Goal: Task Accomplishment & Management: Manage account settings

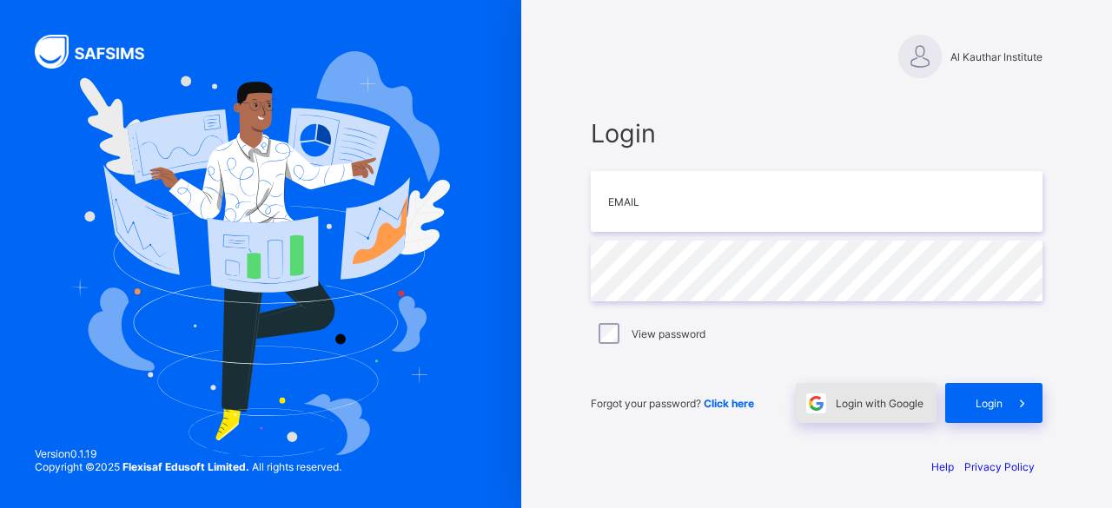
click at [830, 395] on span at bounding box center [816, 403] width 40 height 40
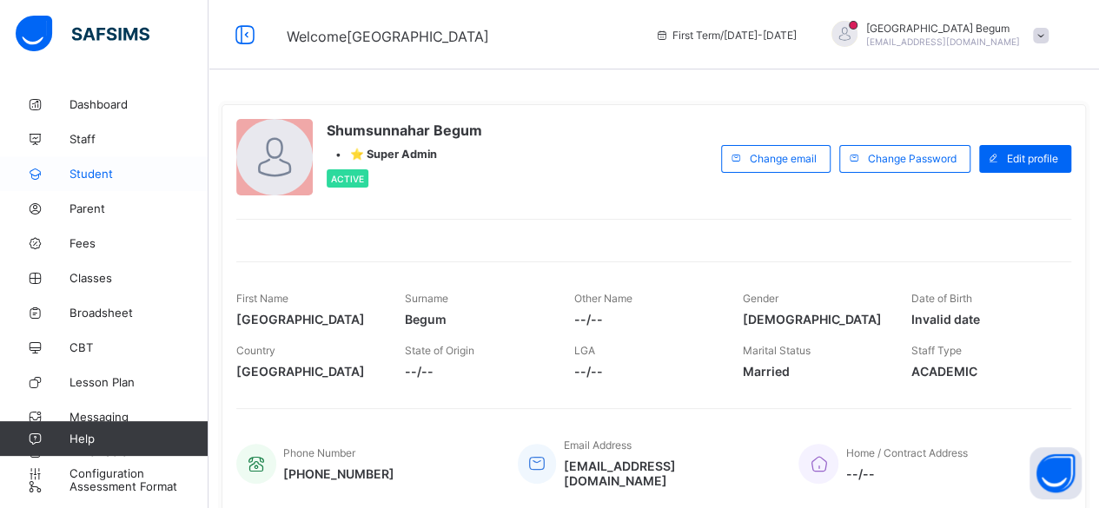
click at [106, 183] on link "Student" at bounding box center [104, 173] width 208 height 35
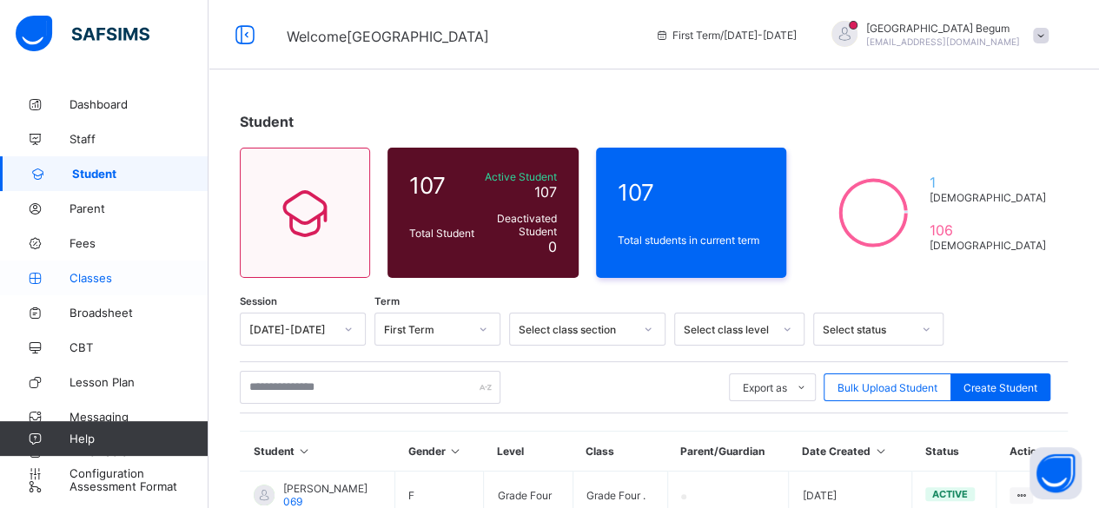
click at [140, 280] on span "Classes" at bounding box center [138, 278] width 139 height 14
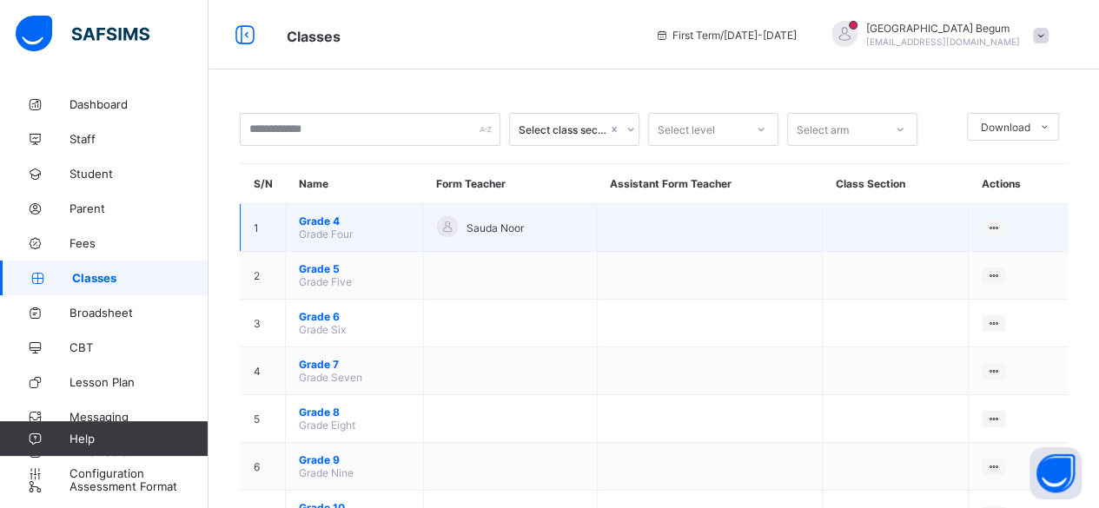
click at [328, 215] on span "Grade 4" at bounding box center [354, 221] width 111 height 13
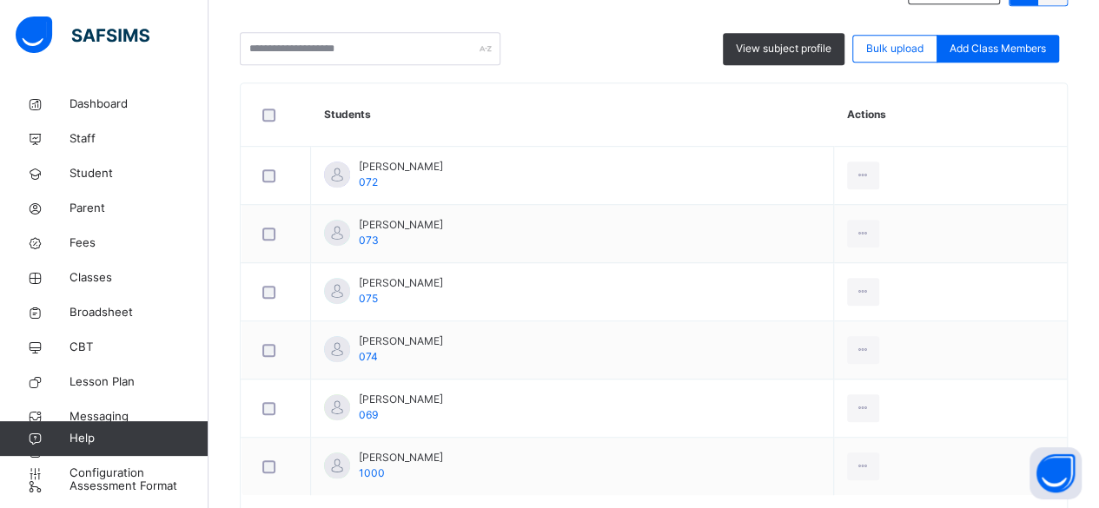
scroll to position [502, 0]
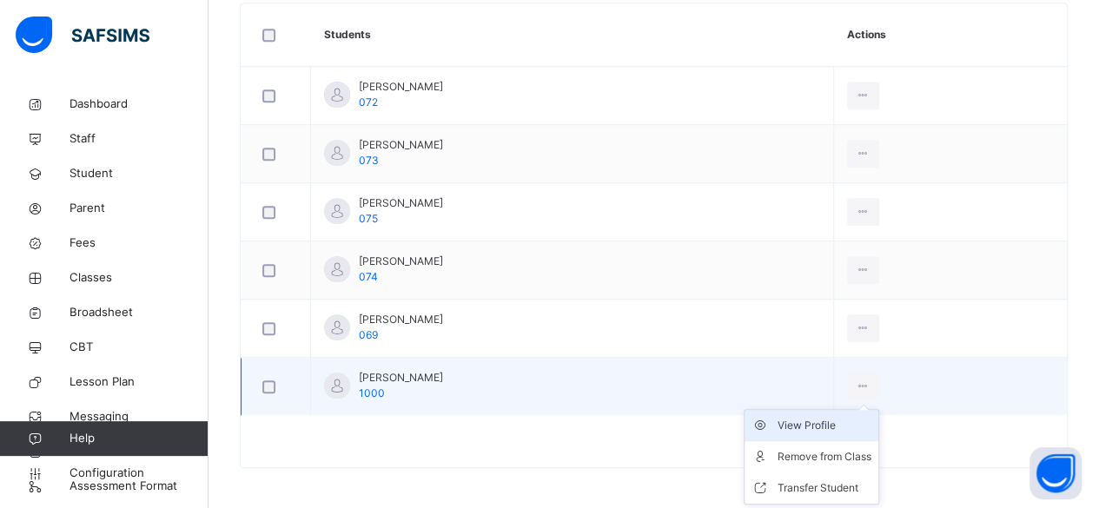
click at [826, 422] on div "View Profile" at bounding box center [824, 425] width 94 height 17
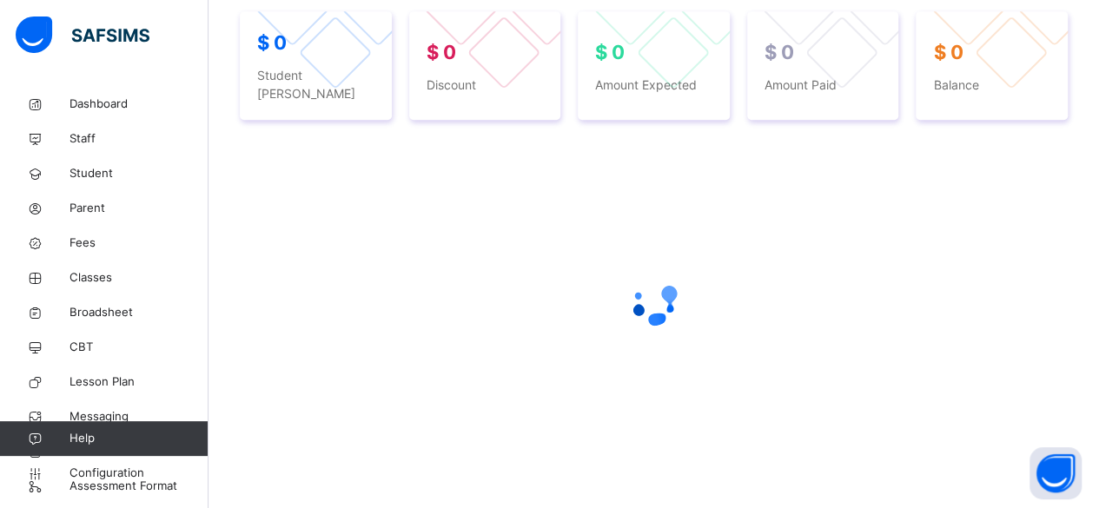
select select "****"
select select "*"
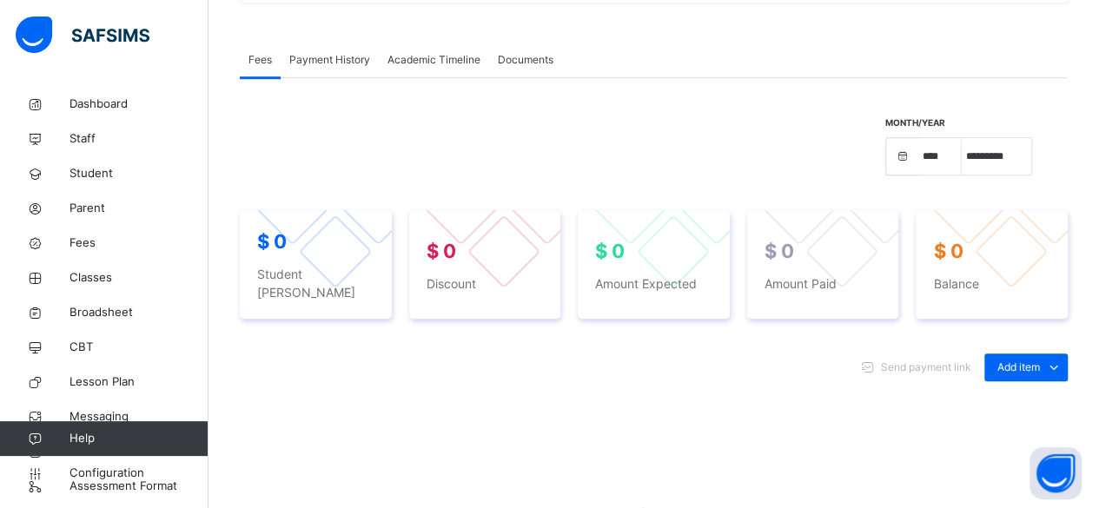
scroll to position [526, 0]
click at [421, 69] on span "Academic Timeline" at bounding box center [433, 61] width 93 height 16
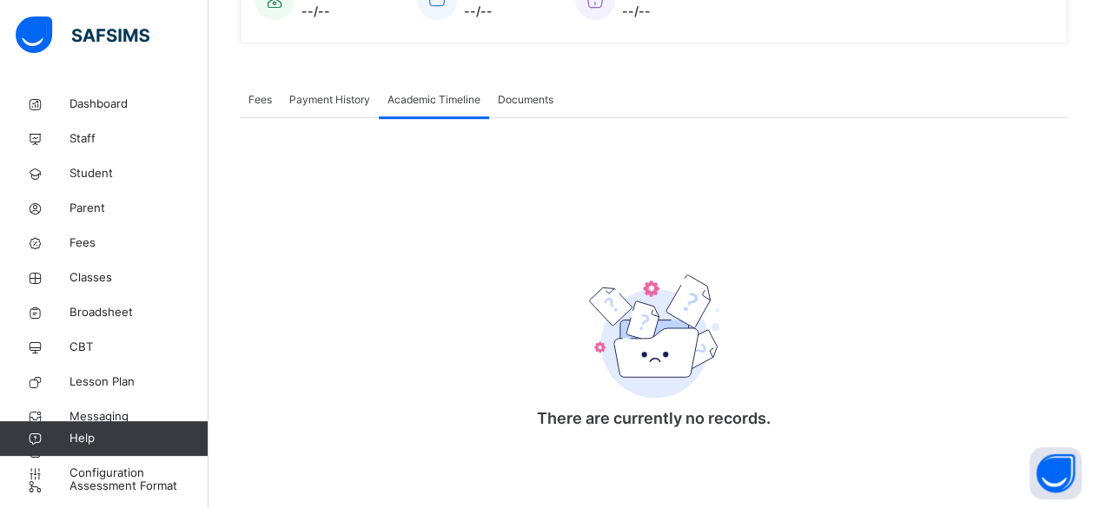
click at [534, 96] on span "Documents" at bounding box center [526, 100] width 56 height 16
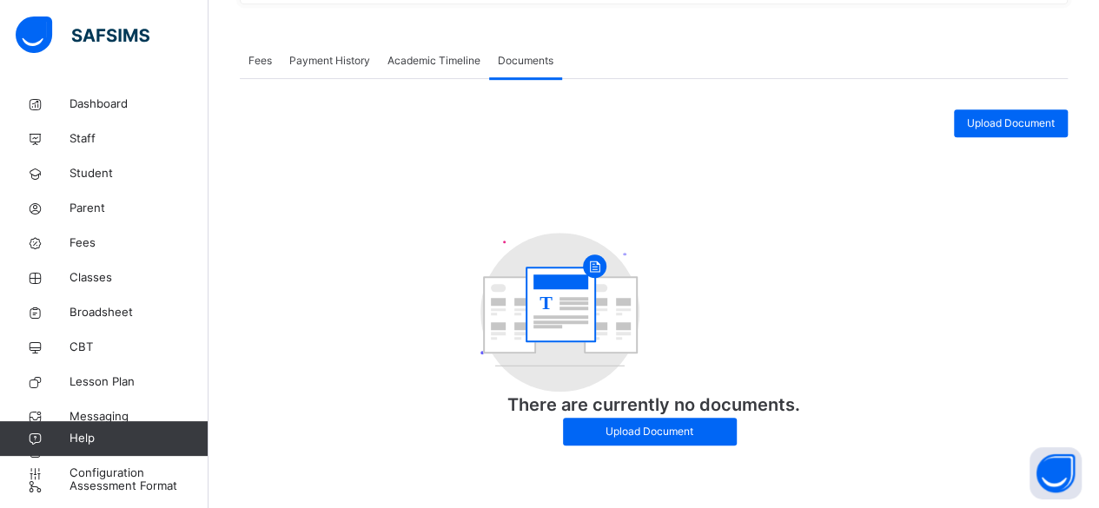
click at [264, 69] on span "Fees" at bounding box center [259, 61] width 23 height 16
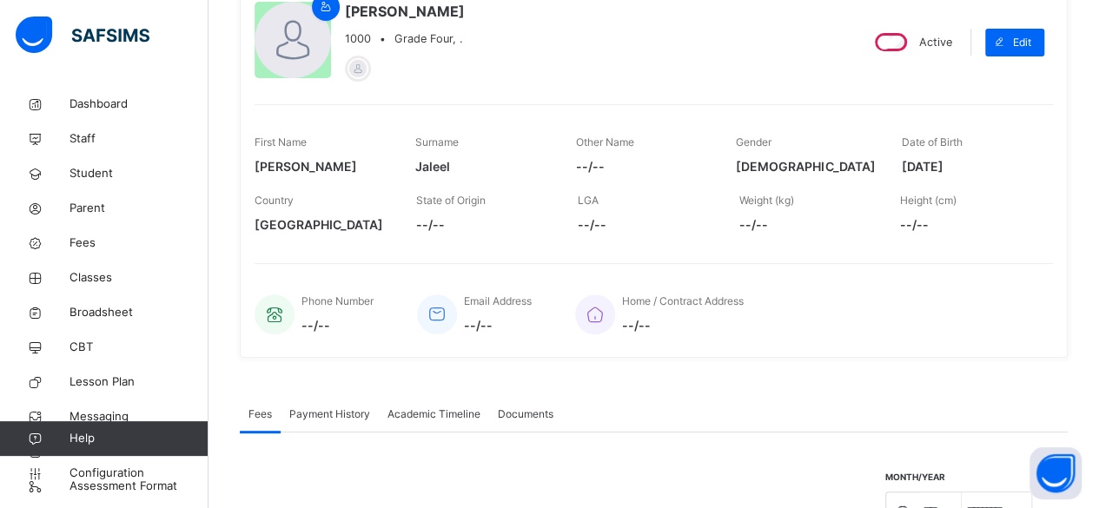
scroll to position [197, 0]
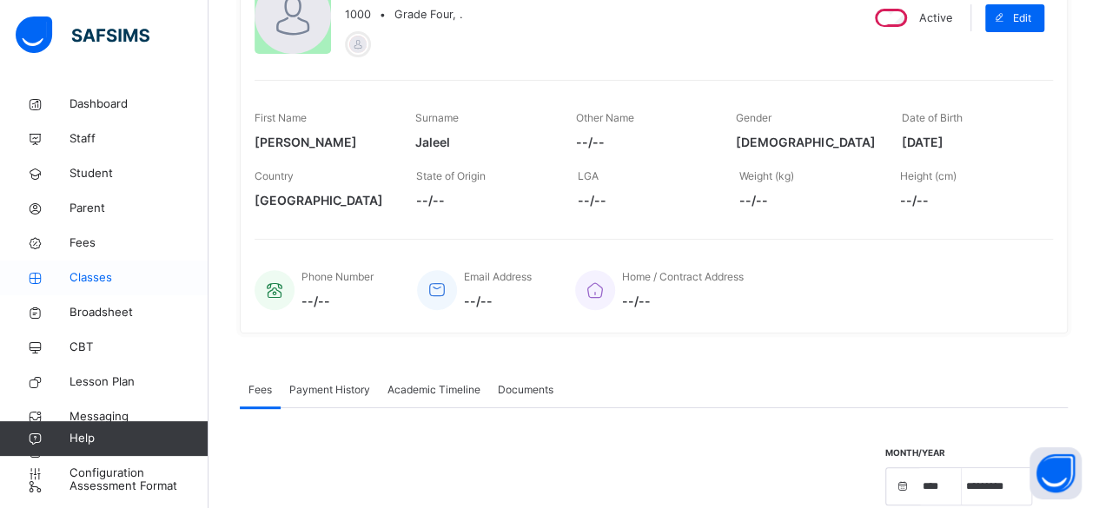
click at [94, 265] on link "Classes" at bounding box center [104, 278] width 208 height 35
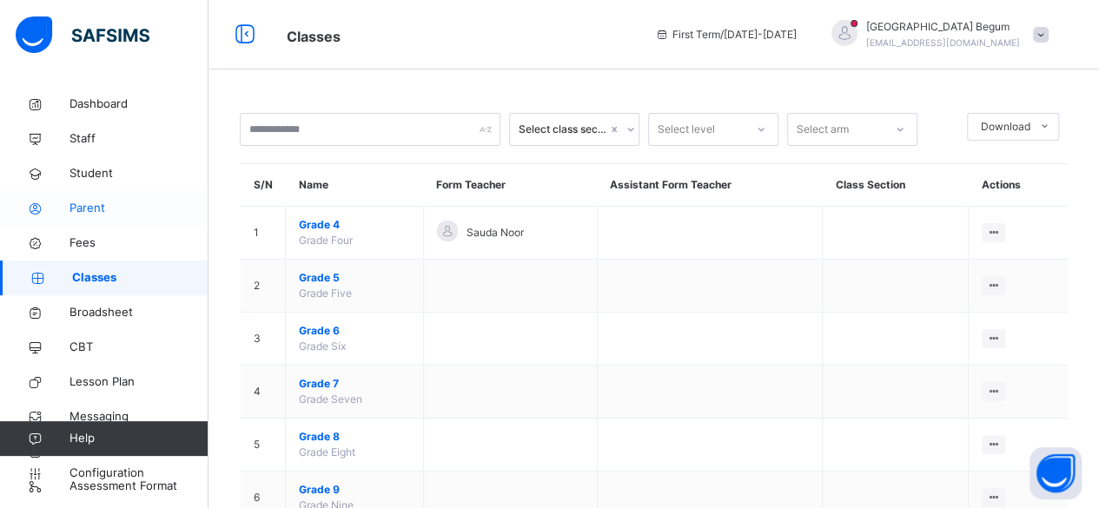
click at [108, 194] on link "Parent" at bounding box center [104, 208] width 208 height 35
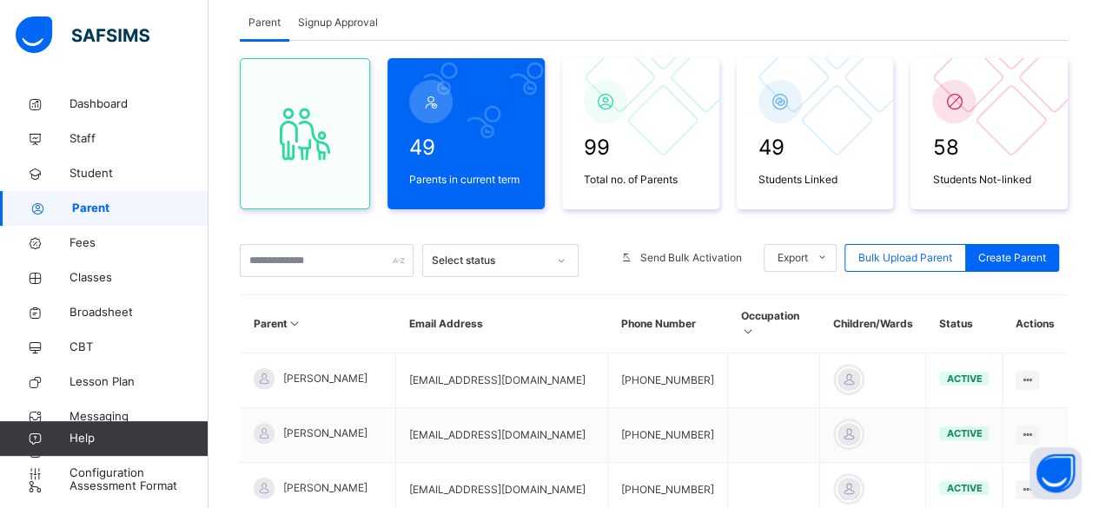
scroll to position [57, 0]
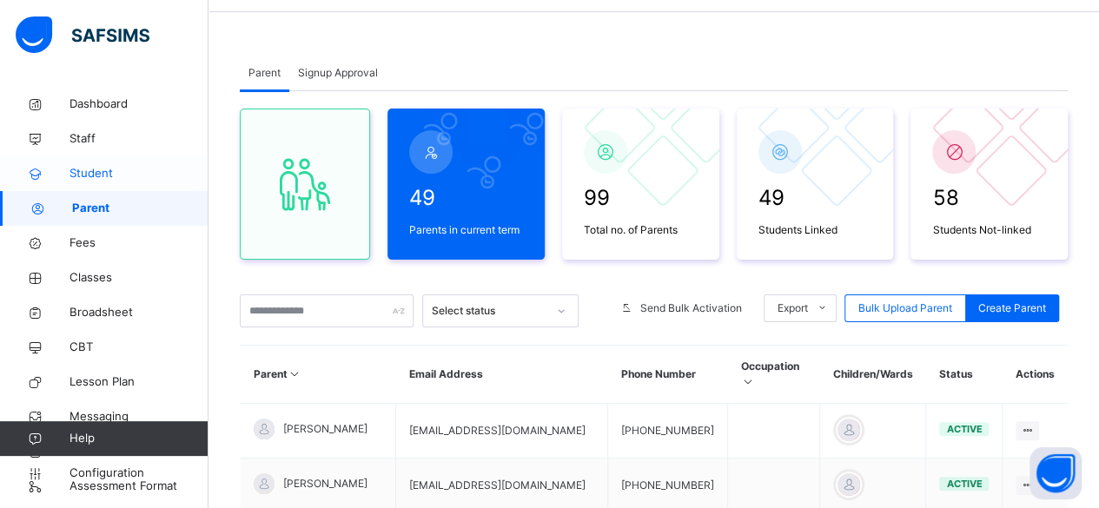
click at [123, 165] on span "Student" at bounding box center [138, 173] width 139 height 17
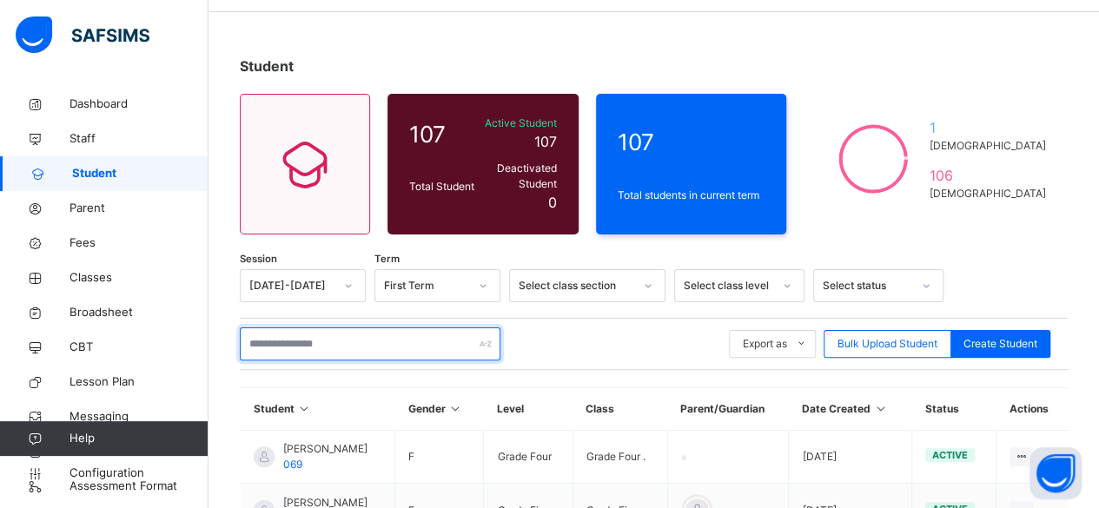
click at [347, 334] on input "text" at bounding box center [370, 343] width 261 height 33
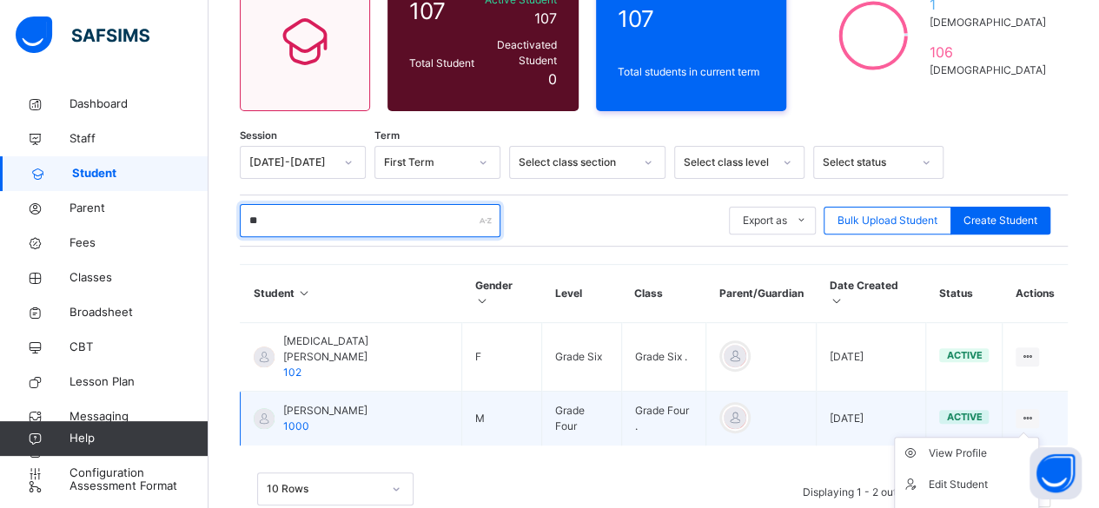
scroll to position [193, 0]
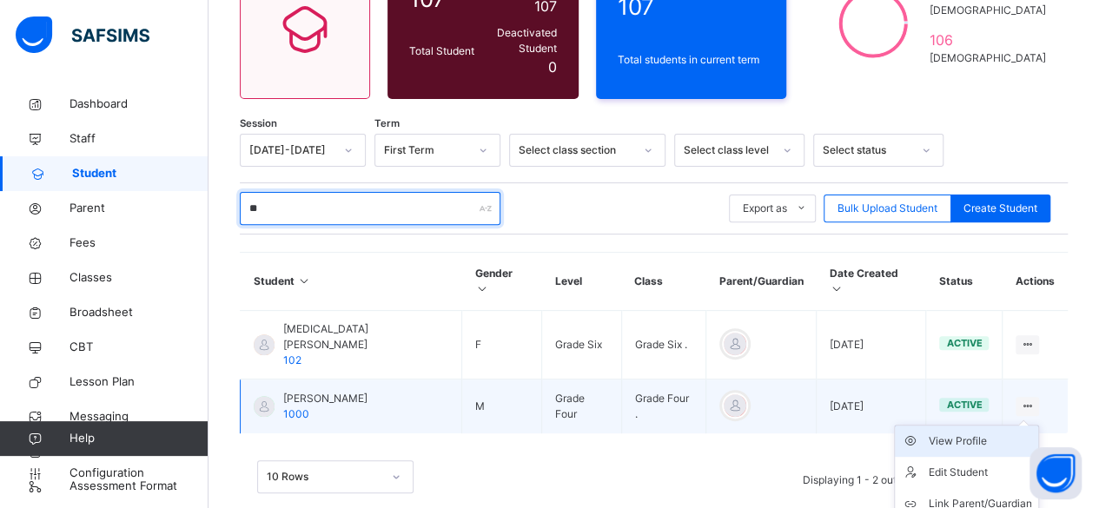
type input "**"
click at [1001, 433] on div "View Profile" at bounding box center [979, 441] width 103 height 17
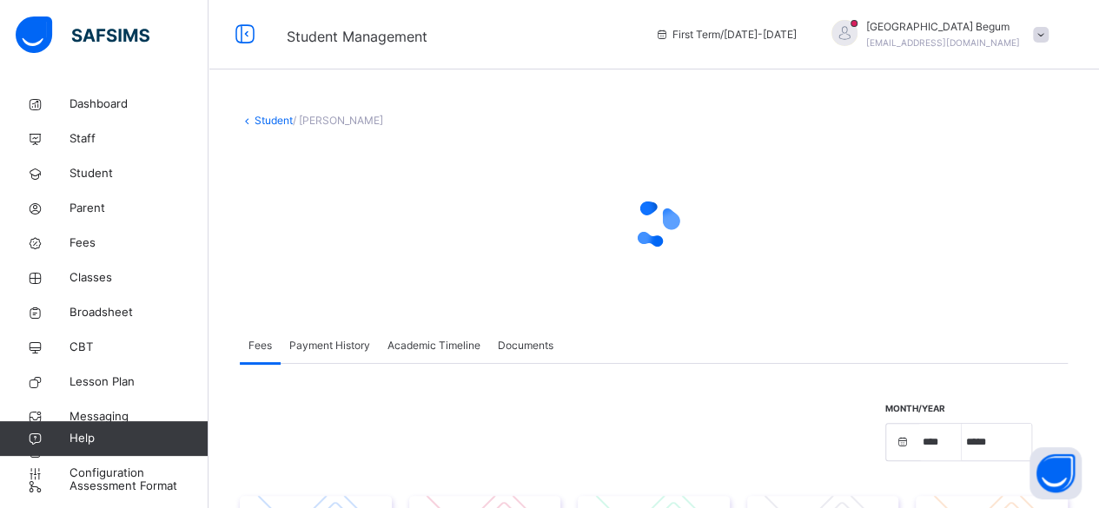
select select "****"
select select "*"
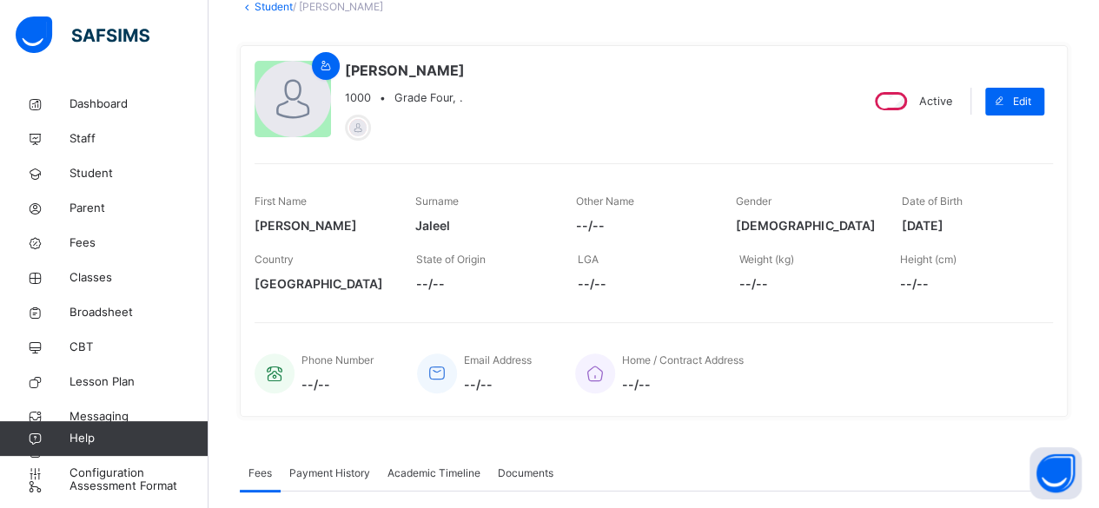
scroll to position [106, 0]
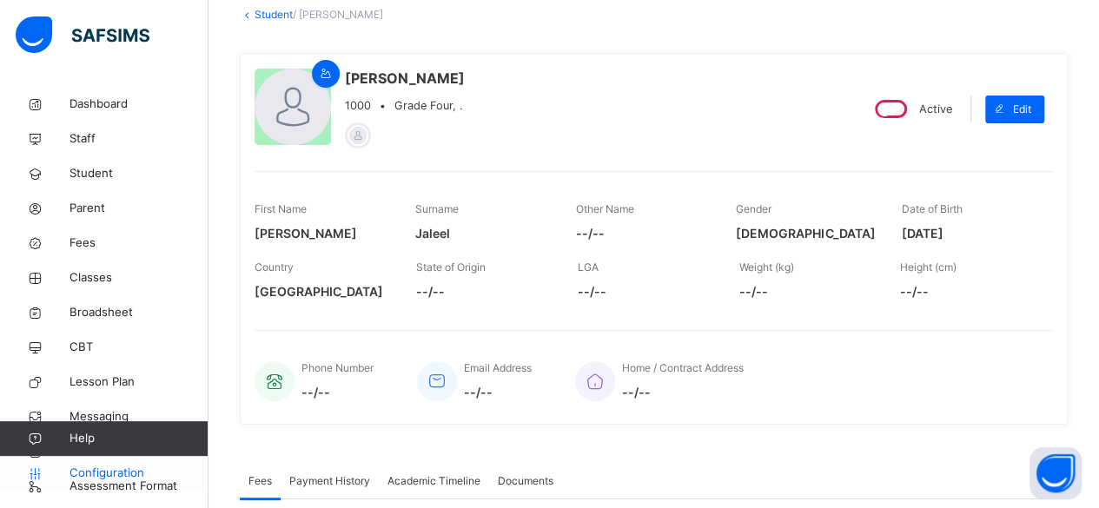
click at [118, 472] on span "Configuration" at bounding box center [138, 473] width 138 height 17
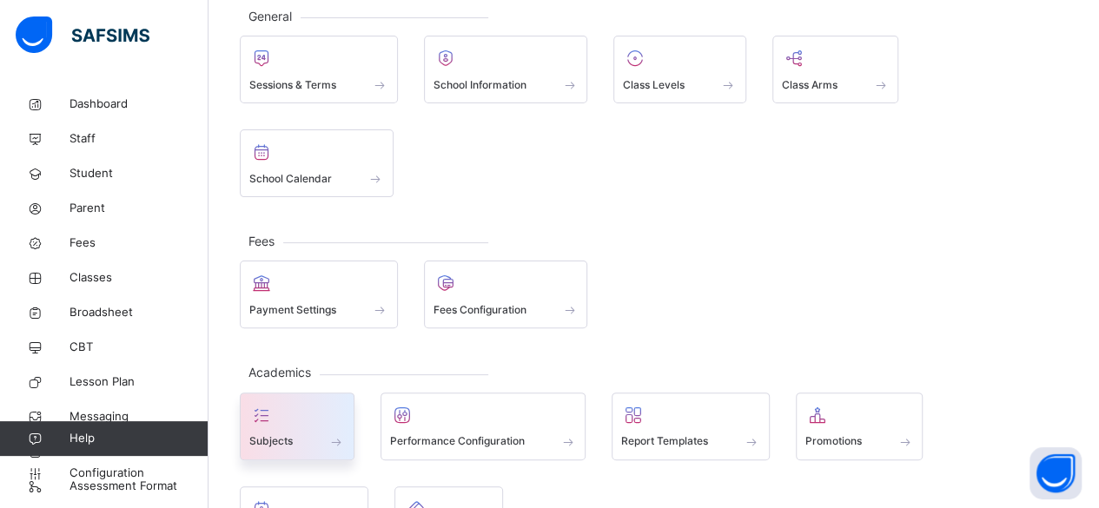
click at [307, 402] on div at bounding box center [297, 415] width 96 height 26
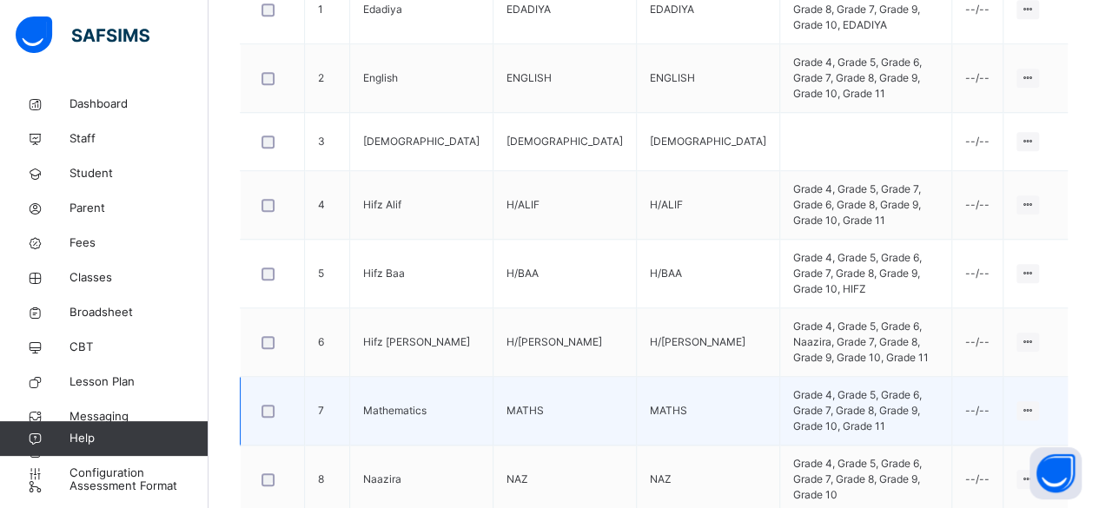
scroll to position [585, 0]
click at [1006, 437] on div "Edit Subject" at bounding box center [994, 445] width 74 height 17
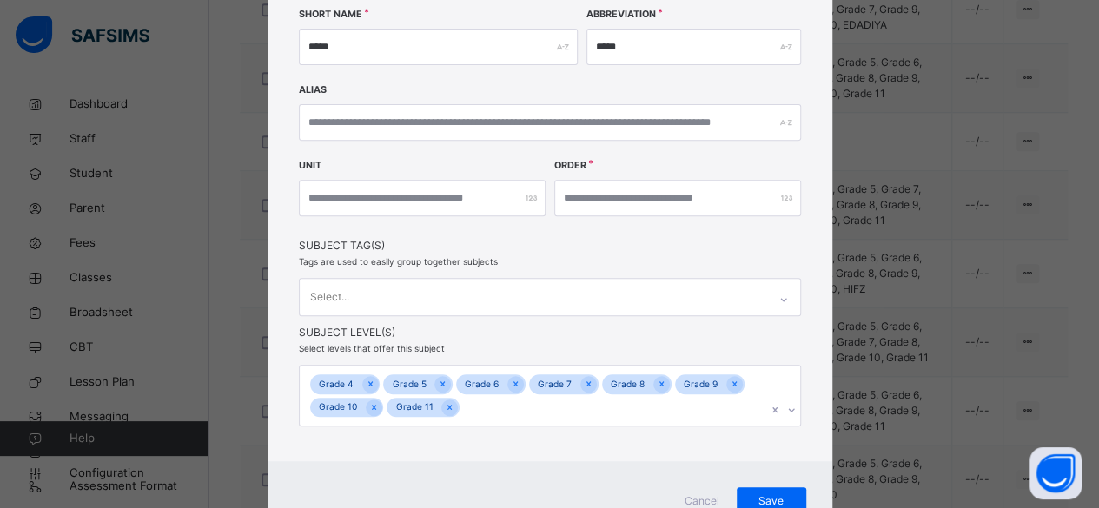
scroll to position [301, 0]
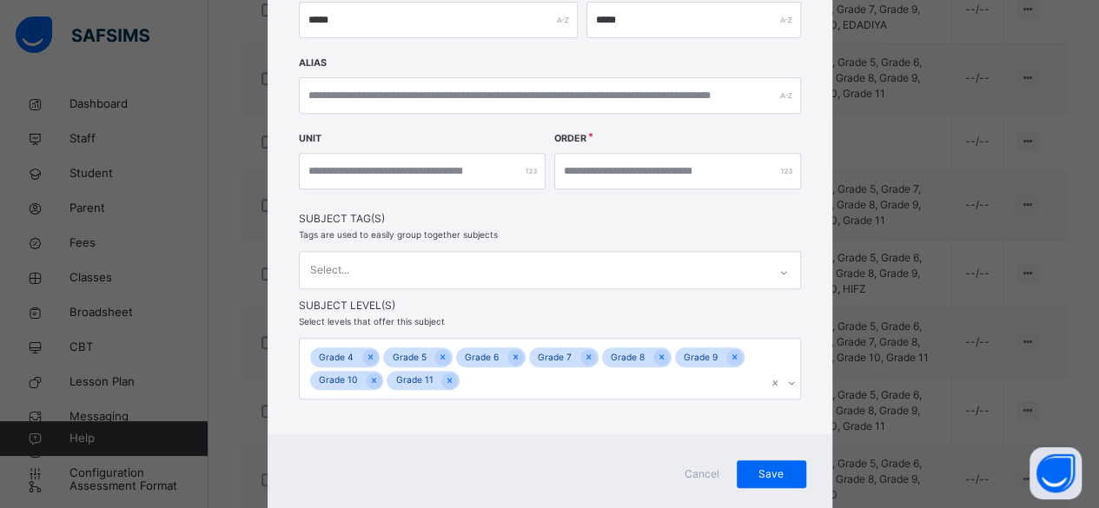
click at [690, 480] on div "Cancel" at bounding box center [701, 474] width 69 height 28
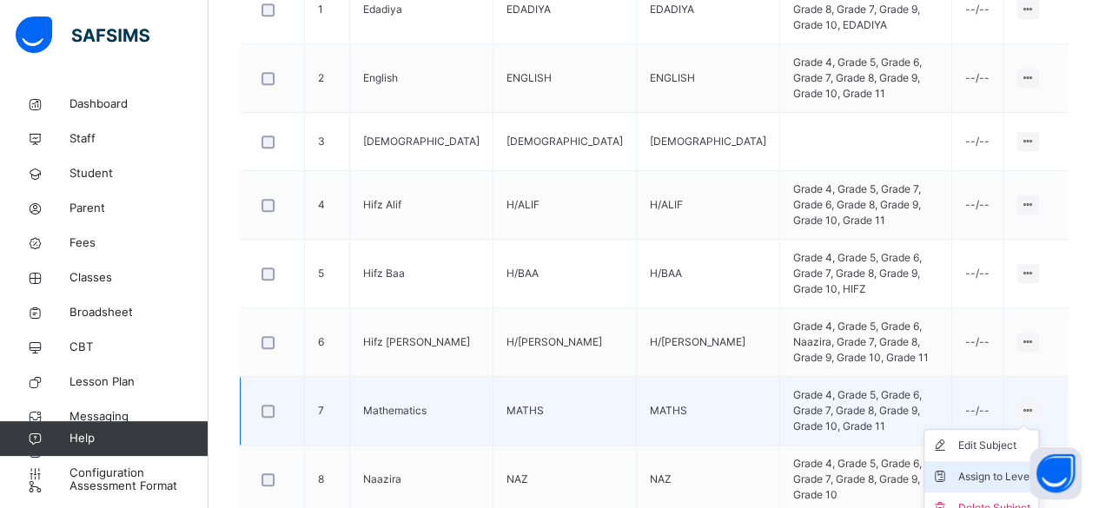
click at [999, 468] on div "Assign to Level" at bounding box center [994, 476] width 74 height 17
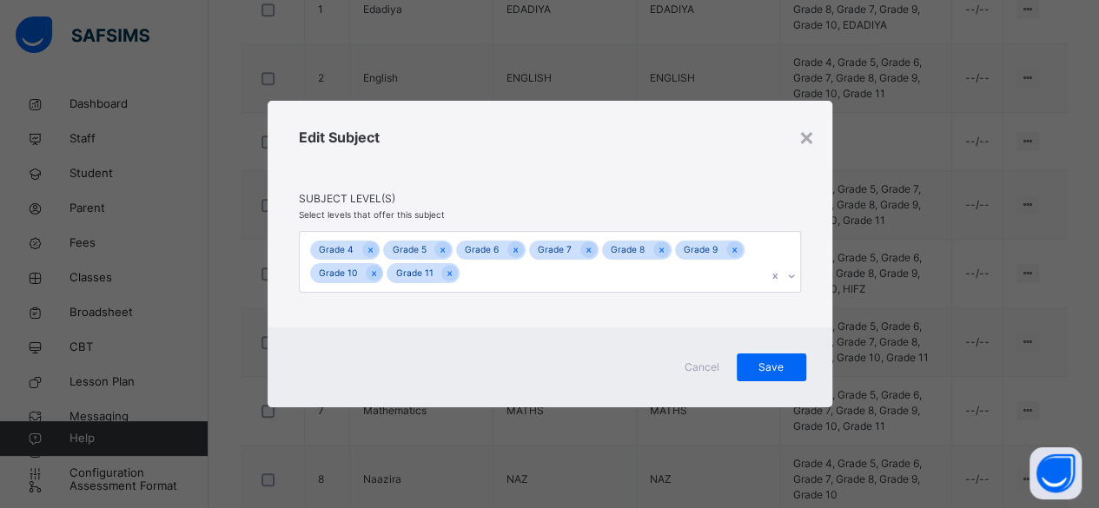
click at [702, 368] on span "Cancel" at bounding box center [702, 368] width 42 height 16
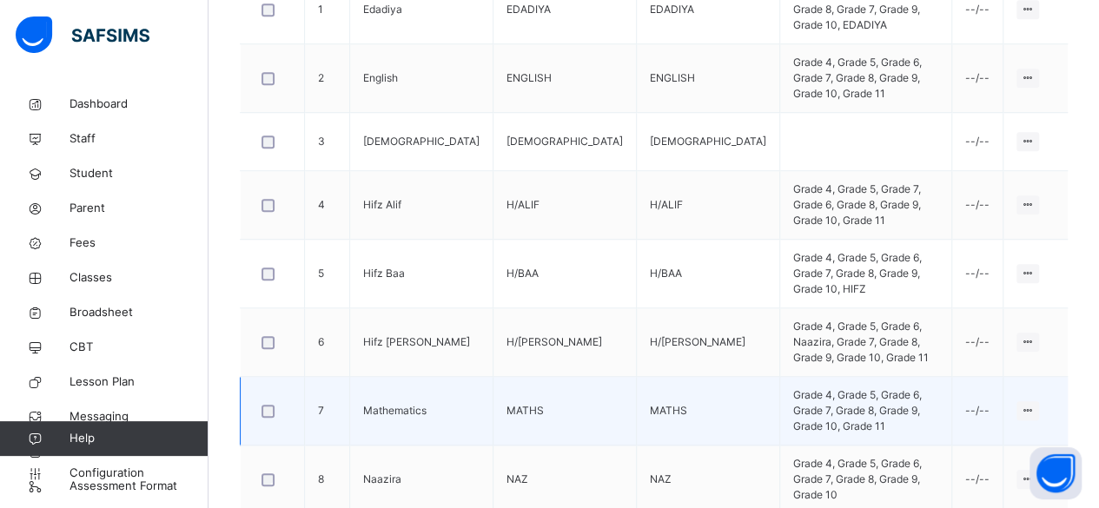
click at [372, 377] on td "Mathematics" at bounding box center [421, 411] width 143 height 69
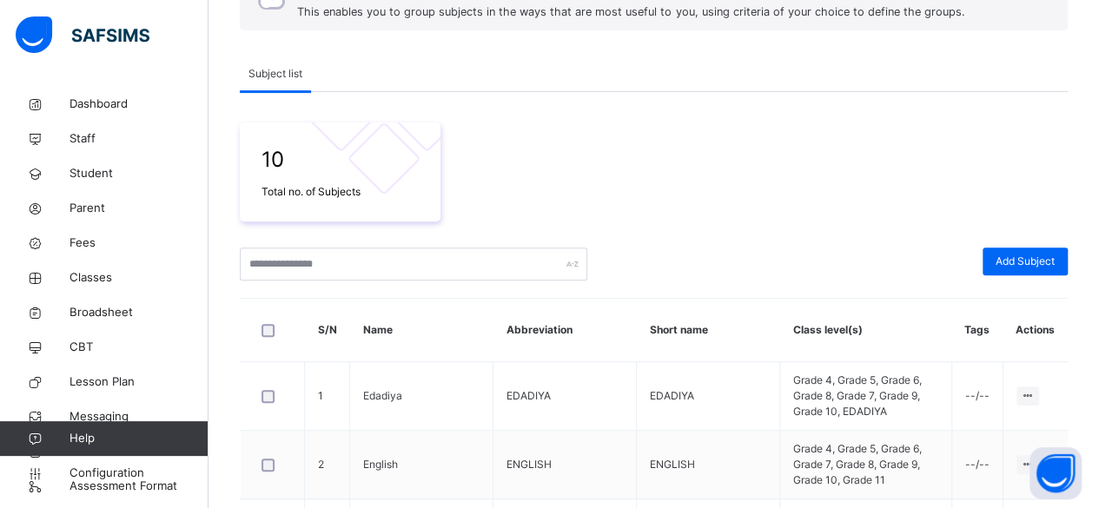
scroll to position [200, 0]
click at [106, 470] on span "Configuration" at bounding box center [138, 473] width 138 height 17
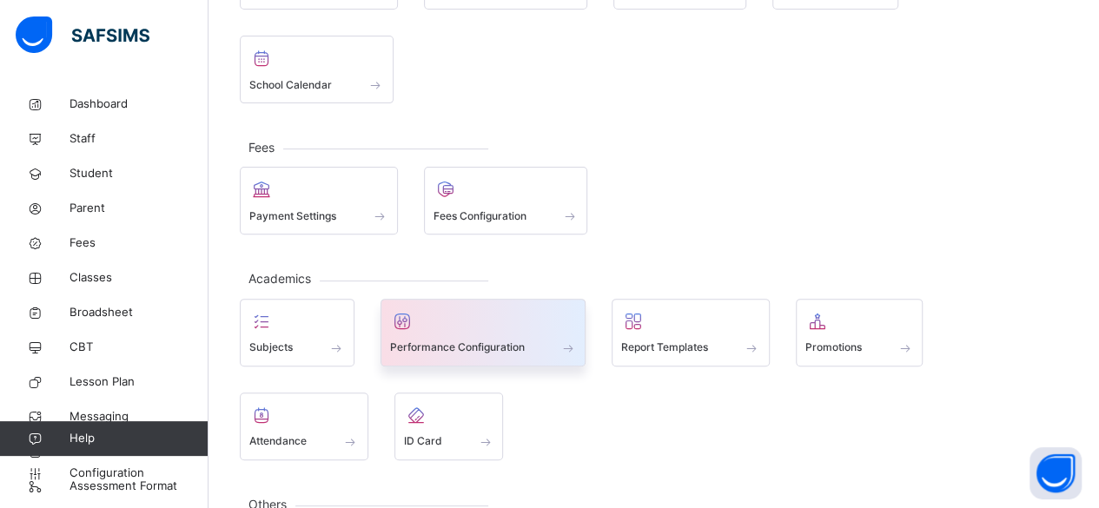
click at [442, 340] on span "Performance Configuration" at bounding box center [457, 348] width 135 height 16
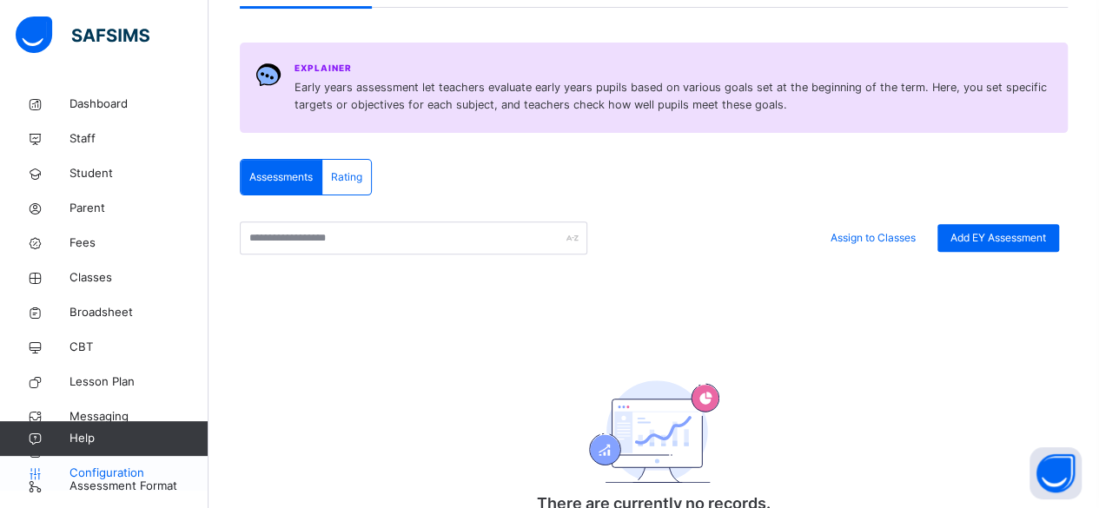
click at [121, 471] on span "Configuration" at bounding box center [138, 473] width 138 height 17
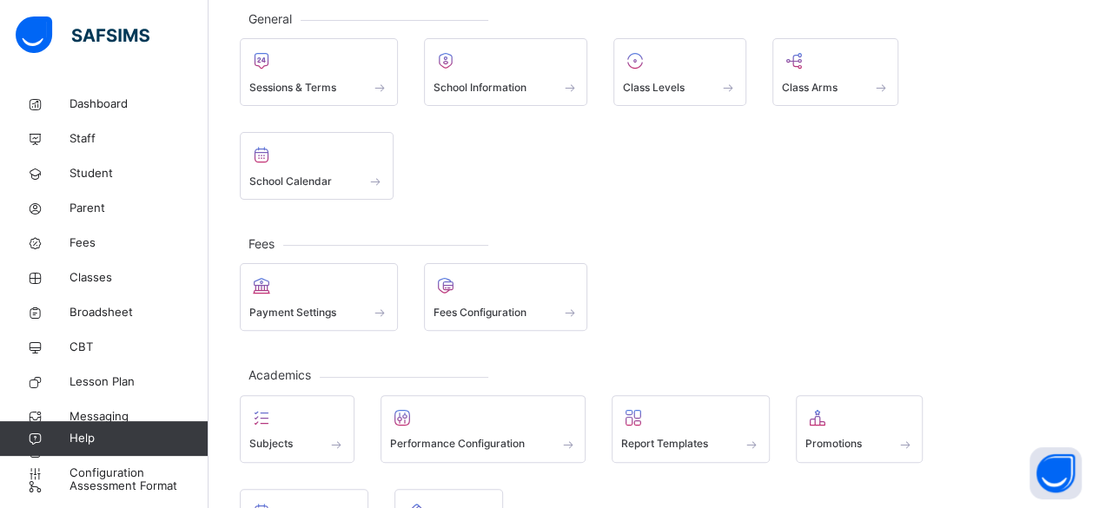
scroll to position [81, 0]
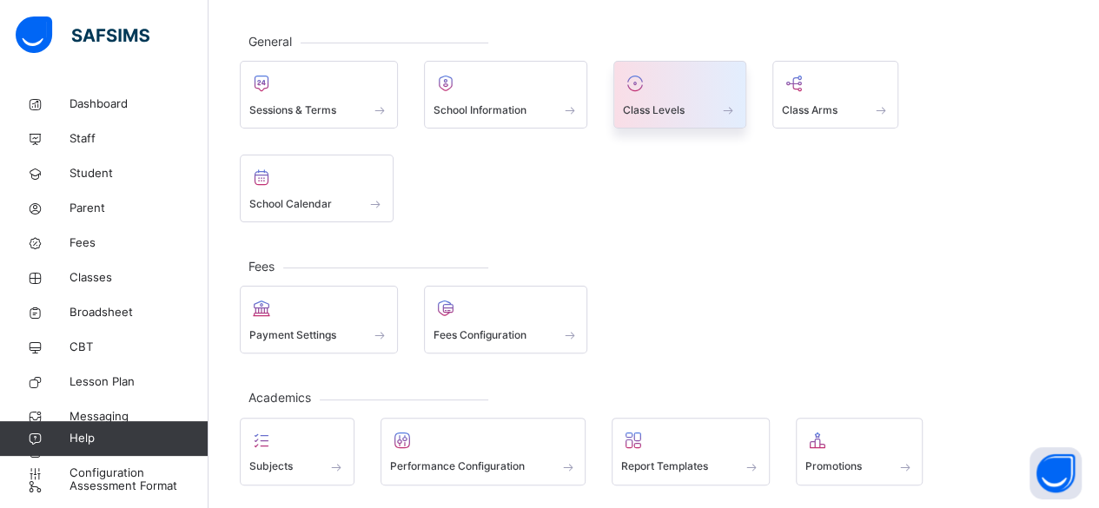
click at [676, 101] on div "Class Levels" at bounding box center [680, 110] width 114 height 18
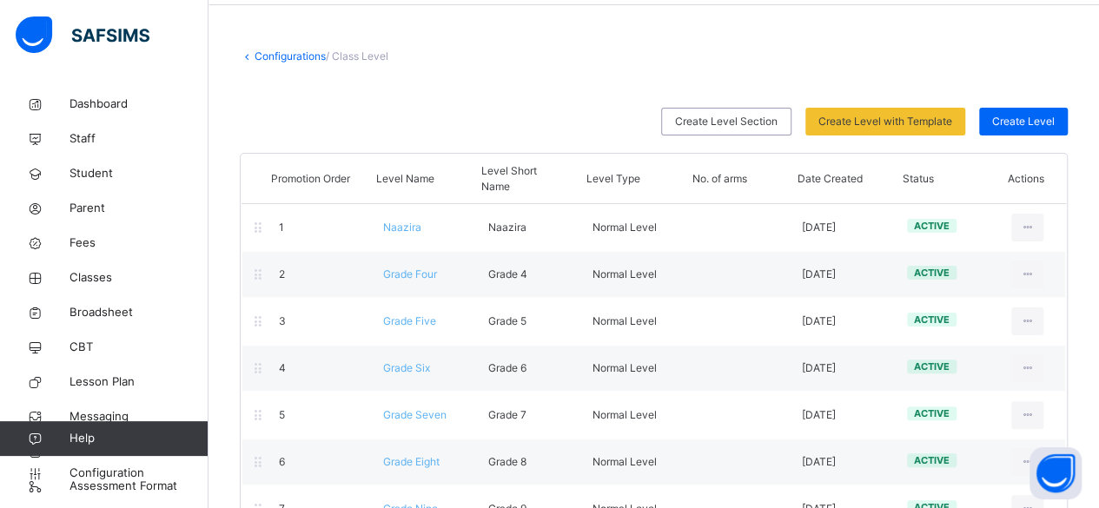
scroll to position [81, 0]
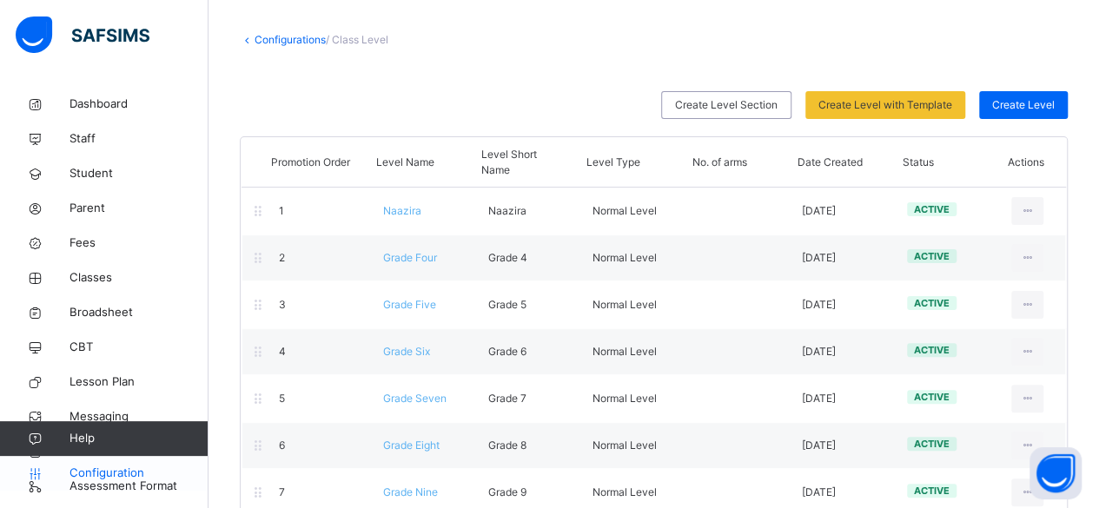
click at [134, 474] on span "Configuration" at bounding box center [138, 473] width 138 height 17
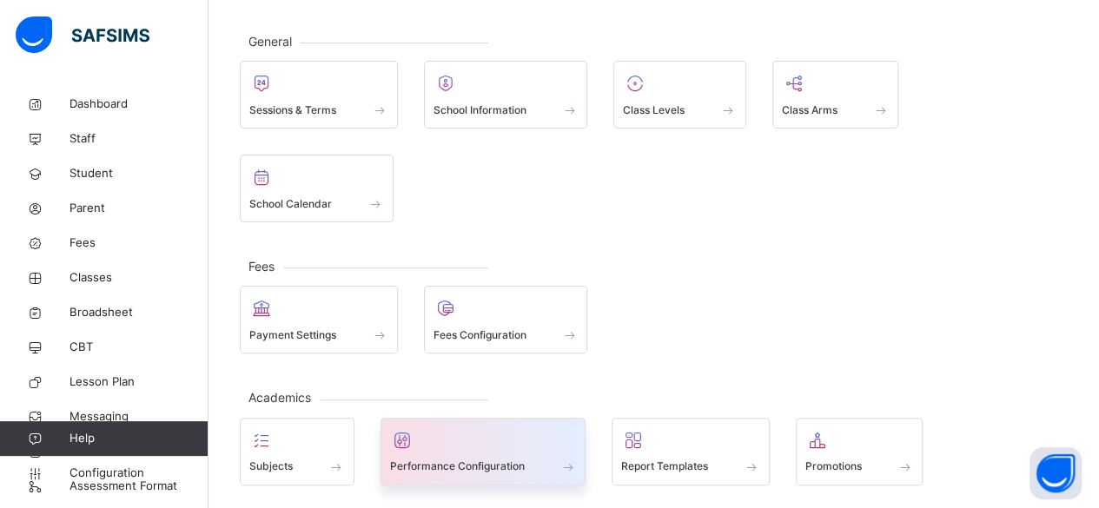
click at [488, 427] on div at bounding box center [483, 440] width 187 height 26
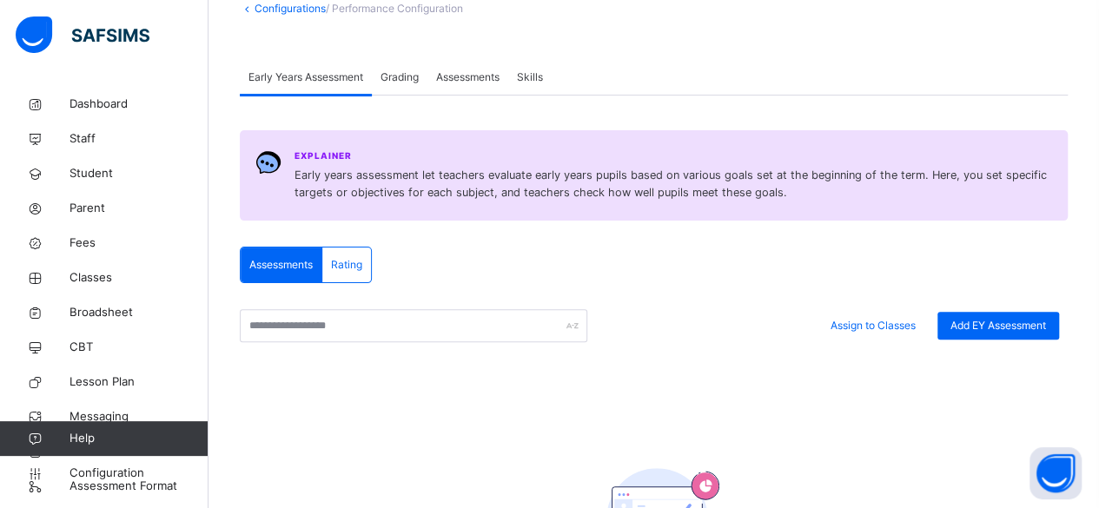
scroll to position [104, 0]
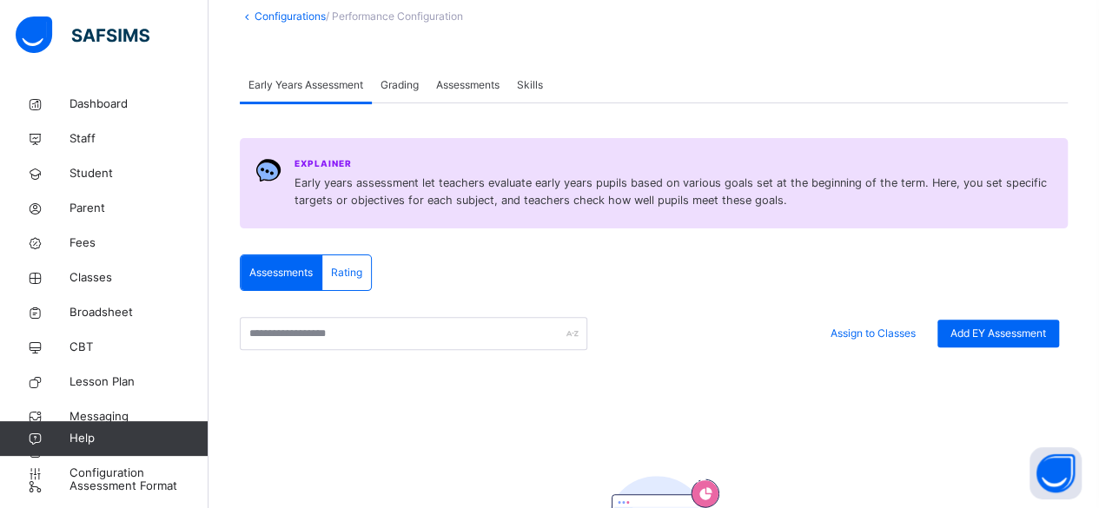
click at [411, 89] on span "Grading" at bounding box center [399, 85] width 38 height 16
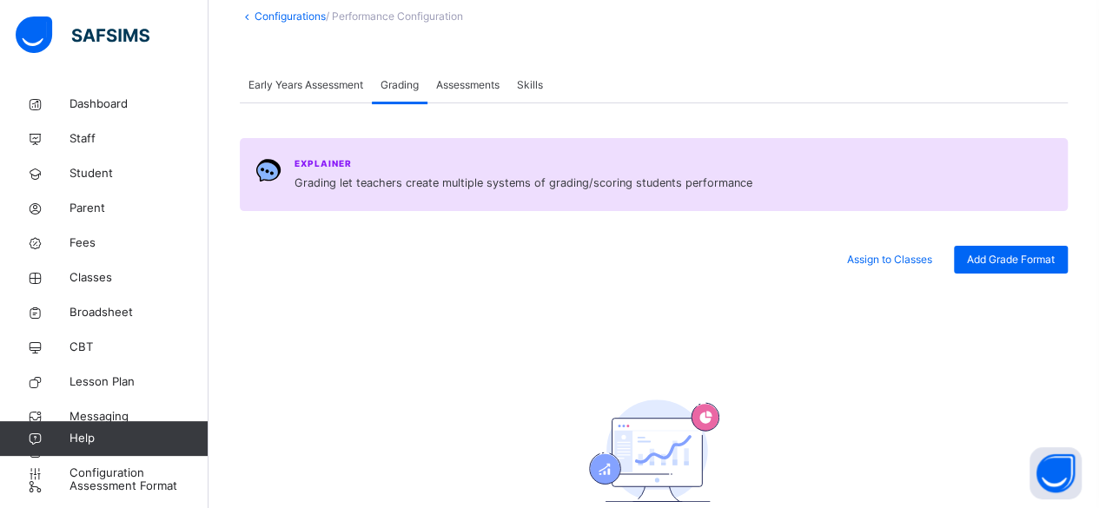
click at [447, 83] on span "Assessments" at bounding box center [467, 85] width 63 height 16
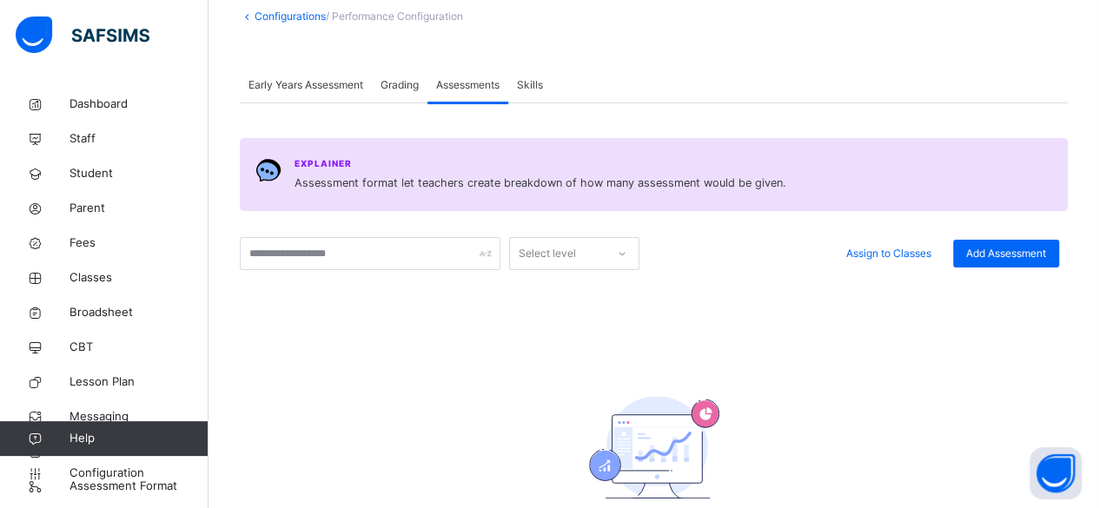
click at [523, 80] on span "Skills" at bounding box center [530, 85] width 26 height 16
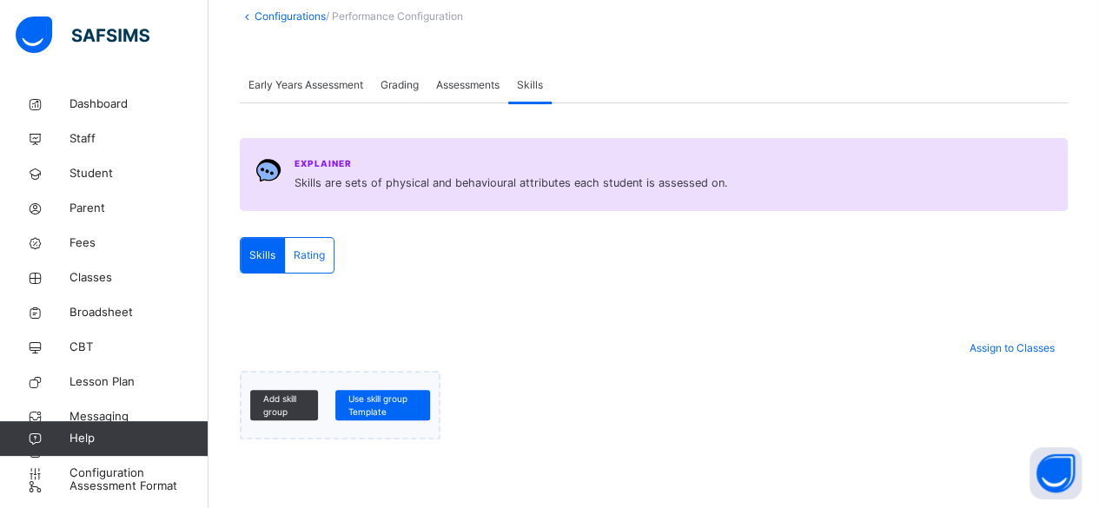
click at [314, 83] on span "Early Years Assessment" at bounding box center [305, 85] width 115 height 16
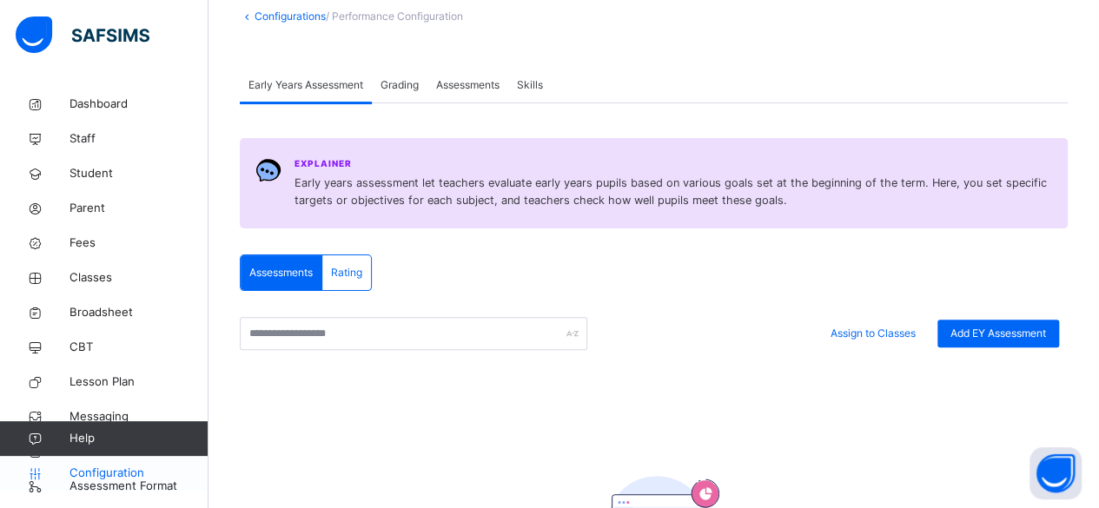
click at [120, 466] on span "Configuration" at bounding box center [138, 473] width 138 height 17
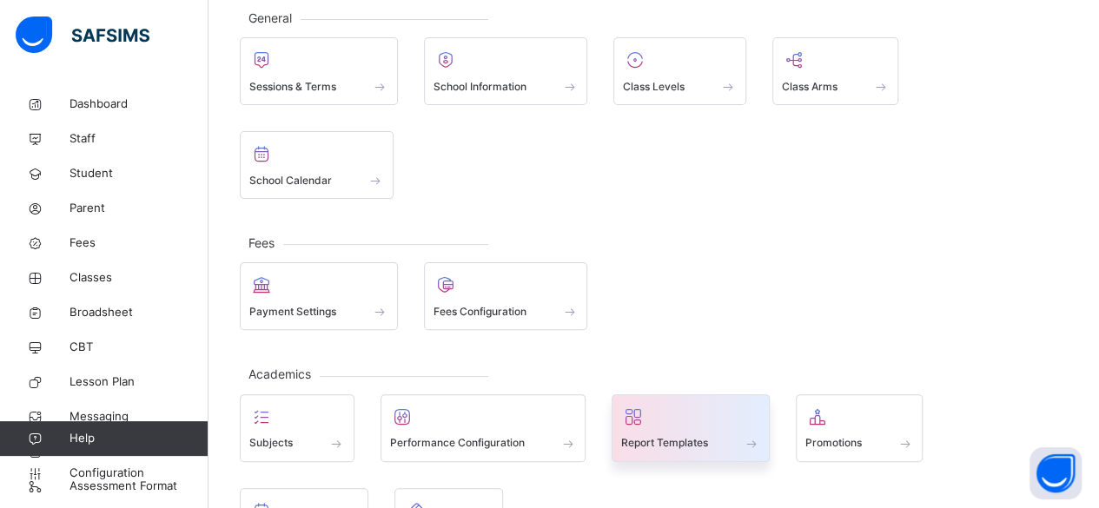
click at [681, 404] on div at bounding box center [690, 417] width 139 height 26
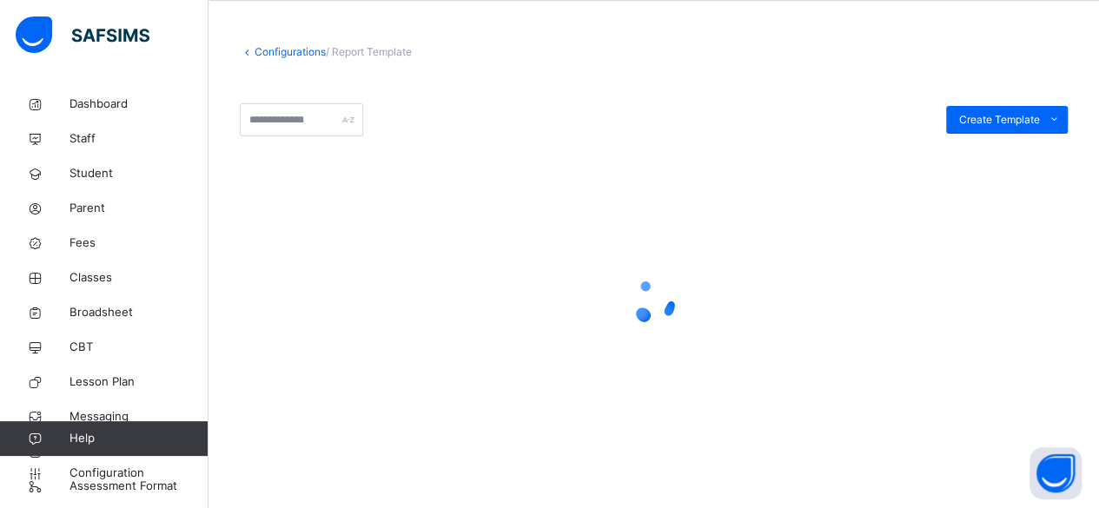
scroll to position [74, 0]
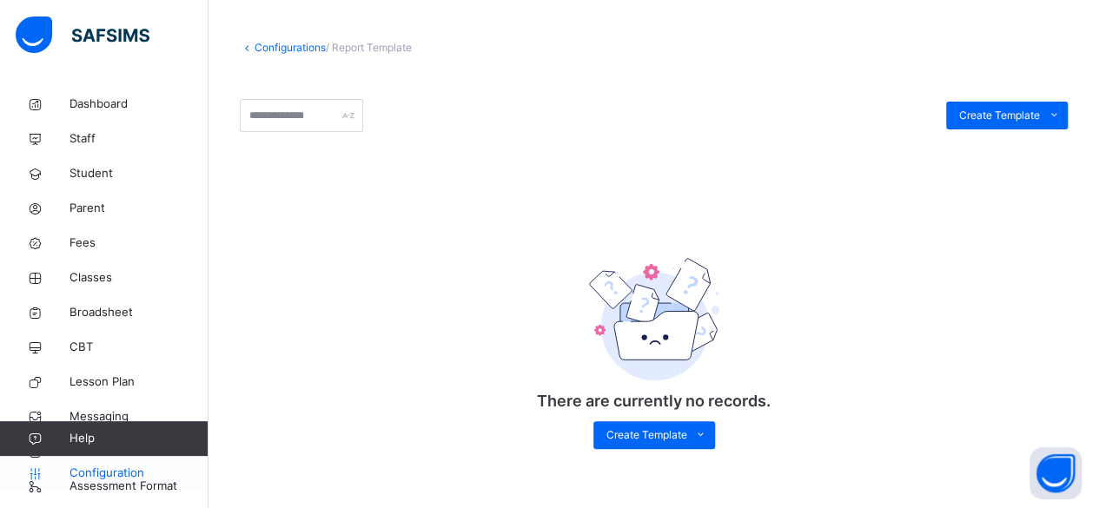
click at [104, 468] on span "Configuration" at bounding box center [138, 473] width 138 height 17
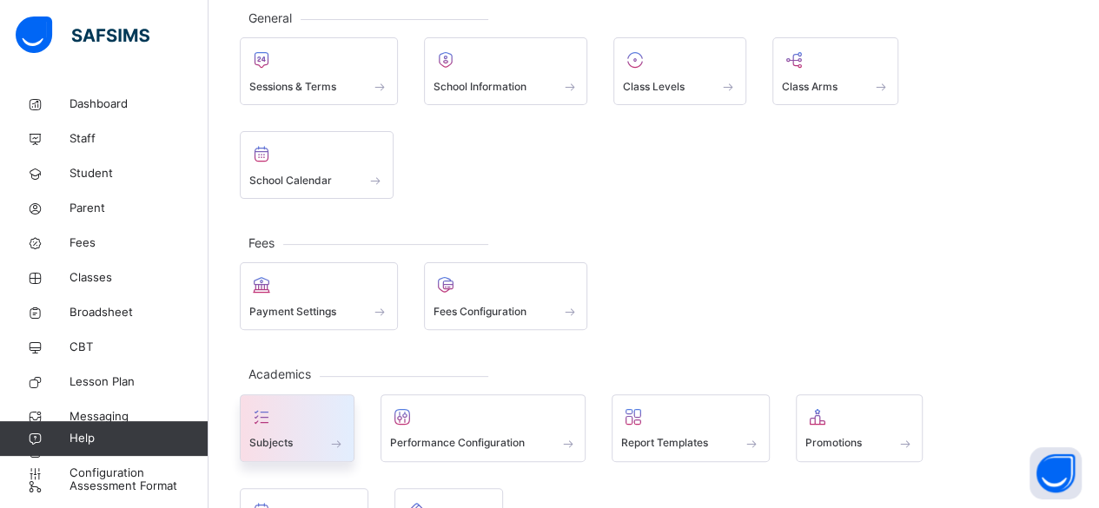
click at [287, 430] on span at bounding box center [297, 432] width 96 height 4
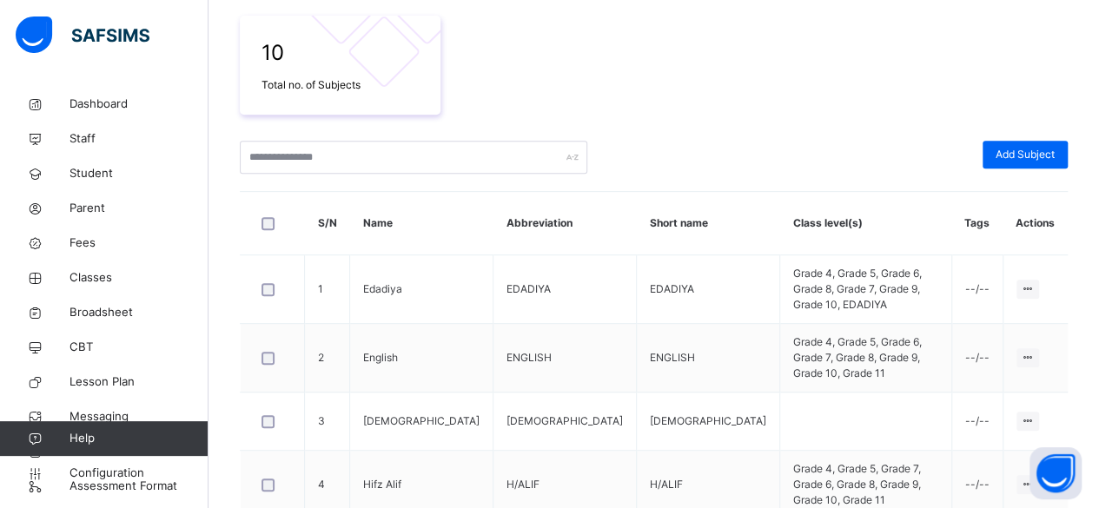
scroll to position [310, 0]
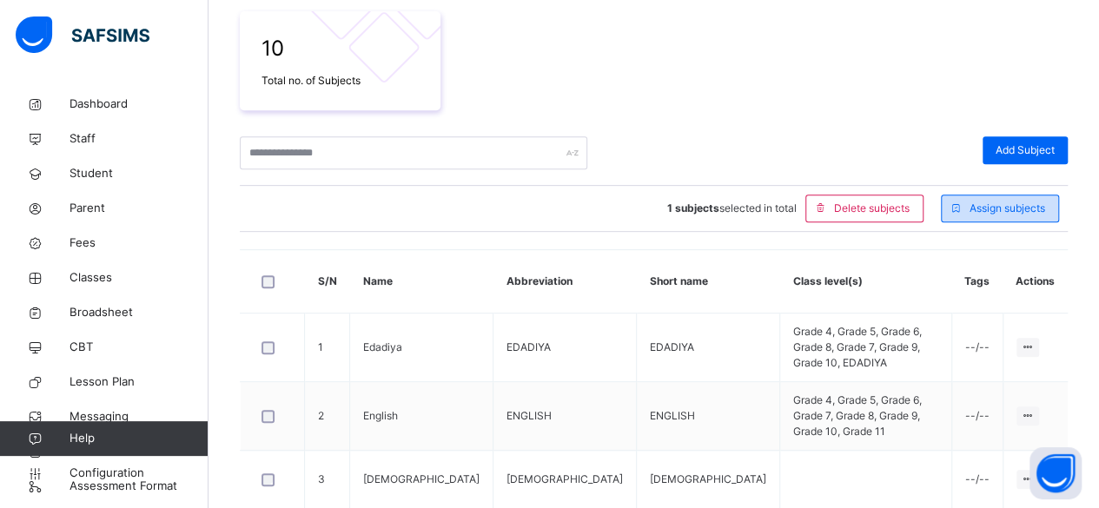
click at [1002, 215] on span "Assign subjects" at bounding box center [1007, 209] width 76 height 16
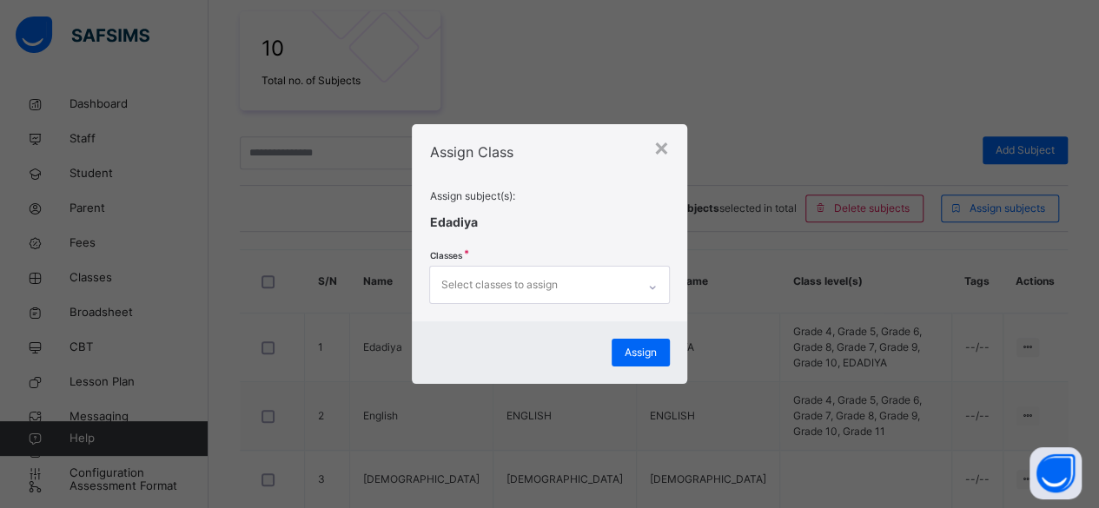
click at [592, 286] on div "Select classes to assign" at bounding box center [532, 285] width 205 height 36
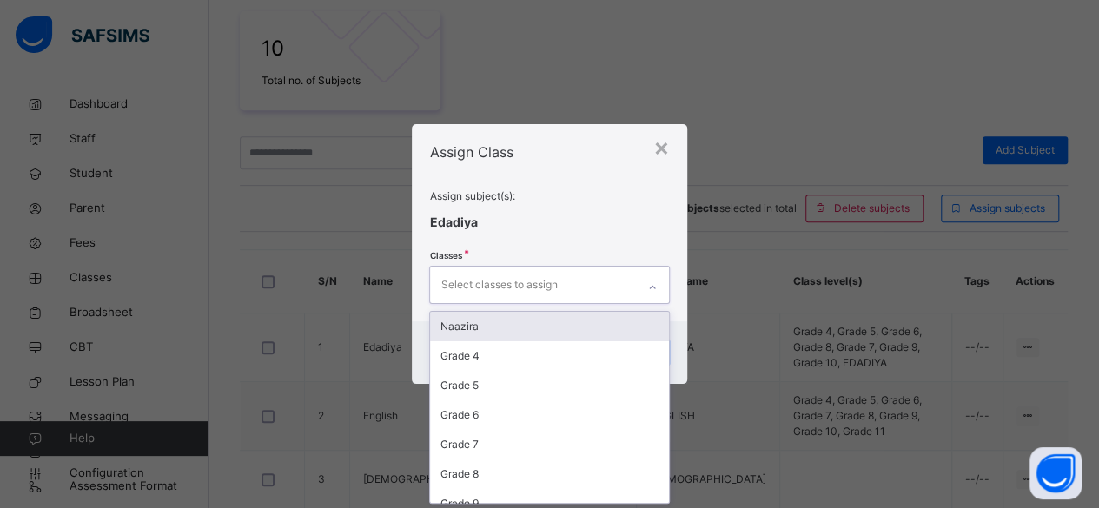
click at [587, 254] on span at bounding box center [549, 248] width 240 height 35
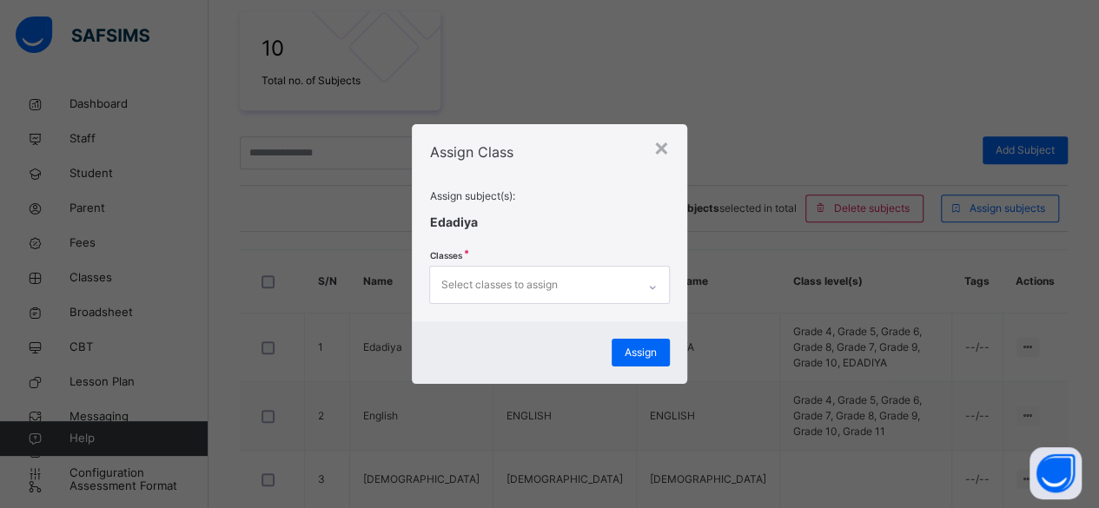
click at [673, 133] on div "Assign Class Assign subject(s): Edadiya Classes Select classes to assign" at bounding box center [549, 222] width 274 height 197
click at [655, 148] on div "×" at bounding box center [661, 147] width 17 height 36
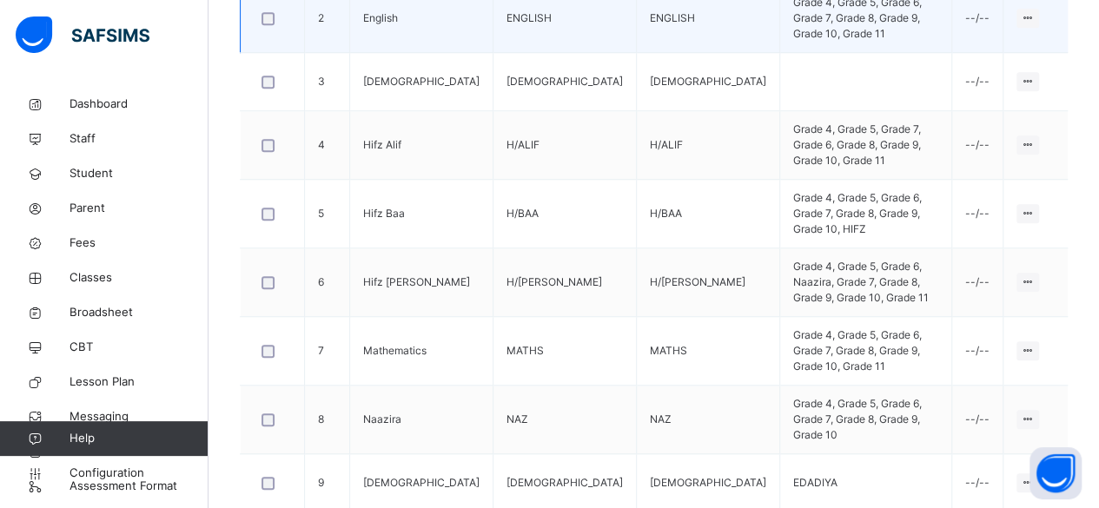
scroll to position [646, 0]
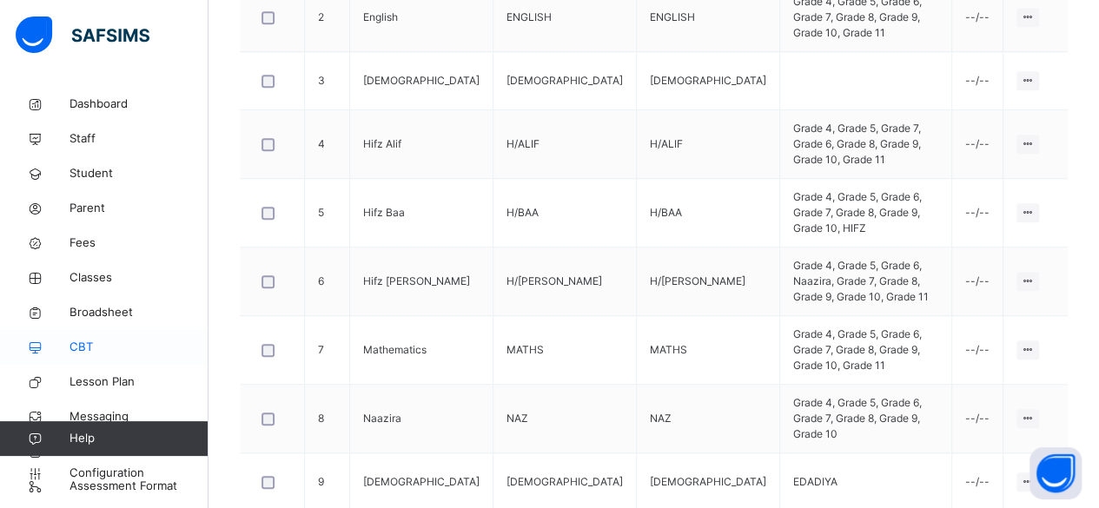
click at [74, 331] on link "CBT" at bounding box center [104, 347] width 208 height 35
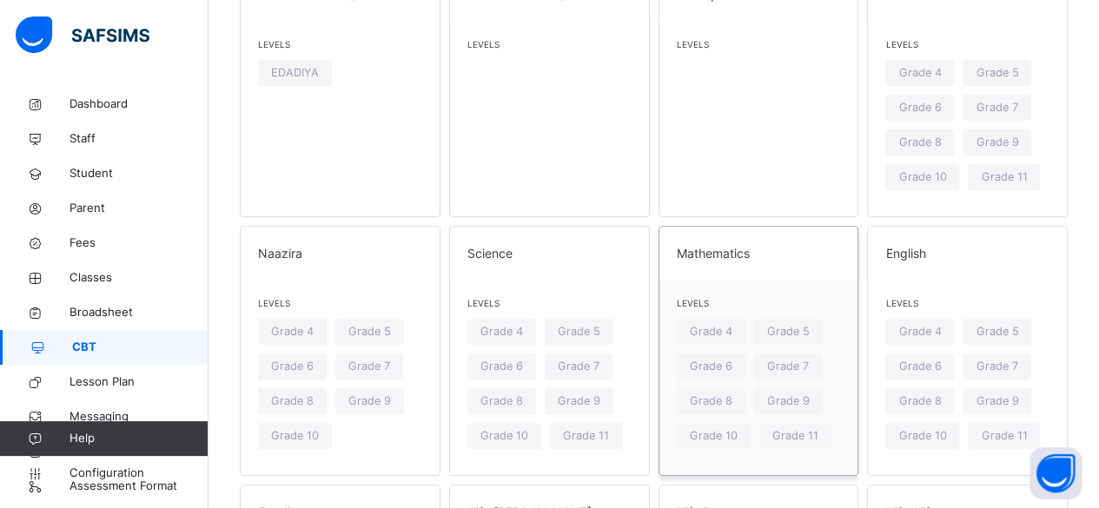
click at [709, 265] on span at bounding box center [759, 266] width 164 height 9
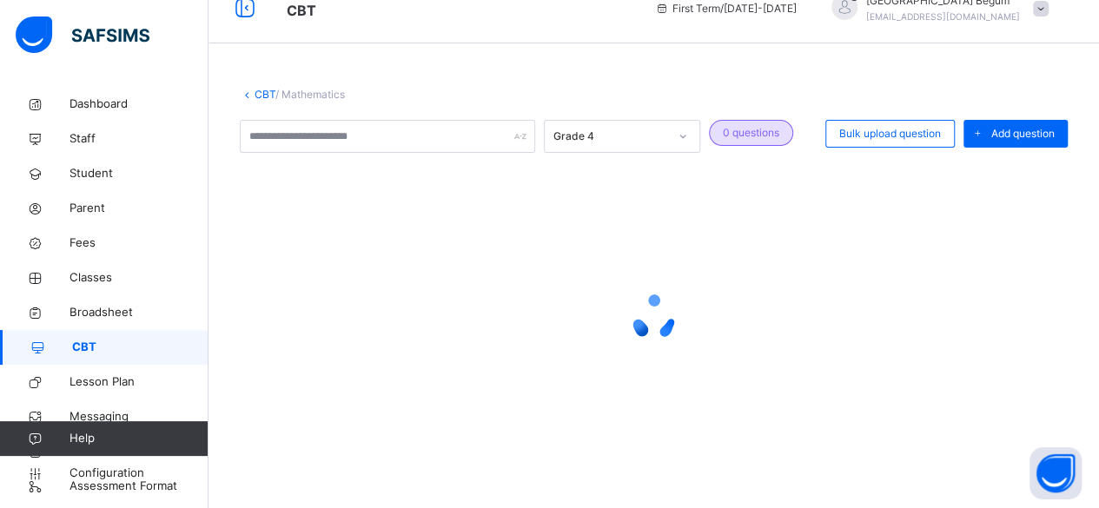
scroll to position [50, 0]
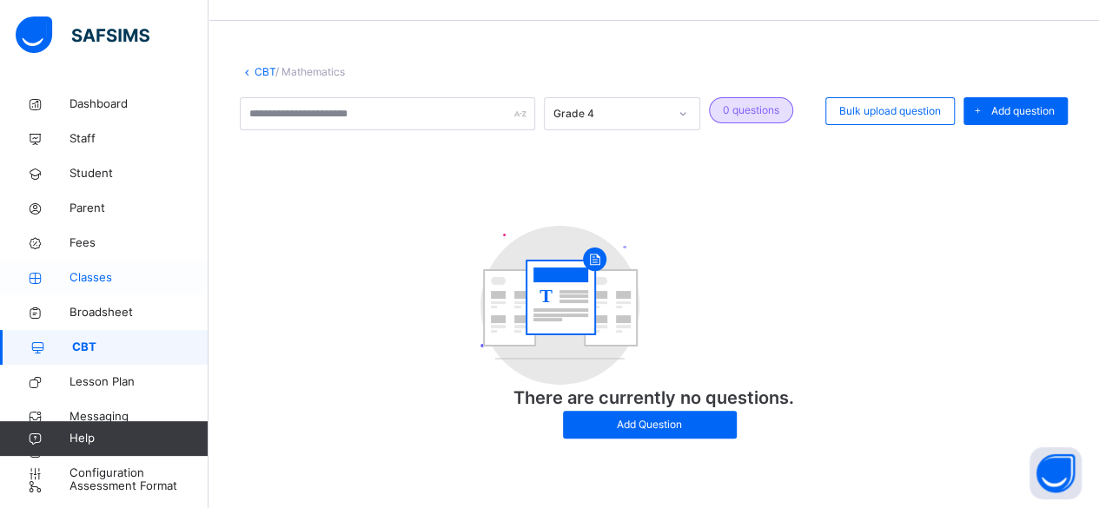
click at [130, 280] on span "Classes" at bounding box center [138, 277] width 139 height 17
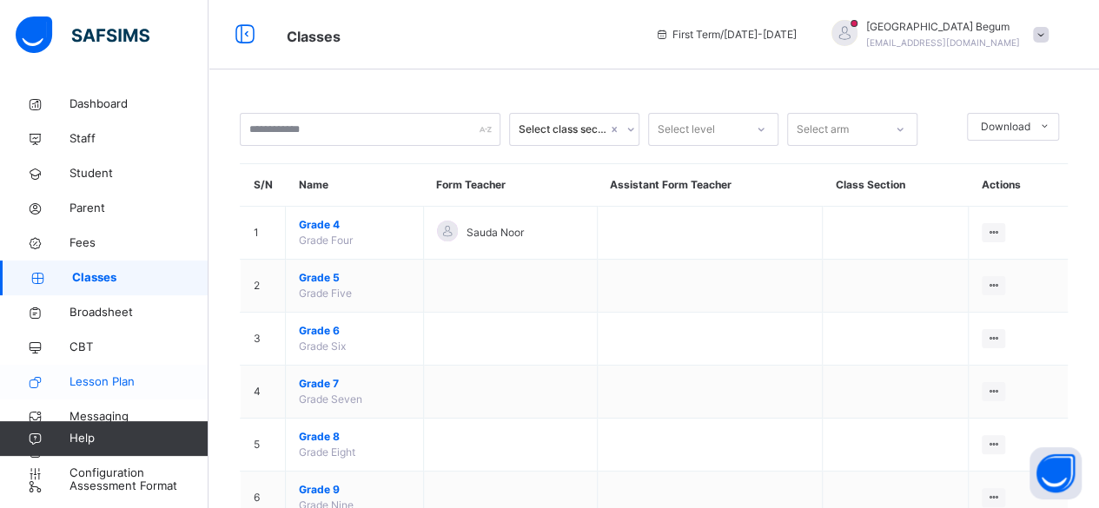
click at [140, 387] on span "Lesson Plan" at bounding box center [138, 382] width 139 height 17
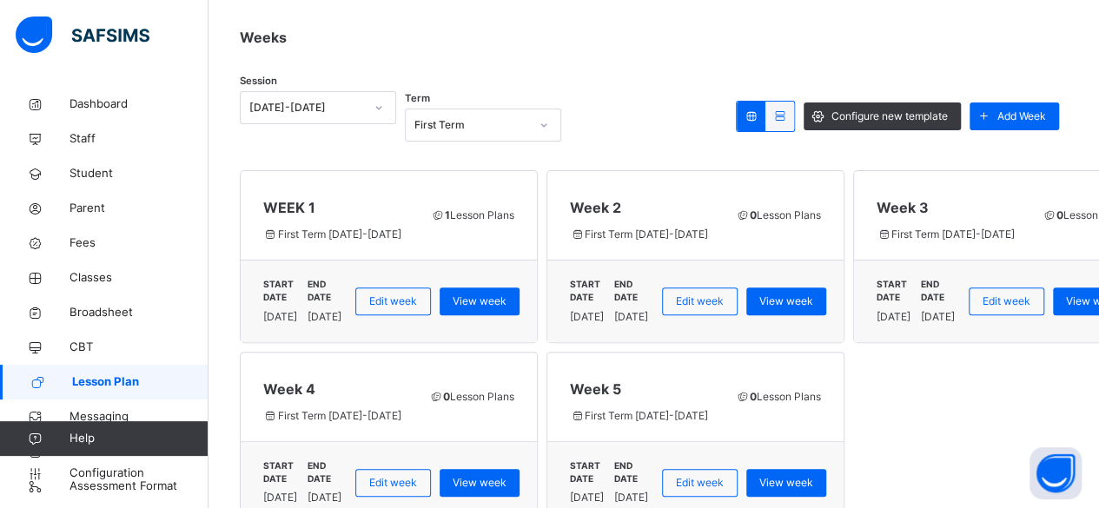
scroll to position [178, 0]
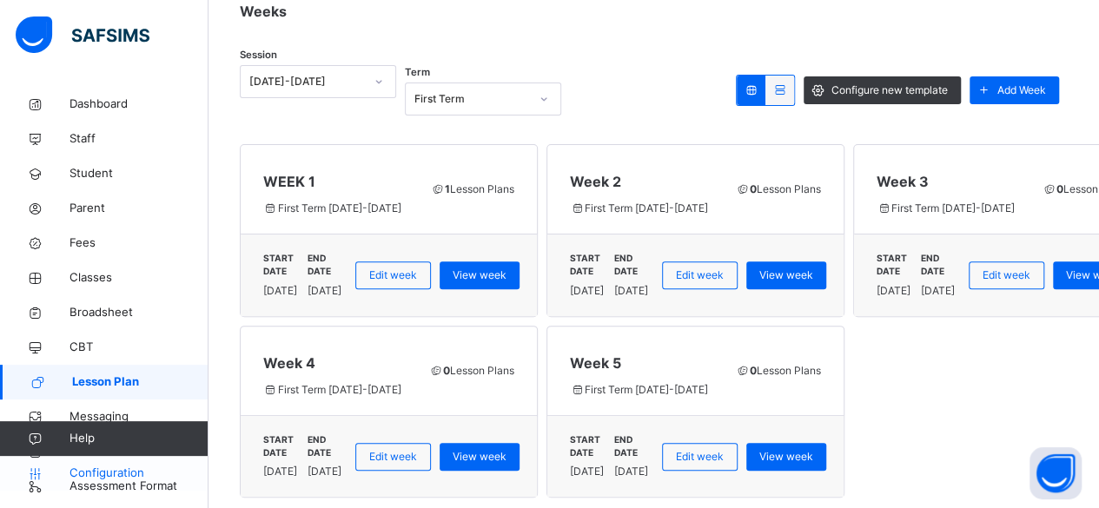
click at [112, 471] on span "Configuration" at bounding box center [138, 473] width 138 height 17
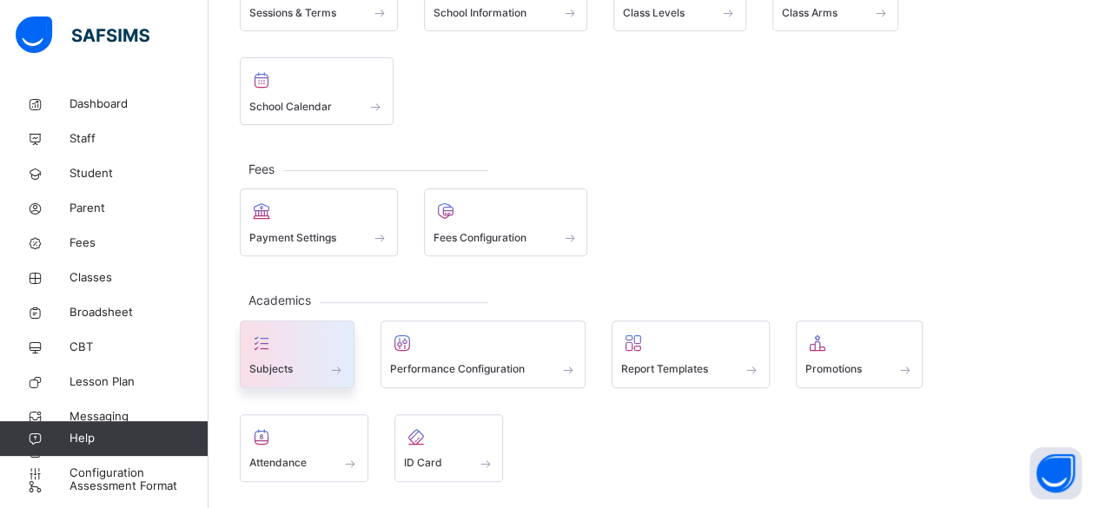
click at [288, 356] on span at bounding box center [297, 358] width 96 height 4
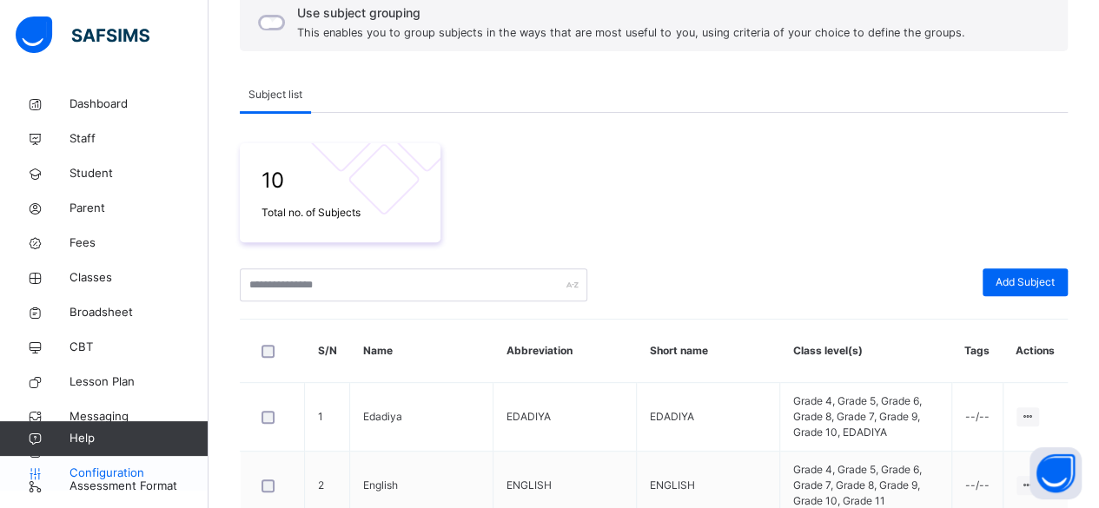
click at [113, 473] on span "Configuration" at bounding box center [138, 473] width 138 height 17
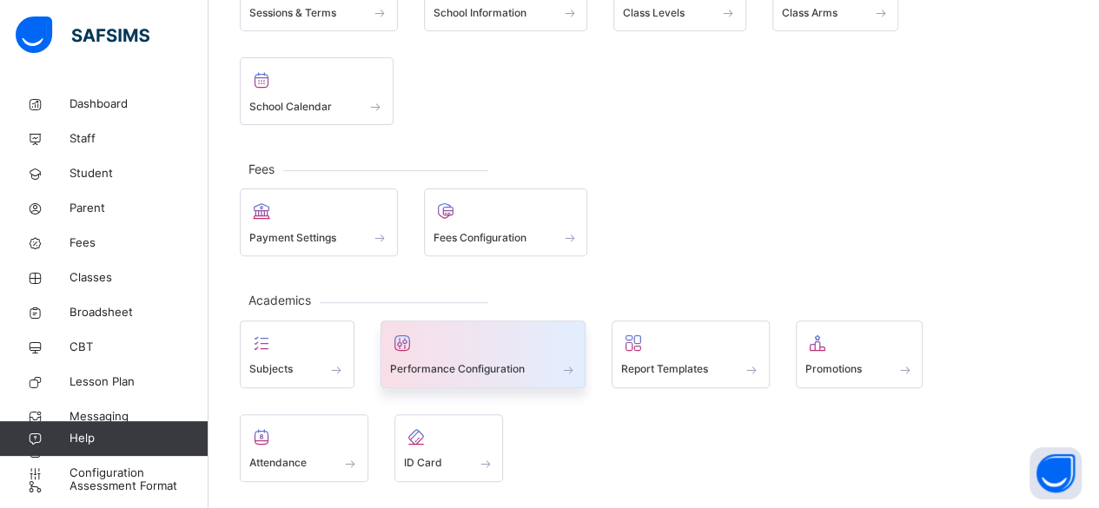
click at [441, 330] on div at bounding box center [483, 343] width 187 height 26
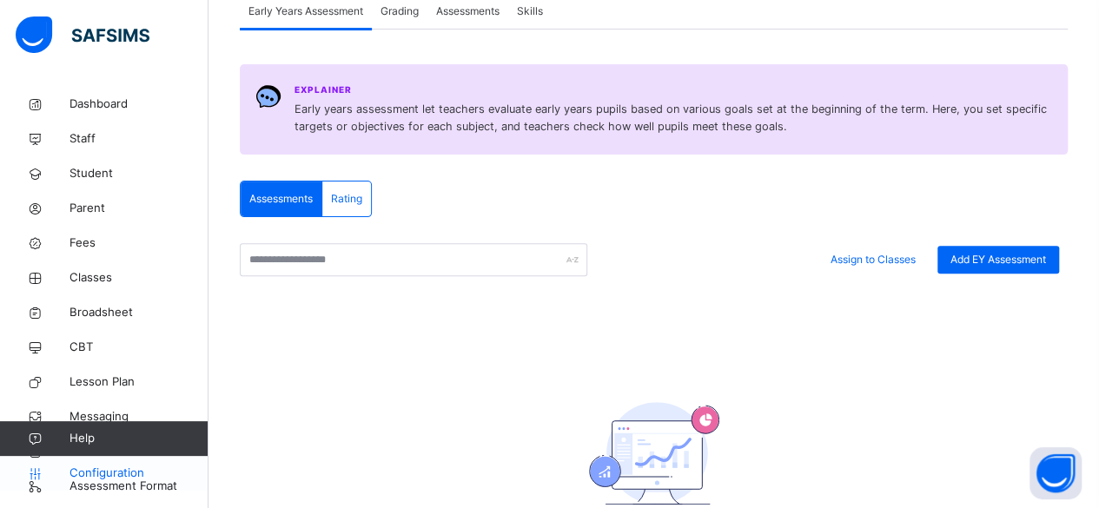
click at [101, 469] on span "Configuration" at bounding box center [138, 473] width 138 height 17
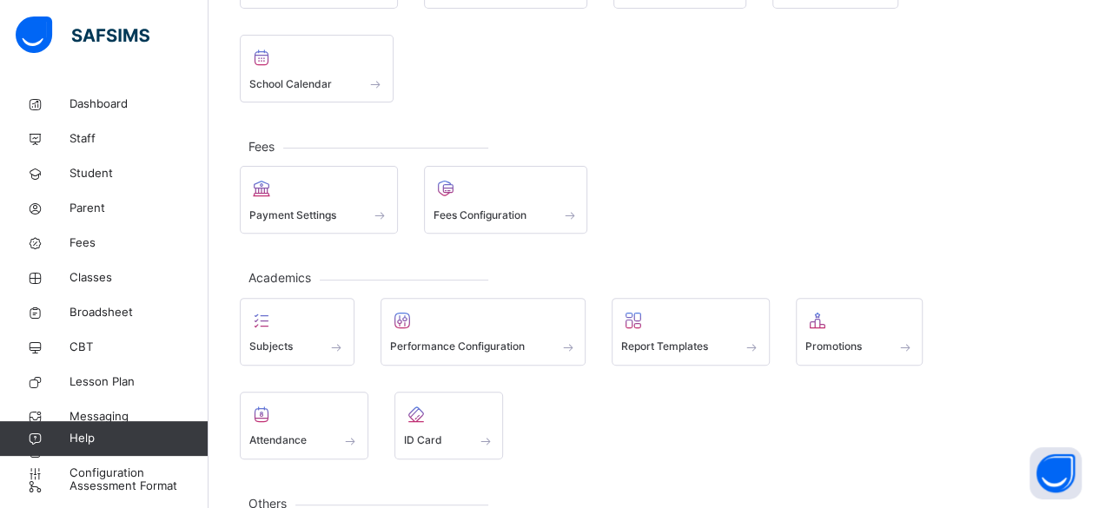
scroll to position [209, 0]
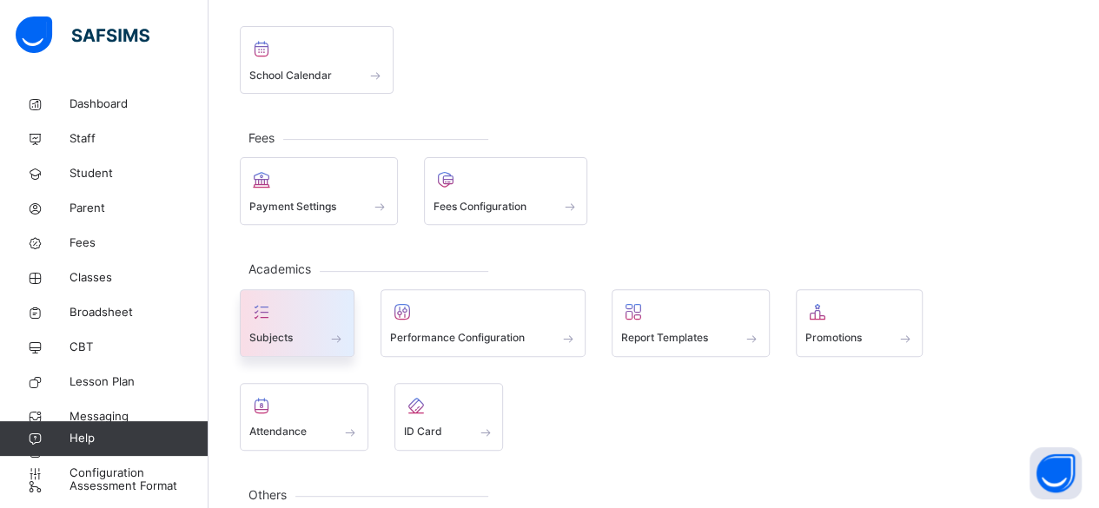
click at [327, 325] on span at bounding box center [297, 327] width 96 height 4
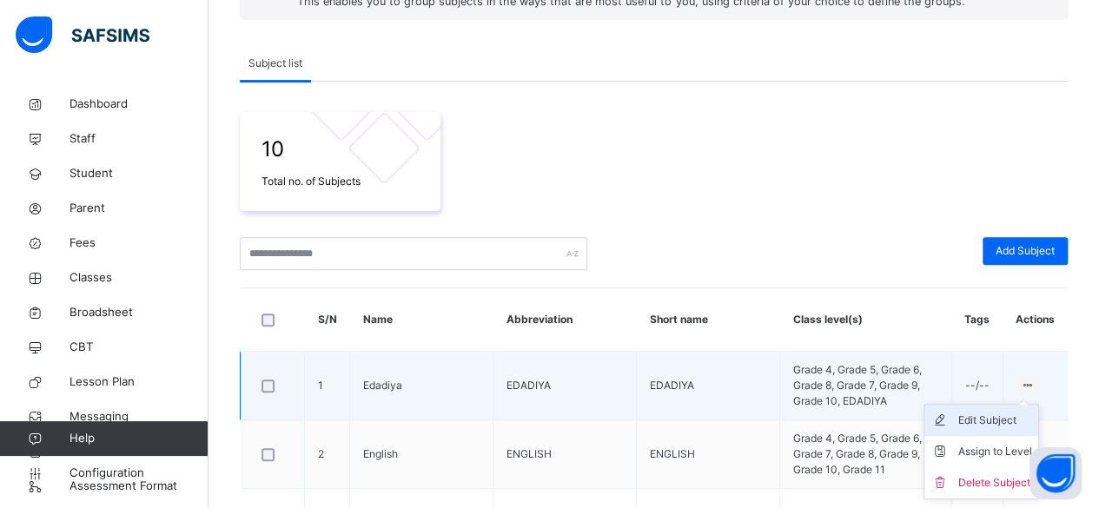
click at [992, 416] on div "Edit Subject" at bounding box center [994, 420] width 74 height 17
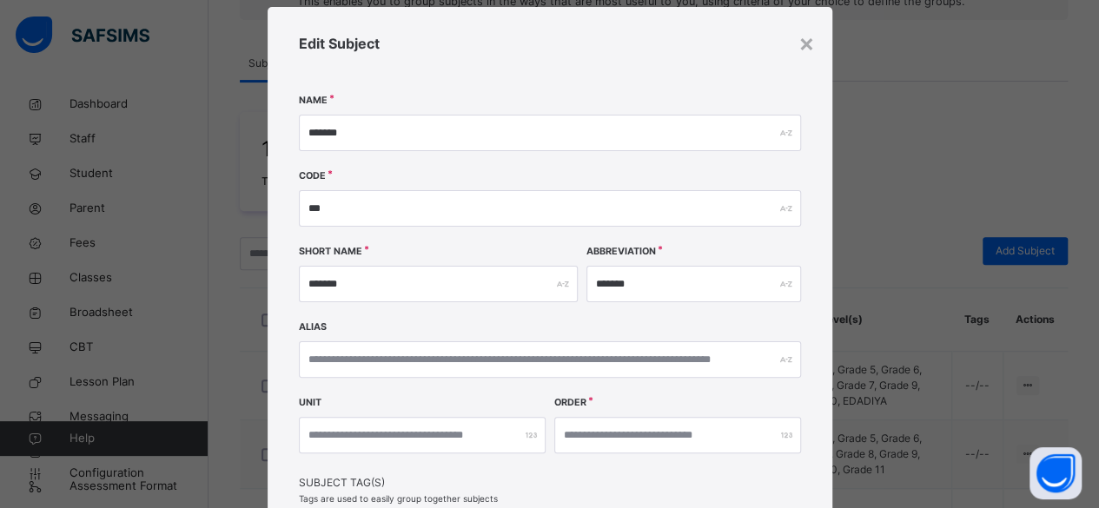
scroll to position [31, 0]
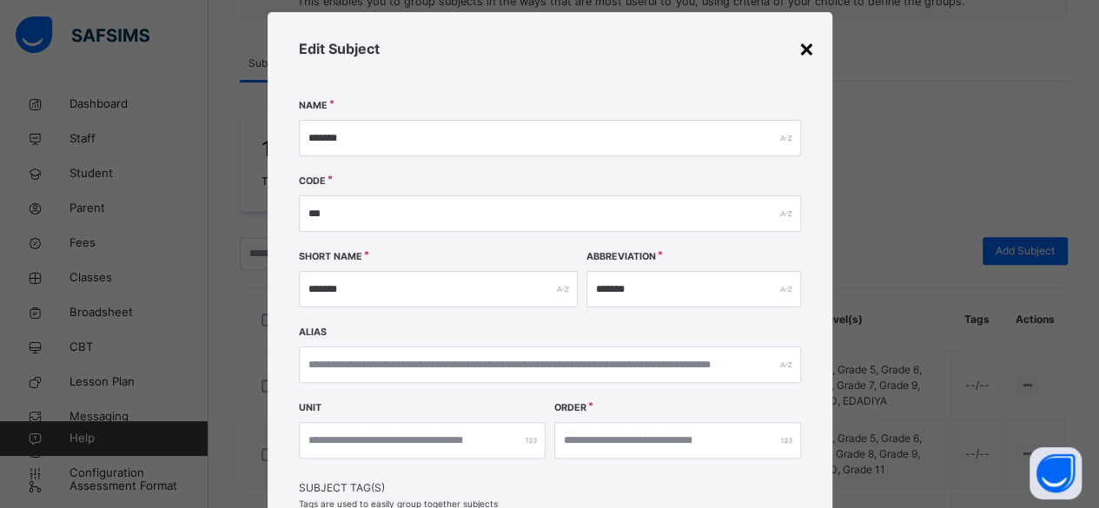
click at [805, 37] on div "×" at bounding box center [806, 48] width 17 height 36
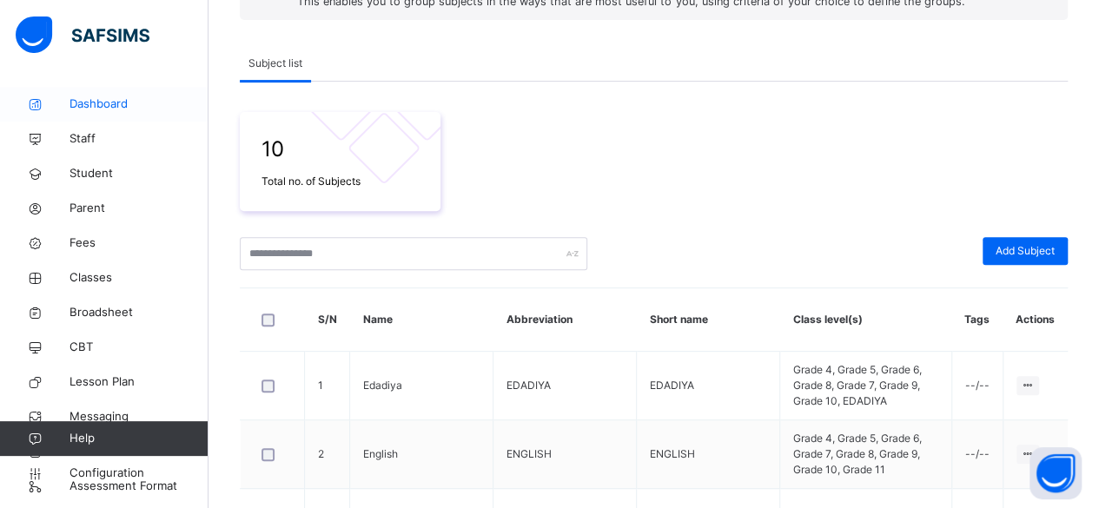
click at [97, 105] on span "Dashboard" at bounding box center [138, 104] width 139 height 17
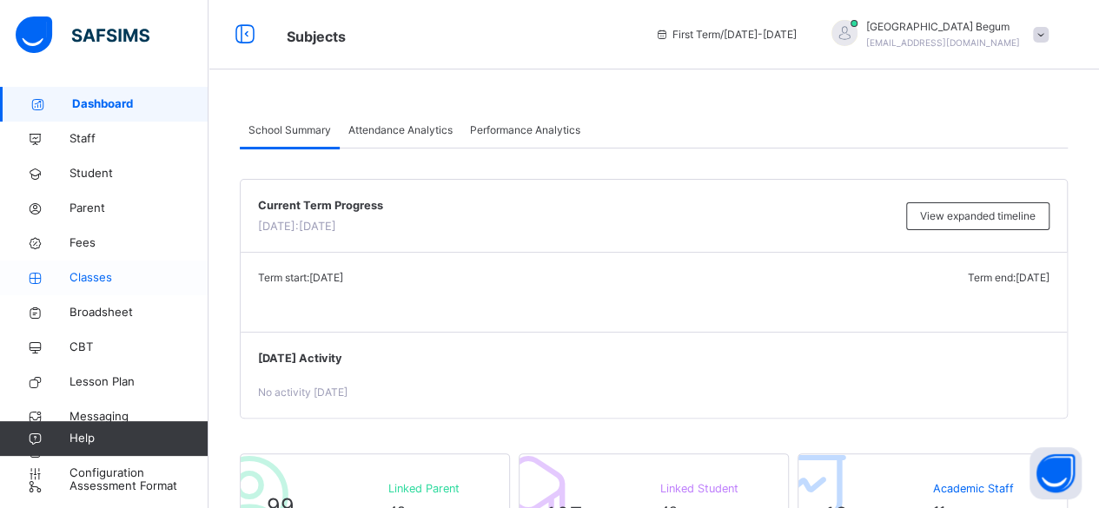
click at [120, 281] on span "Classes" at bounding box center [138, 277] width 139 height 17
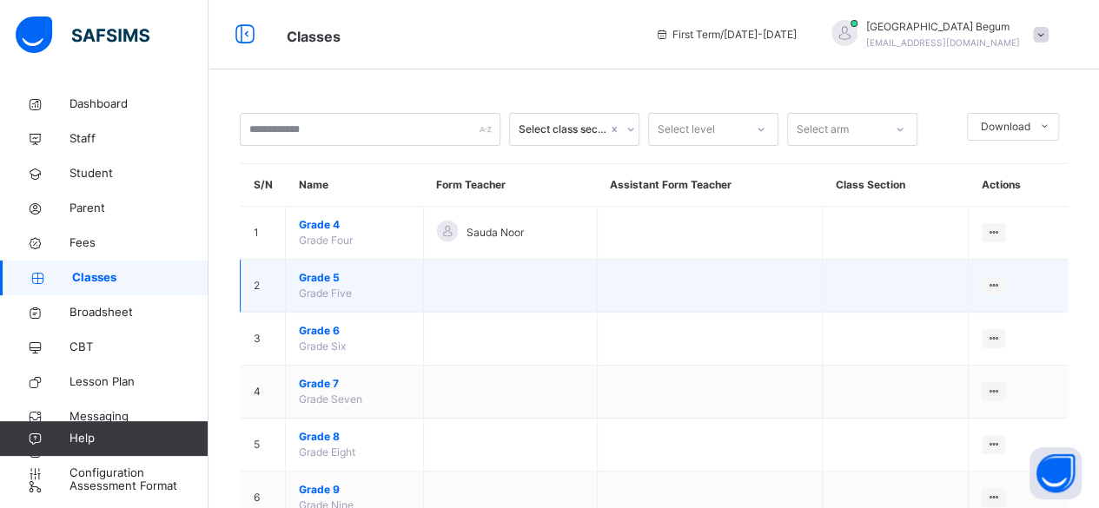
click at [325, 275] on span "Grade 5" at bounding box center [354, 278] width 111 height 16
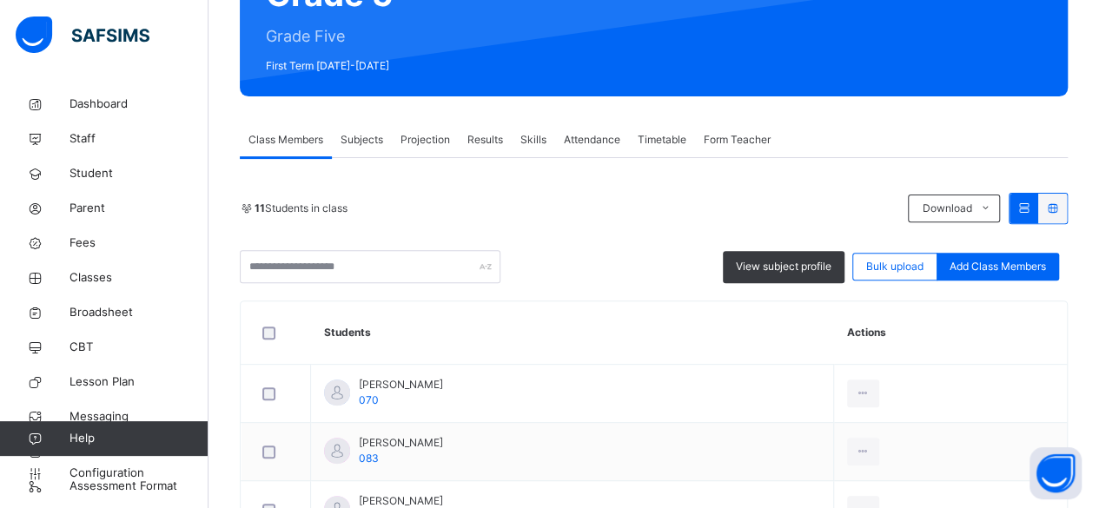
scroll to position [205, 0]
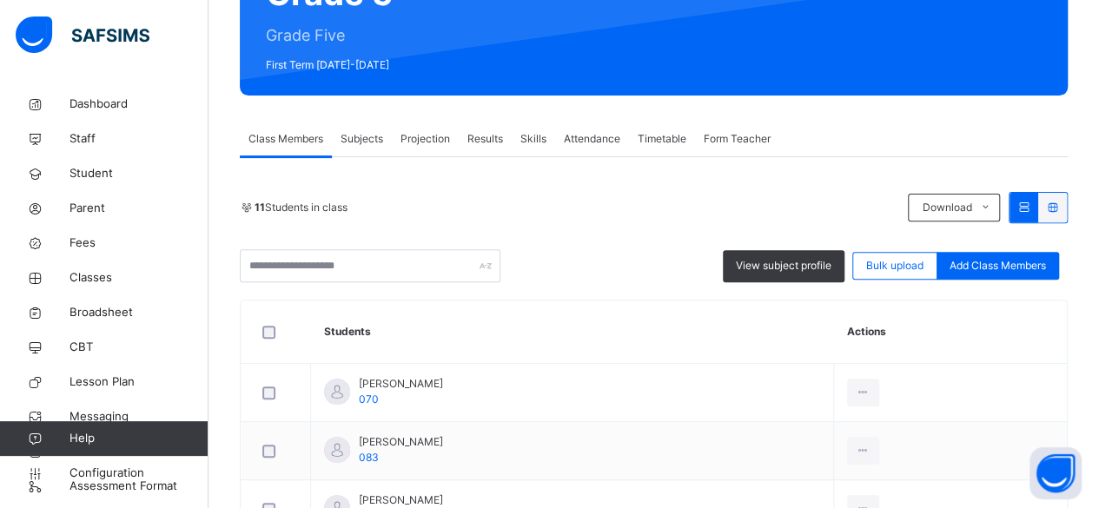
click at [358, 151] on div "Subjects" at bounding box center [362, 139] width 60 height 35
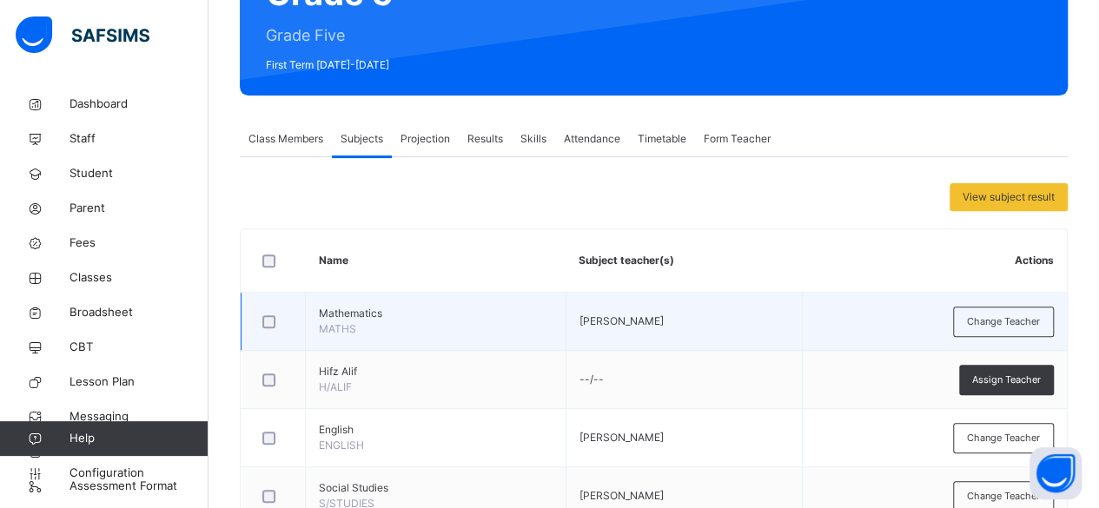
click at [342, 316] on span "Mathematics" at bounding box center [436, 314] width 234 height 16
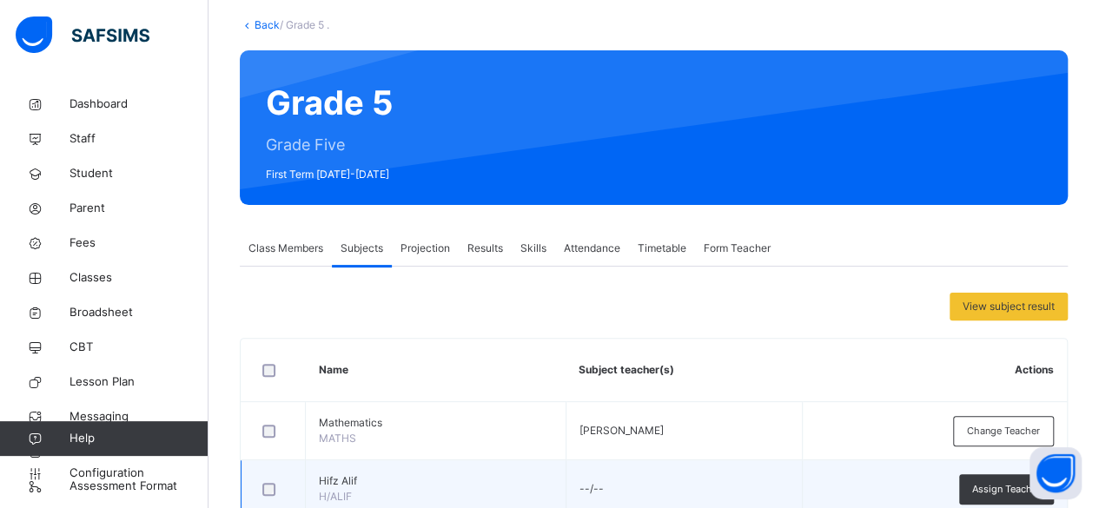
scroll to position [89, 0]
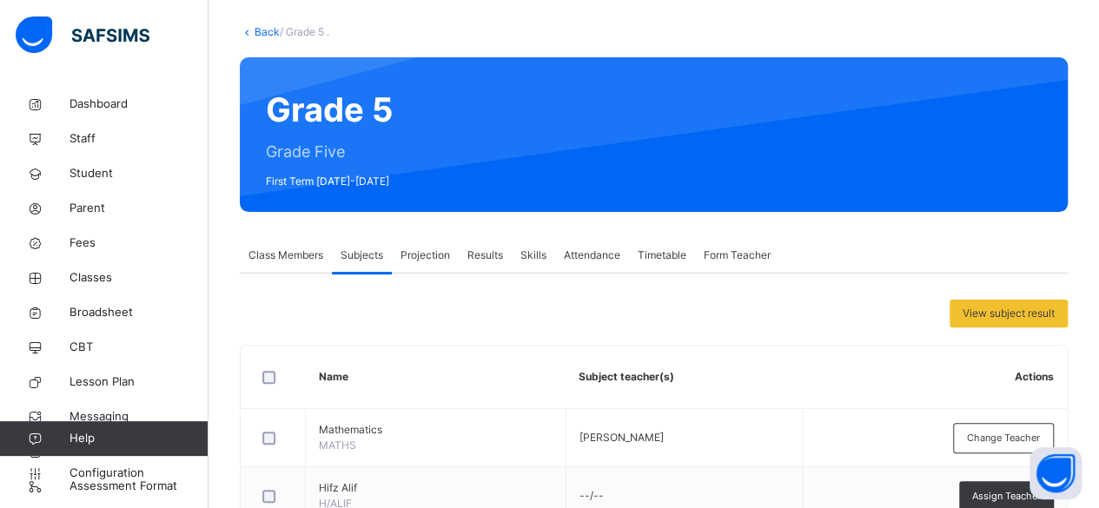
click at [439, 254] on span "Projection" at bounding box center [425, 256] width 50 height 16
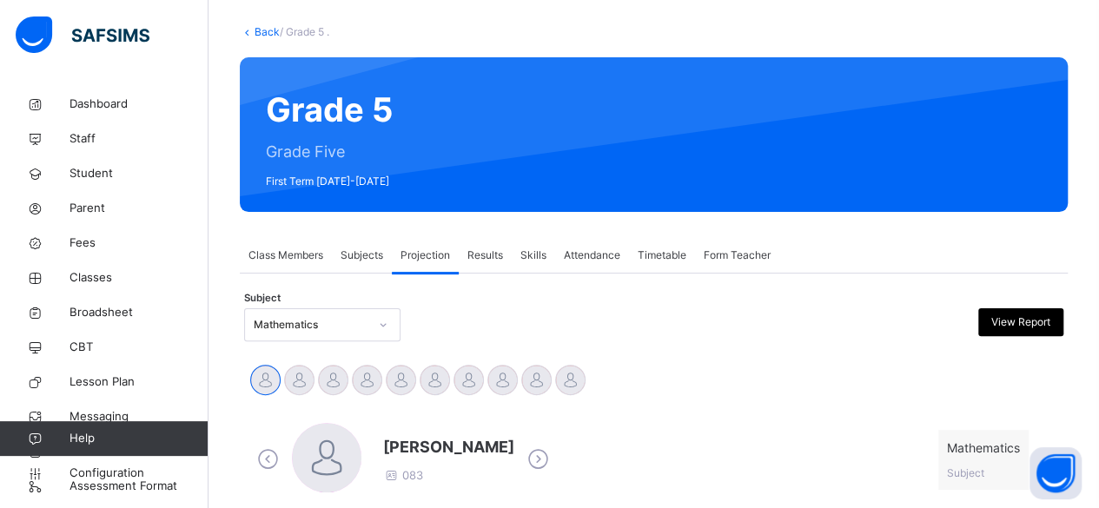
click at [490, 255] on span "Results" at bounding box center [485, 256] width 36 height 16
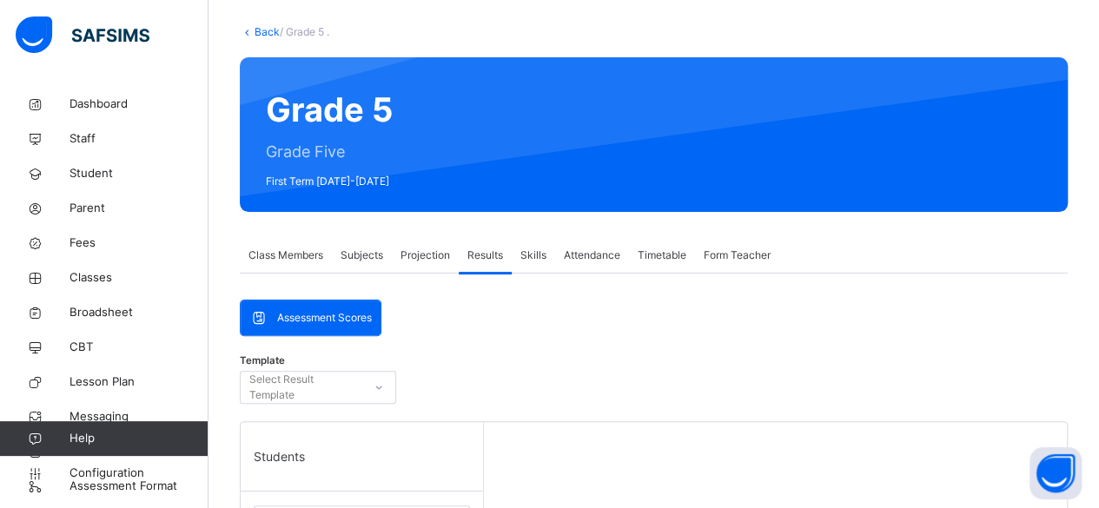
click at [531, 255] on span "Skills" at bounding box center [533, 256] width 26 height 16
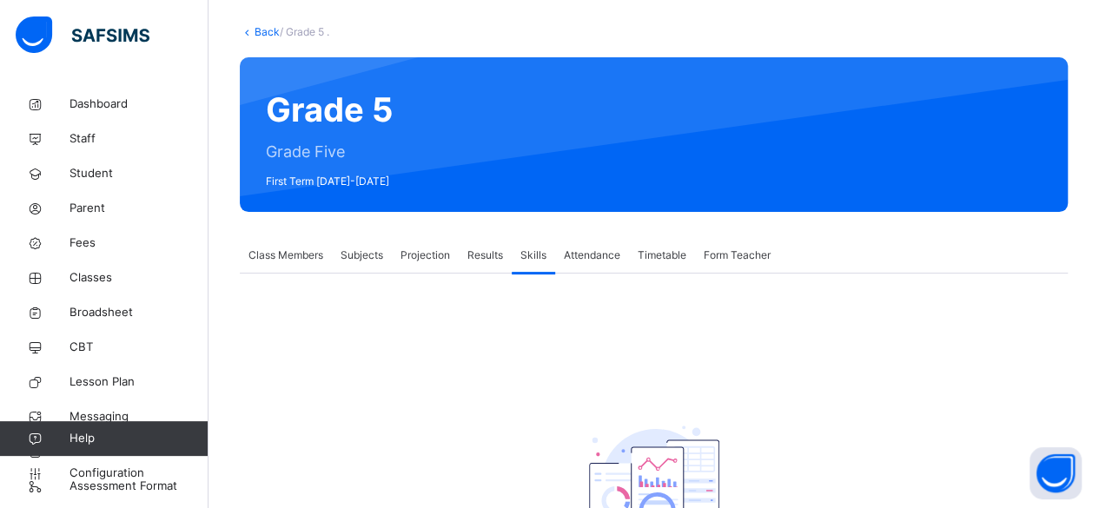
click at [596, 255] on span "Attendance" at bounding box center [592, 256] width 56 height 16
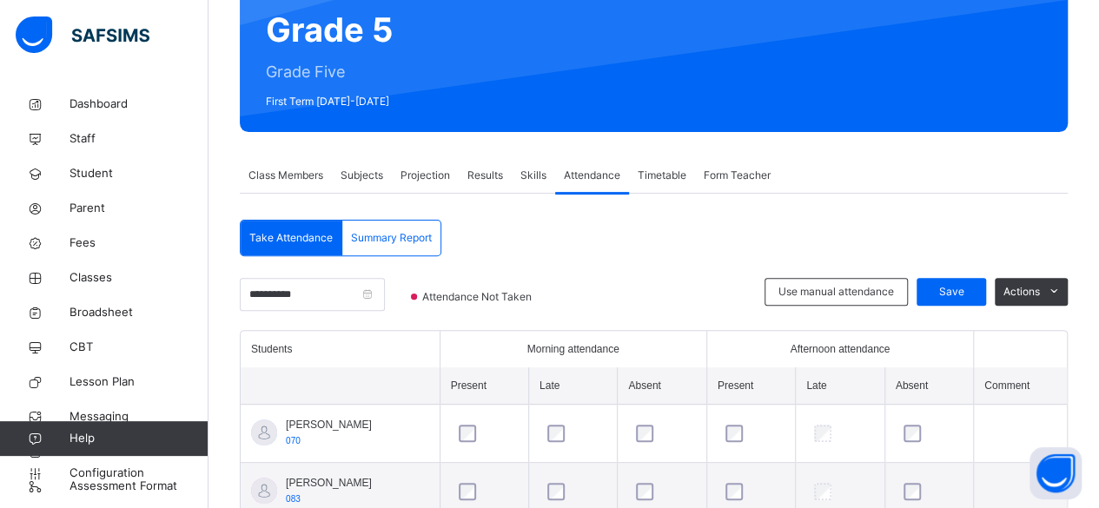
scroll to position [182, 0]
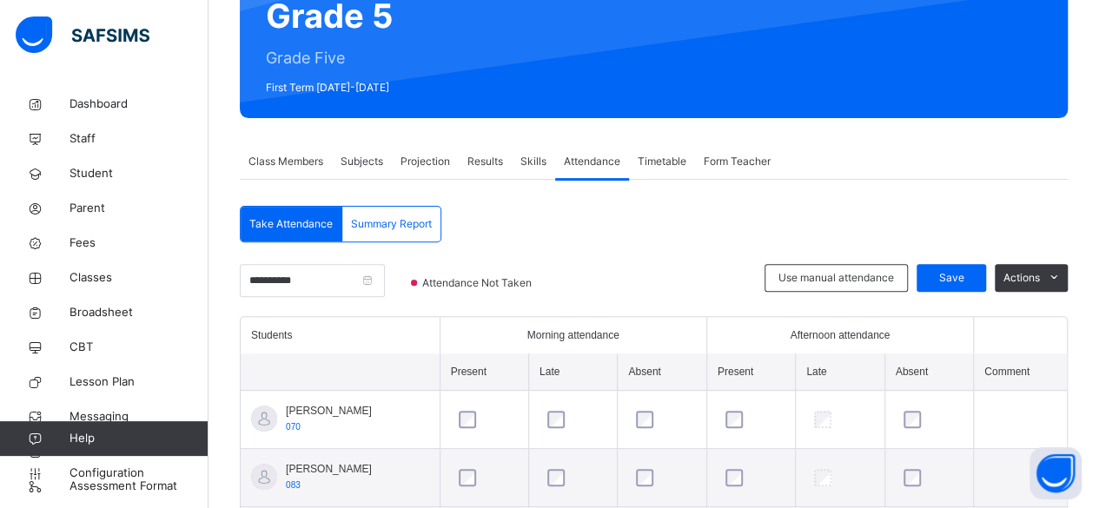
click at [653, 168] on span "Timetable" at bounding box center [662, 162] width 49 height 16
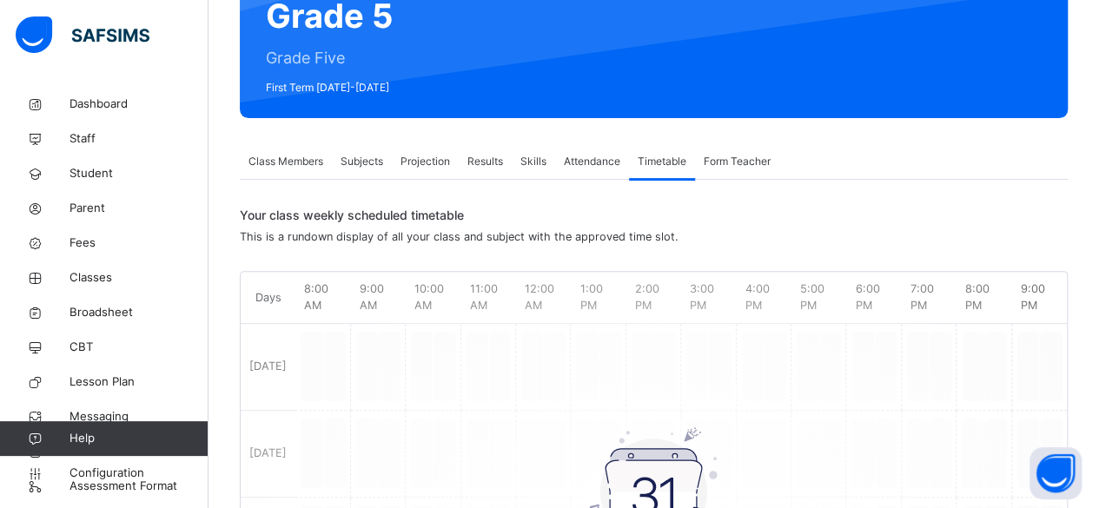
click at [305, 161] on span "Class Members" at bounding box center [285, 162] width 75 height 16
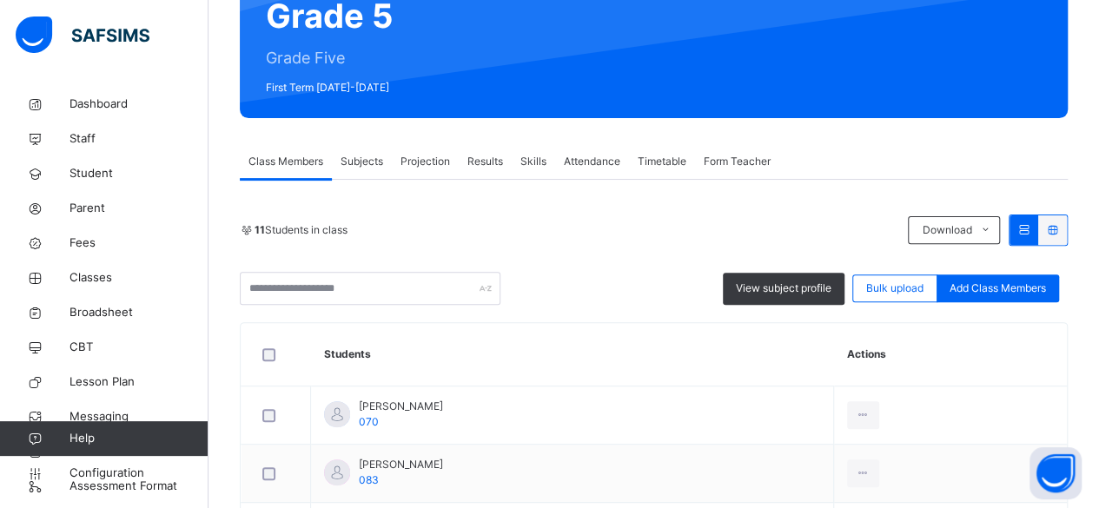
click at [350, 164] on span "Subjects" at bounding box center [361, 162] width 43 height 16
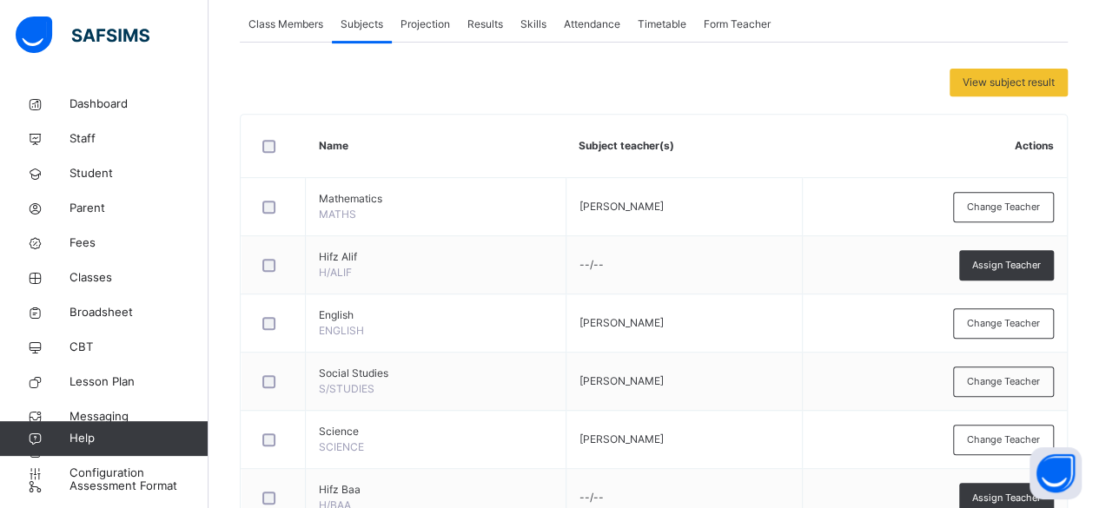
scroll to position [334, 0]
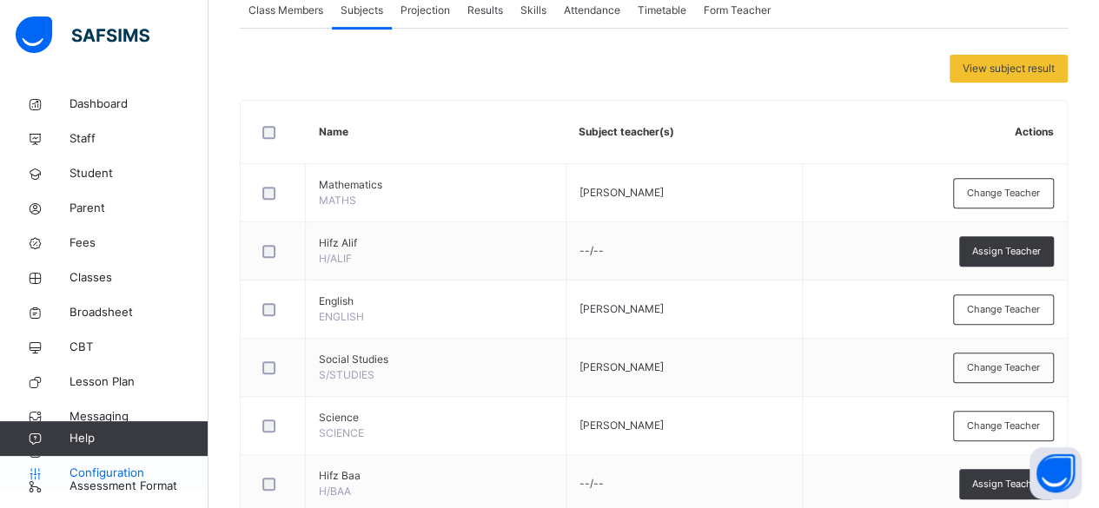
click at [130, 474] on span "Configuration" at bounding box center [138, 473] width 138 height 17
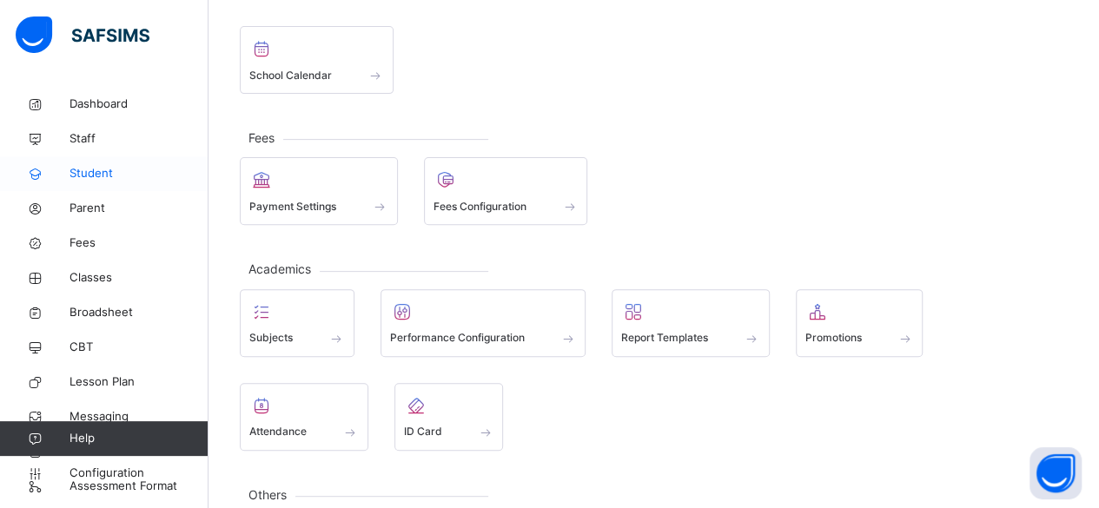
click at [88, 182] on span "Student" at bounding box center [138, 173] width 139 height 17
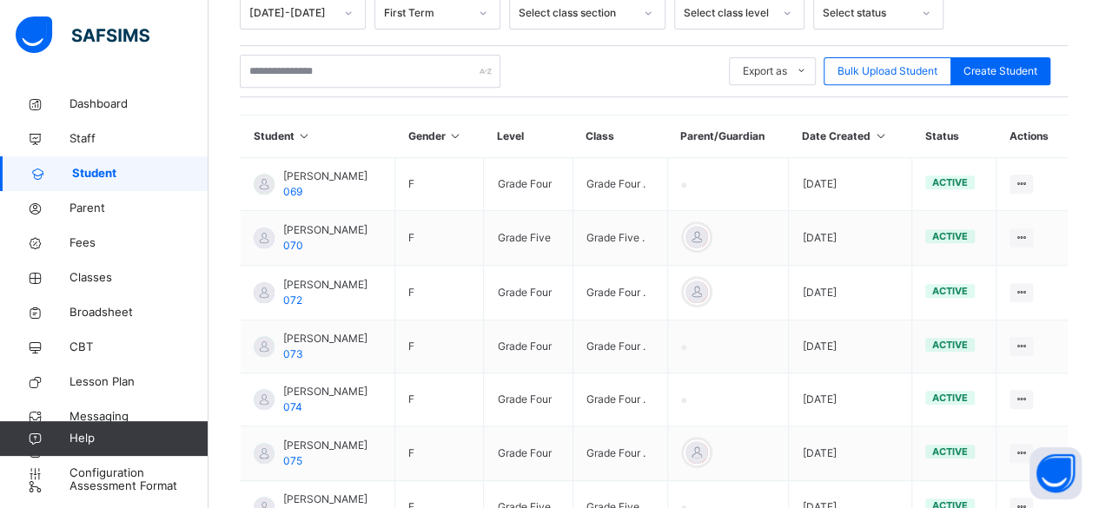
scroll to position [350, 0]
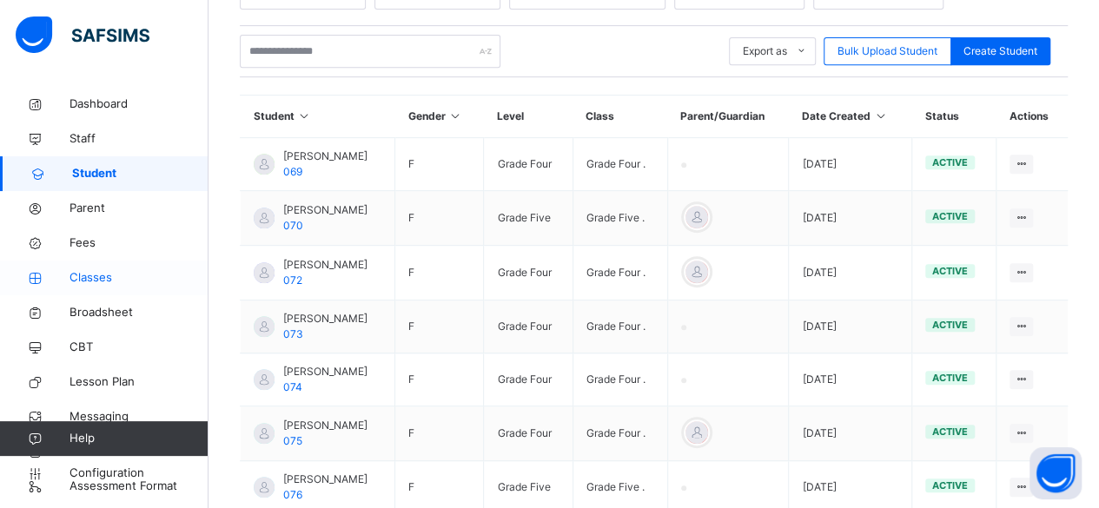
click at [76, 278] on span "Classes" at bounding box center [138, 277] width 139 height 17
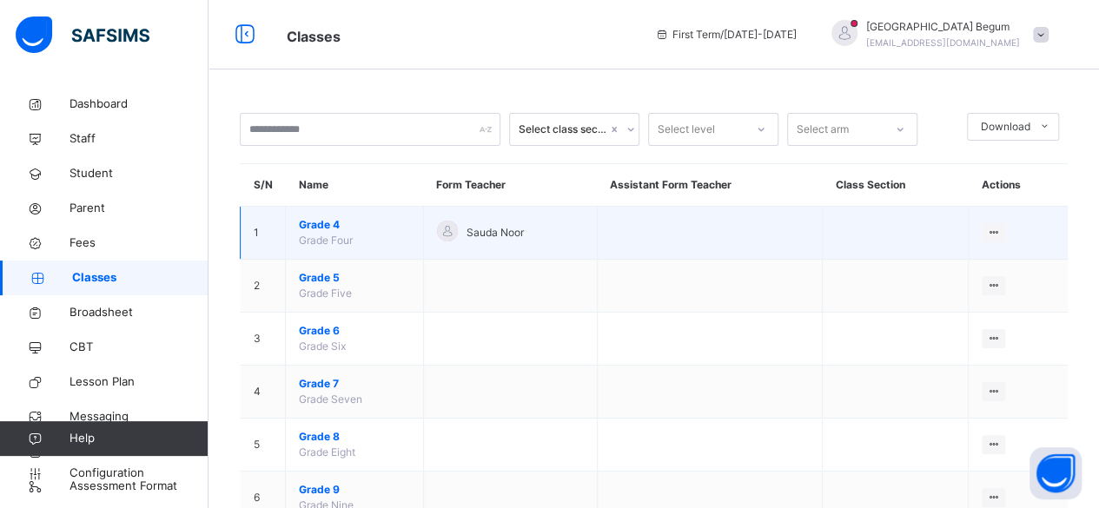
click at [319, 222] on span "Grade 4" at bounding box center [354, 225] width 111 height 16
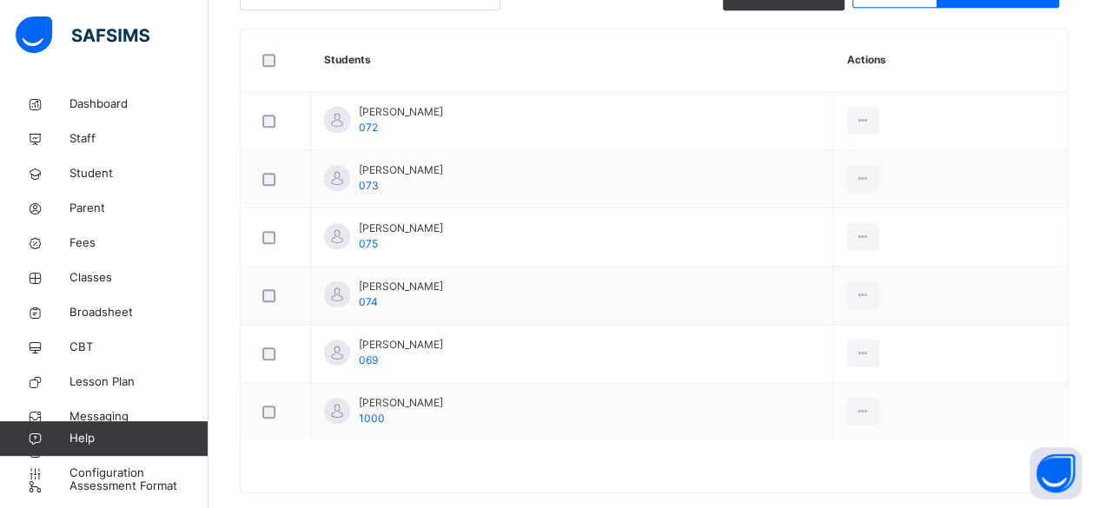
scroll to position [502, 0]
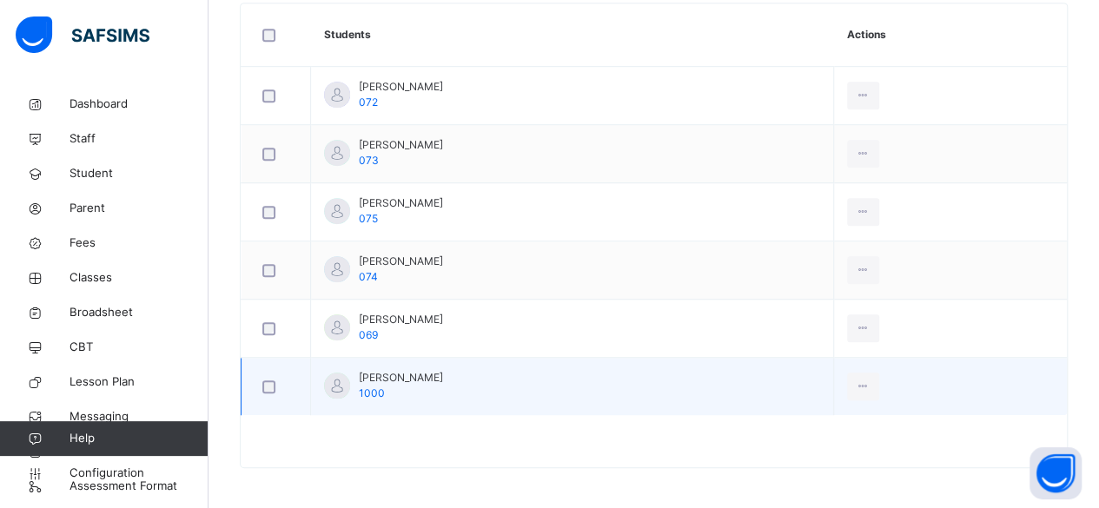
click at [403, 379] on span "[PERSON_NAME]" at bounding box center [401, 378] width 84 height 16
click at [383, 370] on span "[PERSON_NAME]" at bounding box center [401, 378] width 84 height 16
click at [859, 409] on ul "View Profile Remove from Class Transfer Student" at bounding box center [812, 457] width 136 height 96
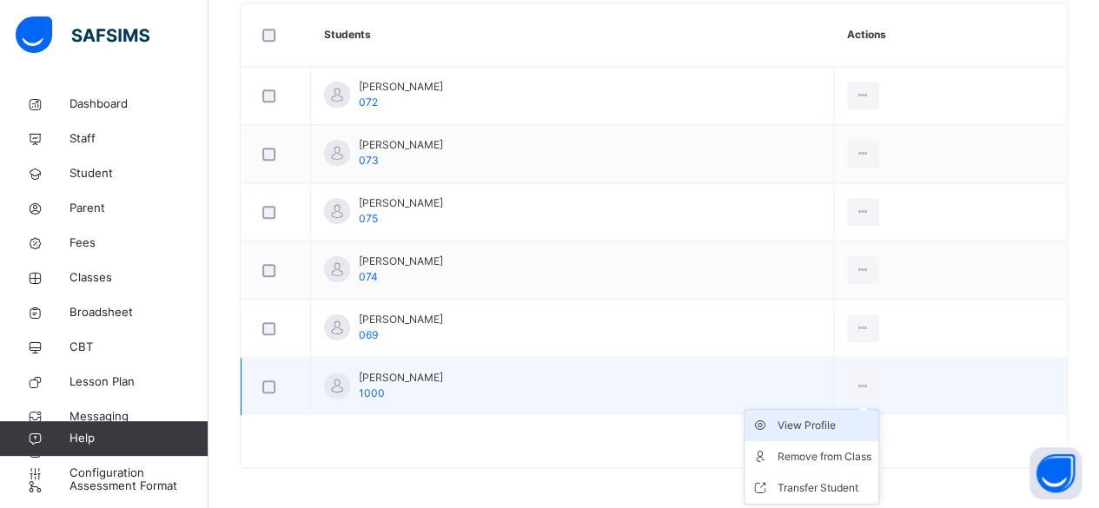
click at [836, 422] on div "View Profile" at bounding box center [824, 425] width 94 height 17
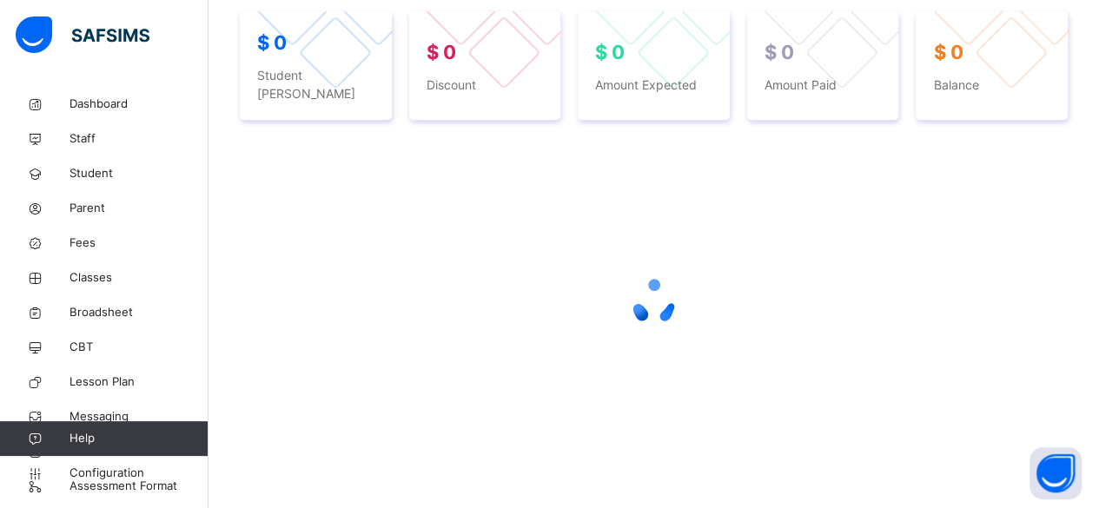
select select "****"
select select "*"
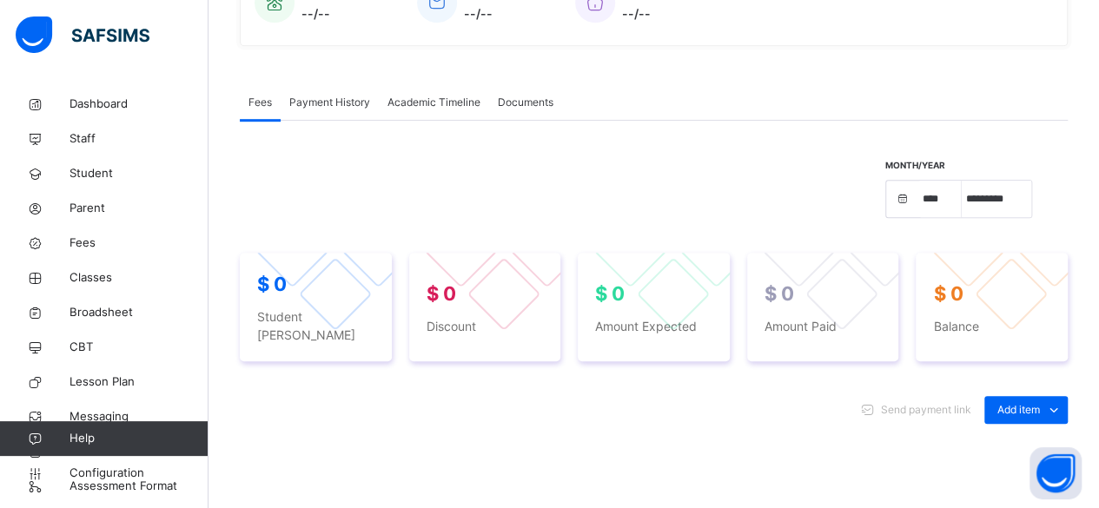
scroll to position [502, 0]
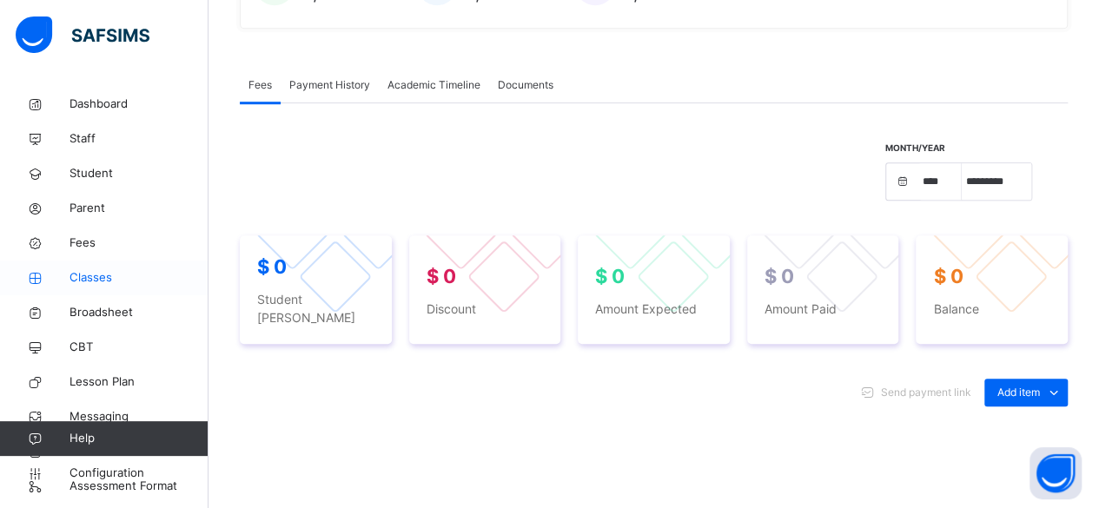
click at [139, 289] on link "Classes" at bounding box center [104, 278] width 208 height 35
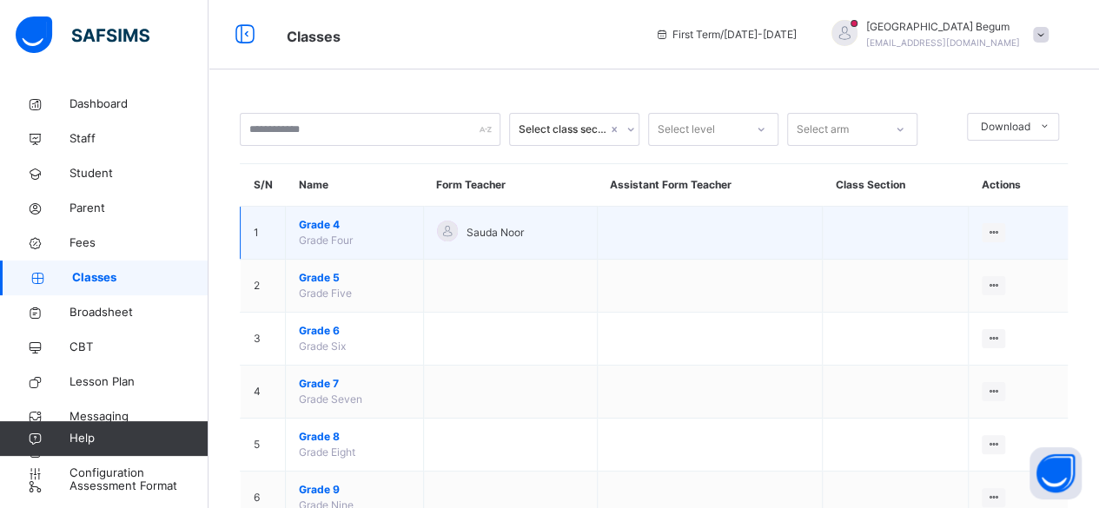
click at [353, 228] on span "Grade 4" at bounding box center [354, 225] width 111 height 16
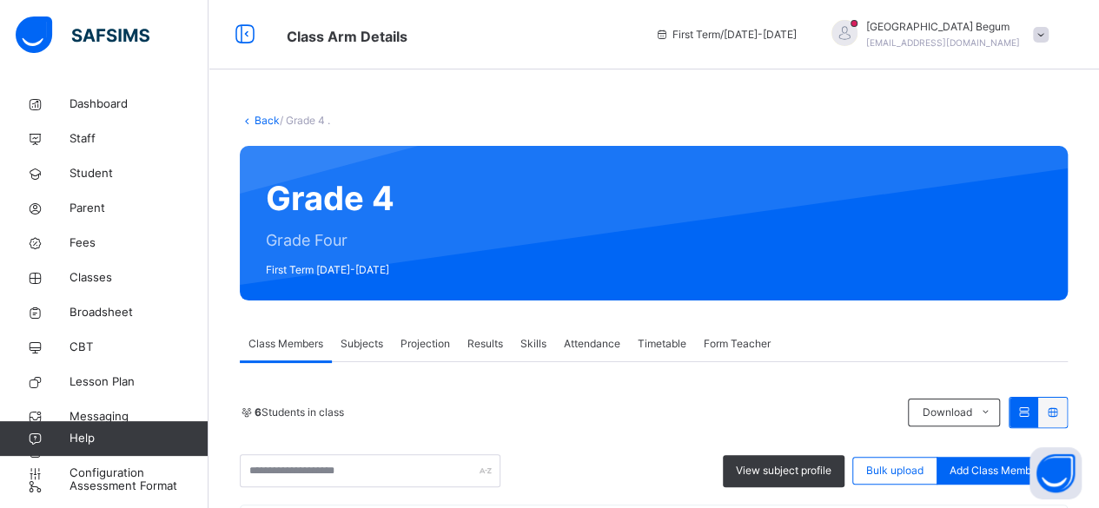
click at [428, 344] on span "Projection" at bounding box center [425, 344] width 50 height 16
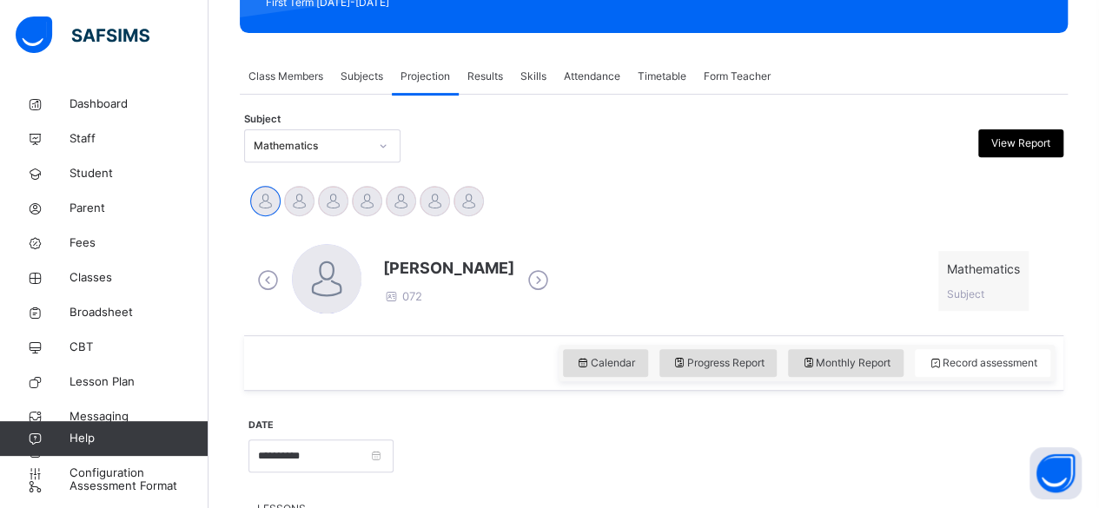
scroll to position [270, 0]
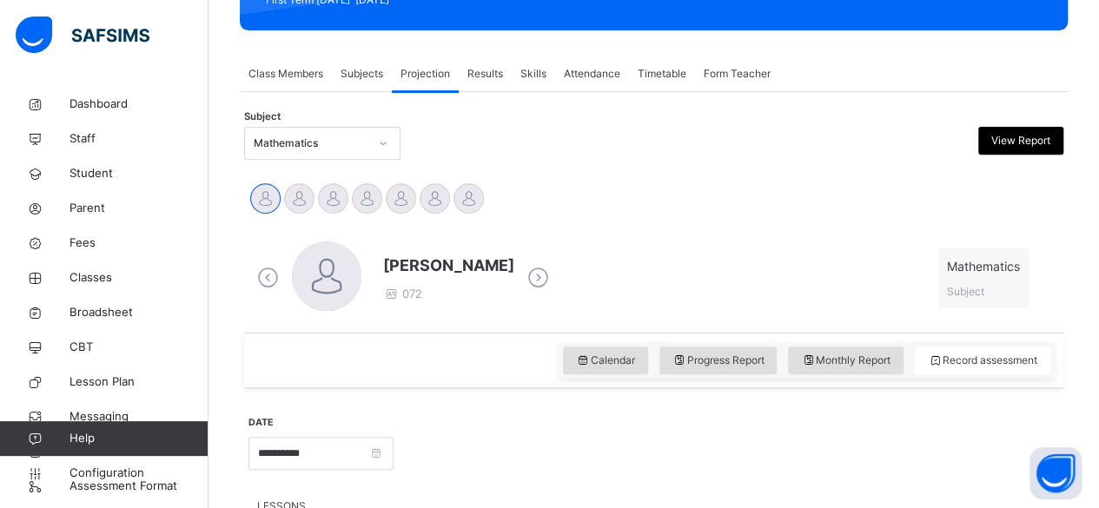
click at [523, 274] on icon at bounding box center [538, 278] width 30 height 26
click at [523, 283] on icon at bounding box center [538, 278] width 30 height 26
click at [523, 277] on icon at bounding box center [538, 278] width 30 height 26
click at [523, 281] on icon at bounding box center [538, 278] width 30 height 26
click at [523, 283] on icon at bounding box center [538, 278] width 30 height 26
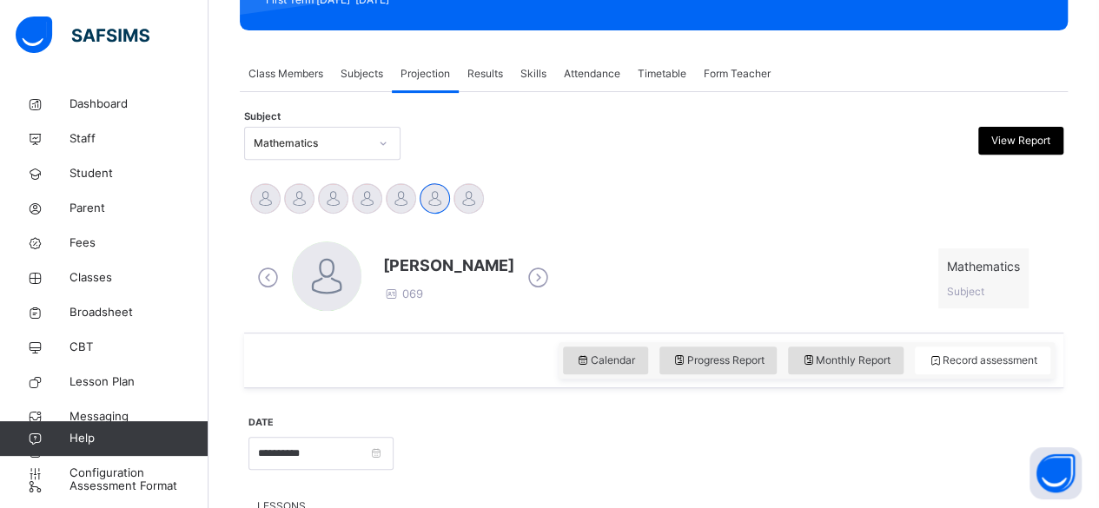
click at [523, 282] on icon at bounding box center [538, 278] width 30 height 26
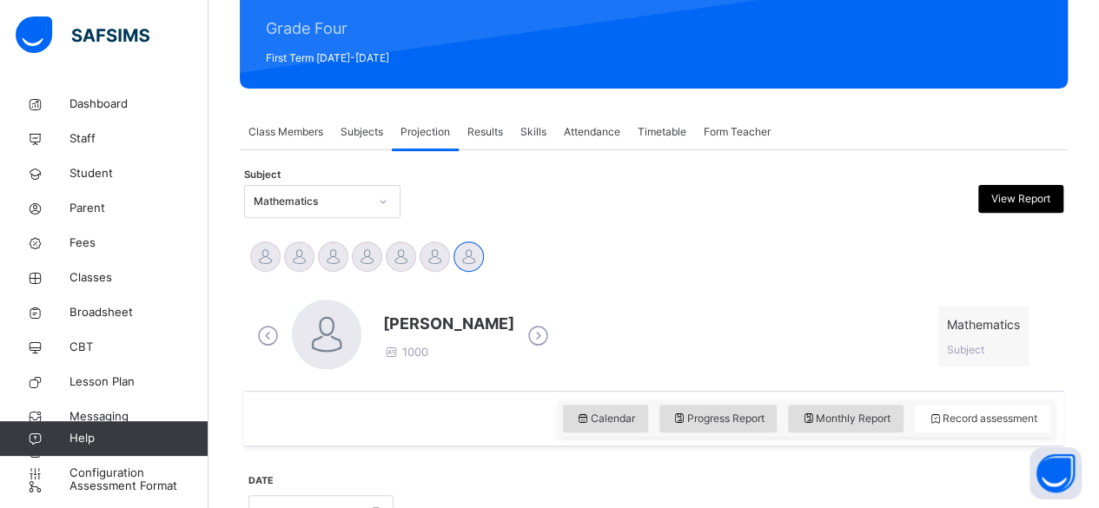
scroll to position [199, 0]
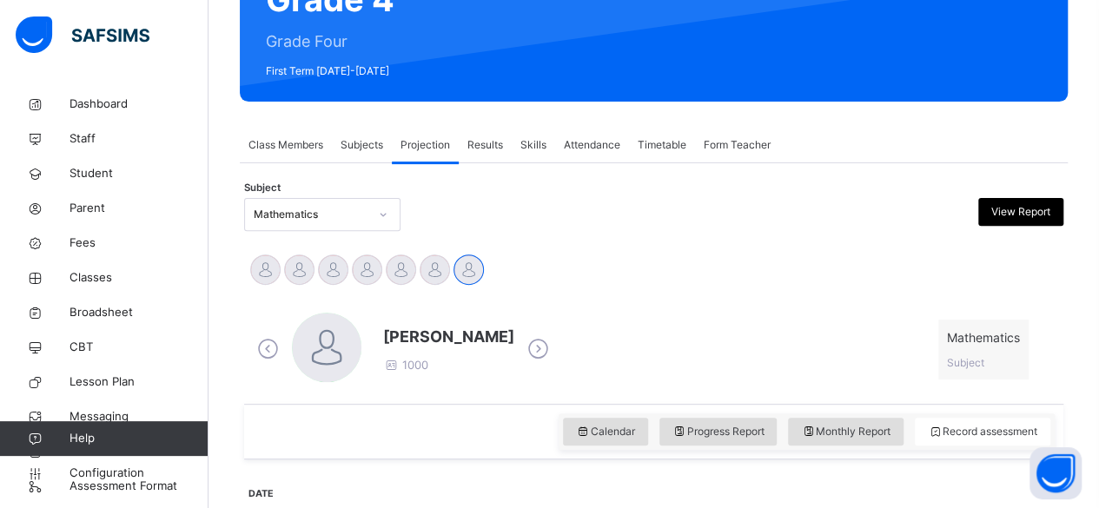
click at [494, 148] on span "Results" at bounding box center [485, 145] width 36 height 16
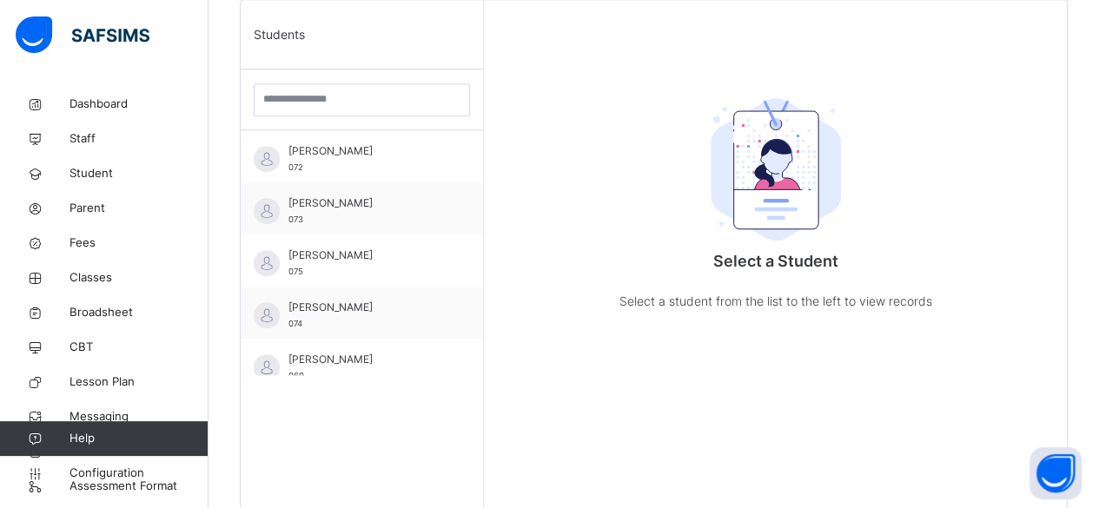
scroll to position [68, 0]
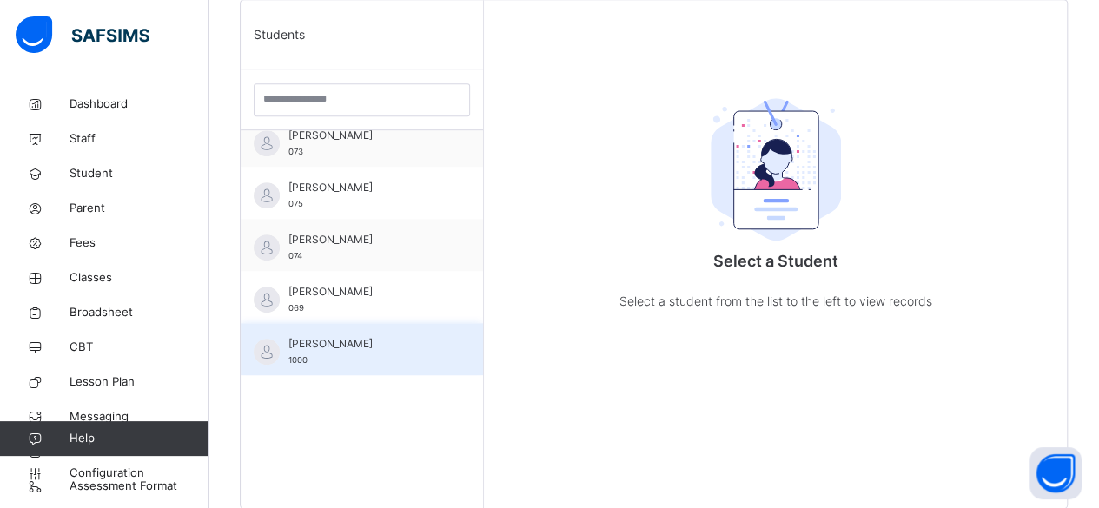
click at [384, 336] on span "[PERSON_NAME]" at bounding box center [365, 344] width 155 height 16
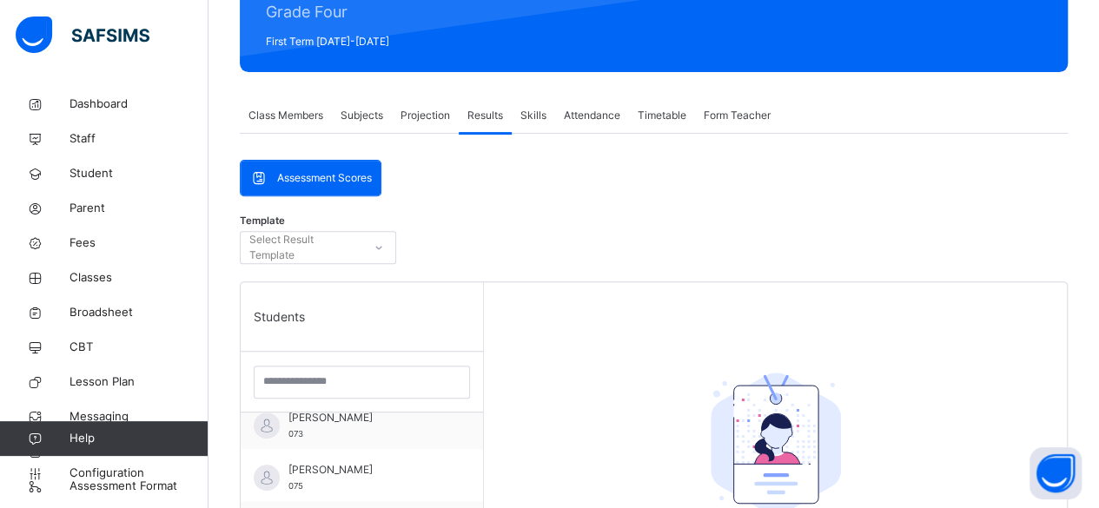
scroll to position [228, 0]
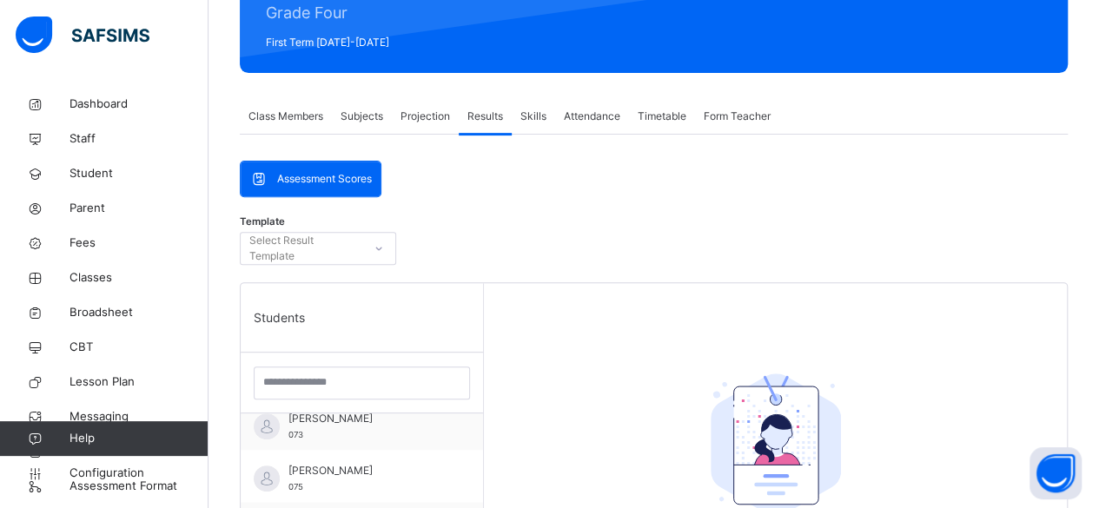
click at [532, 125] on div "Skills" at bounding box center [533, 116] width 43 height 35
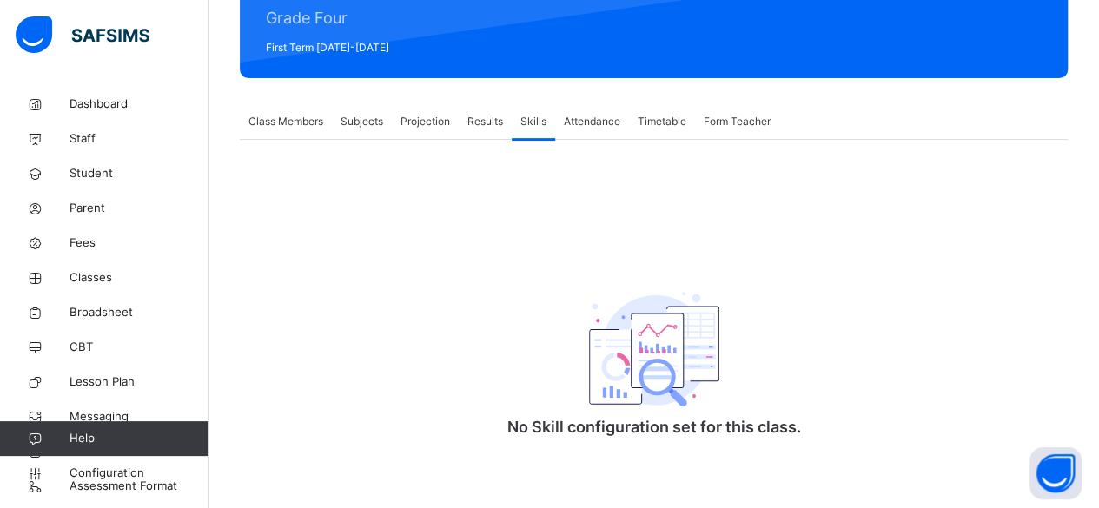
click at [290, 126] on span "Class Members" at bounding box center [285, 122] width 75 height 16
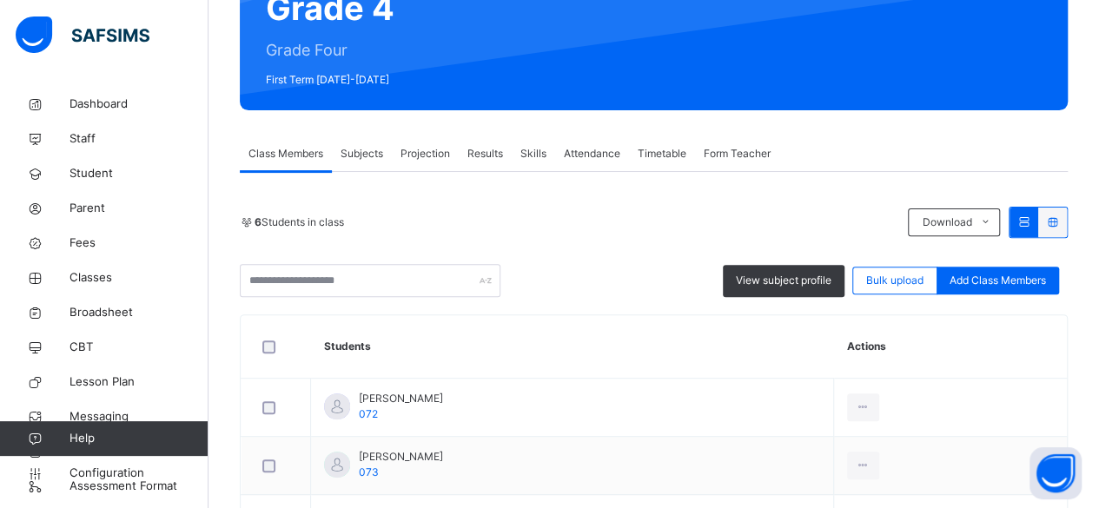
scroll to position [183, 0]
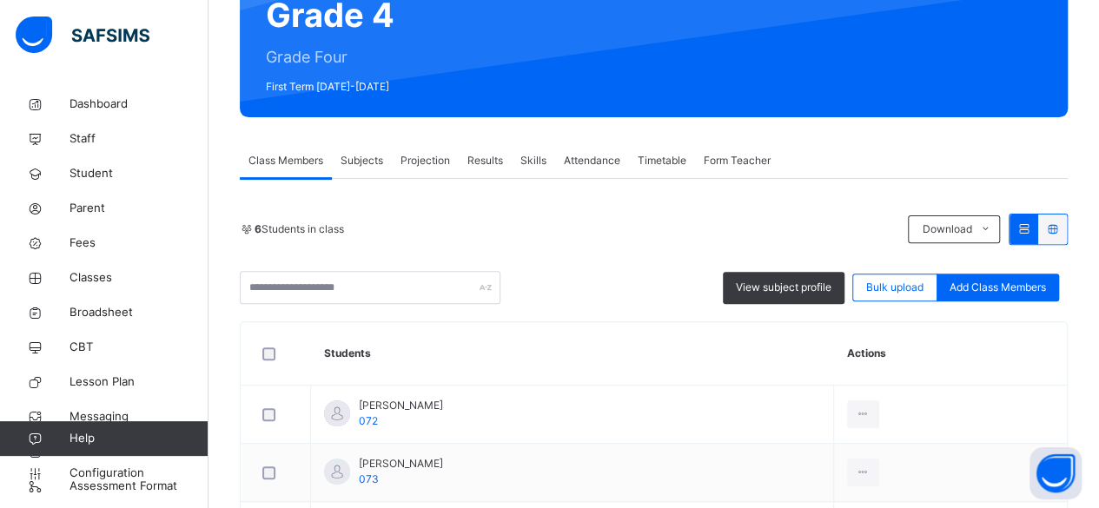
click at [368, 162] on span "Subjects" at bounding box center [361, 161] width 43 height 16
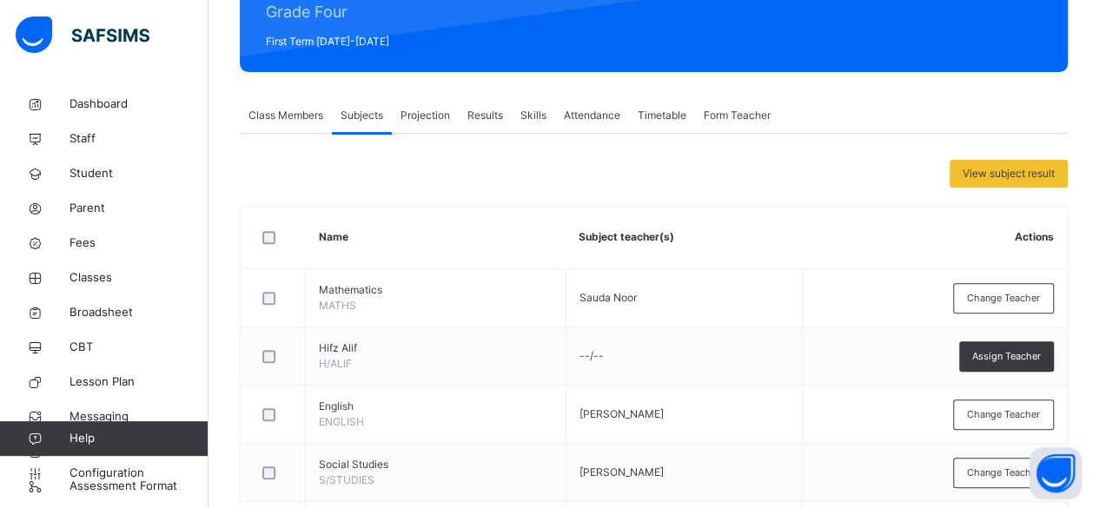
scroll to position [228, 0]
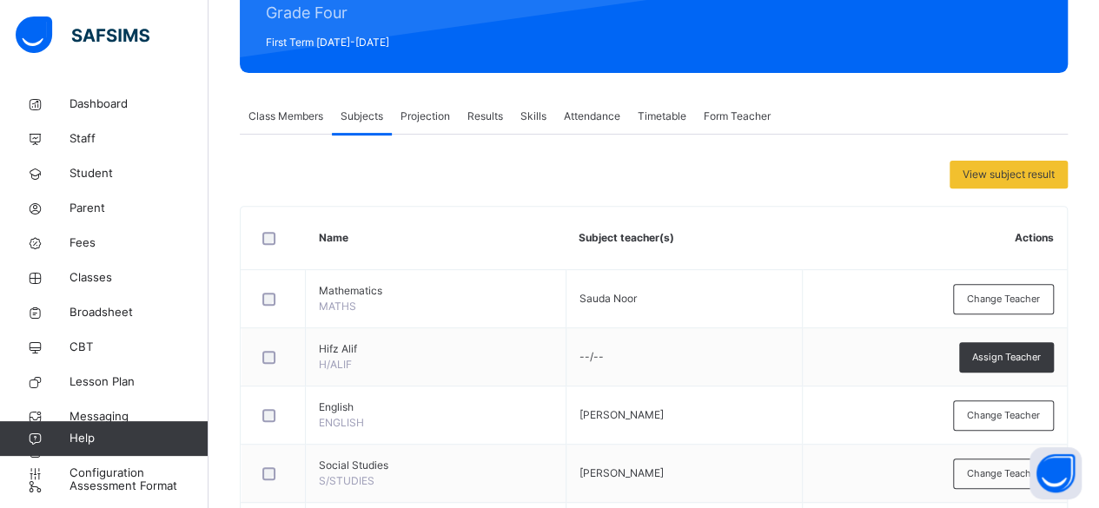
click at [294, 111] on span "Class Members" at bounding box center [285, 117] width 75 height 16
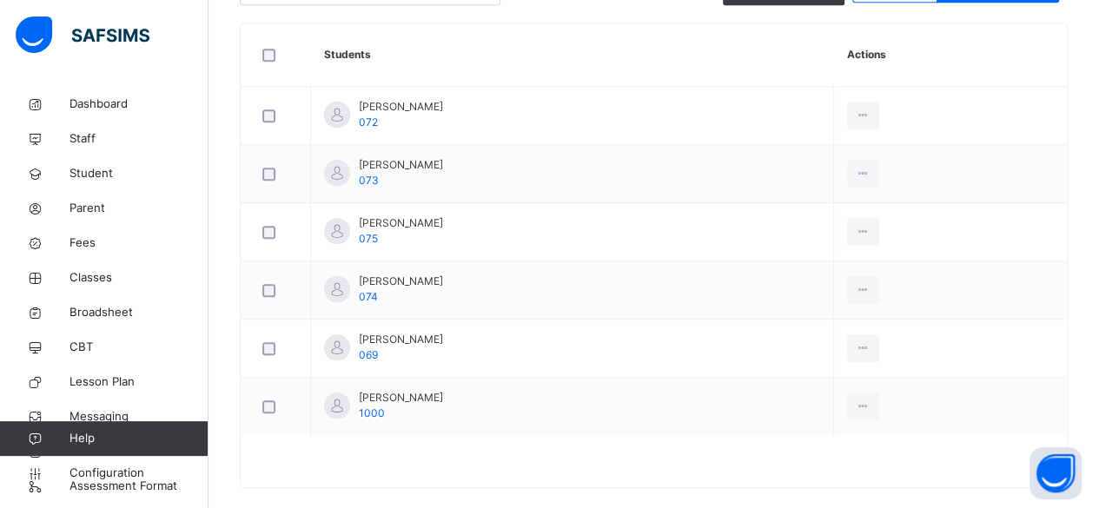
scroll to position [502, 0]
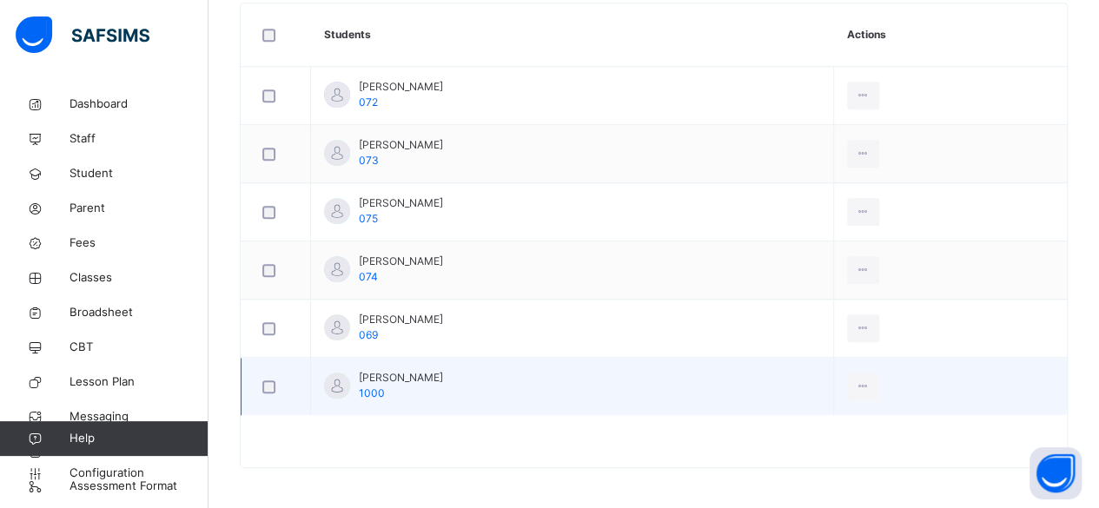
click at [398, 378] on span "[PERSON_NAME]" at bounding box center [401, 378] width 84 height 16
click at [382, 363] on td "[PERSON_NAME] 1000" at bounding box center [572, 387] width 523 height 58
click at [870, 387] on div at bounding box center [863, 387] width 32 height 28
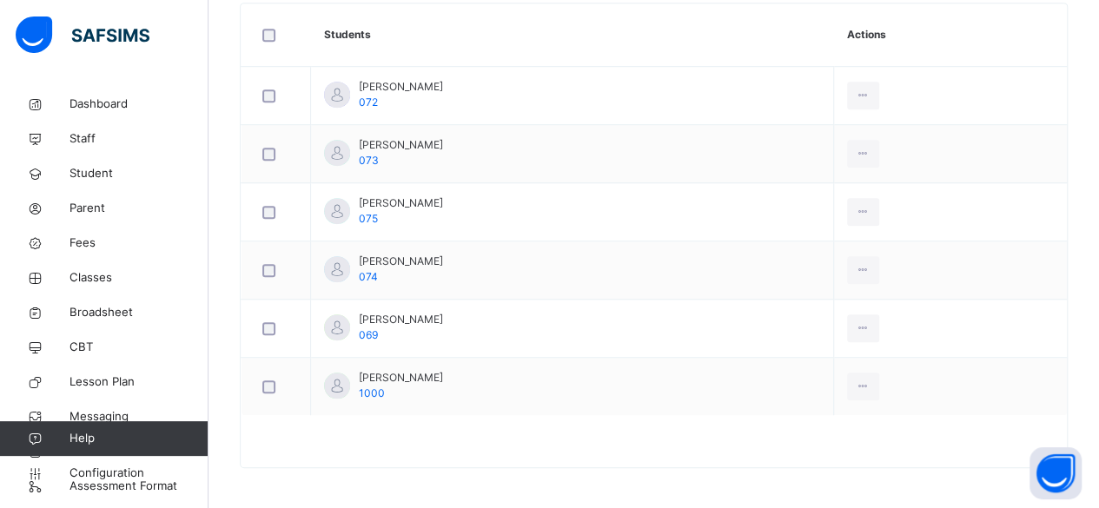
click at [521, 436] on div at bounding box center [654, 450] width 826 height 35
click at [410, 462] on div at bounding box center [654, 450] width 826 height 35
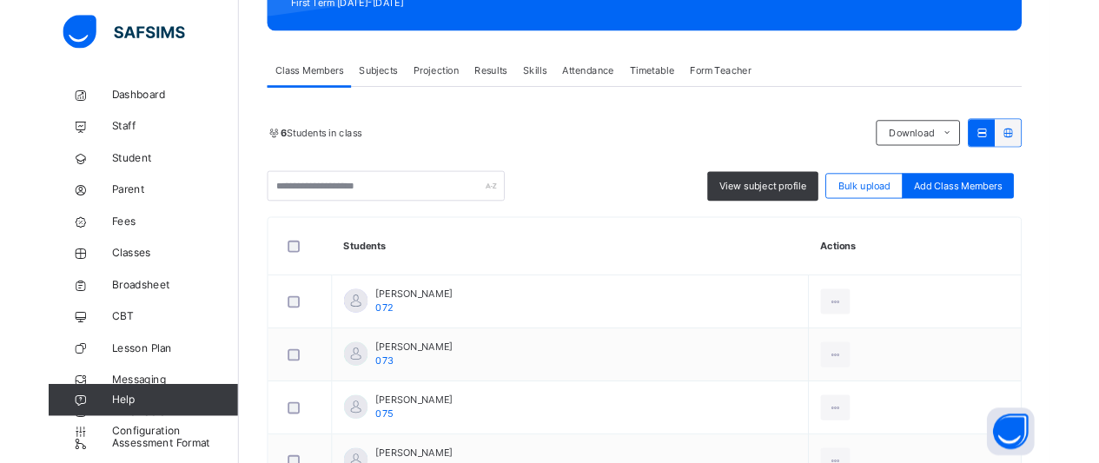
scroll to position [276, 0]
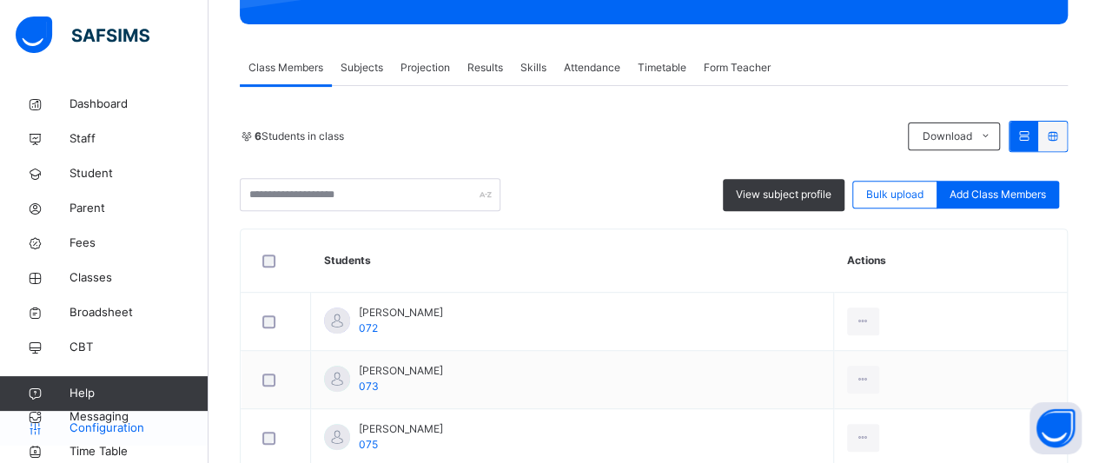
click at [102, 423] on span "Configuration" at bounding box center [138, 428] width 138 height 17
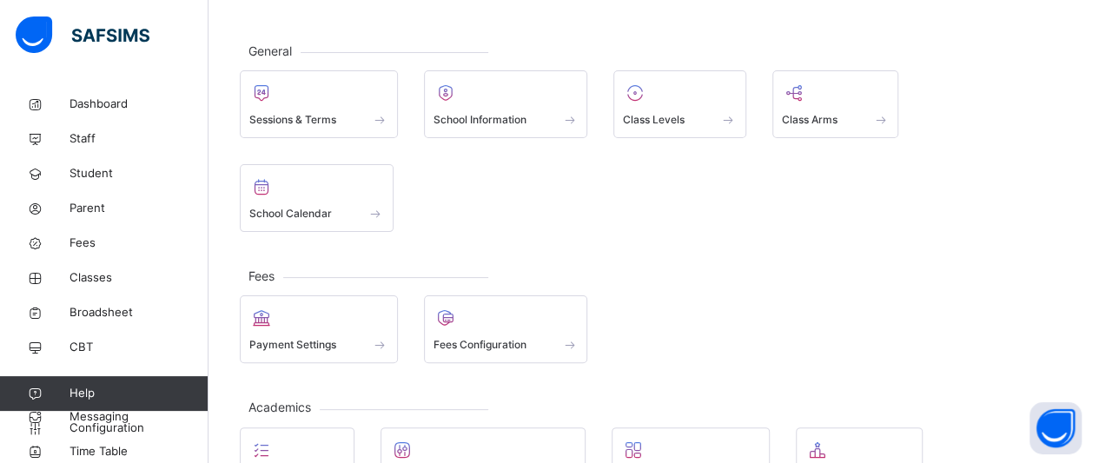
scroll to position [70, 0]
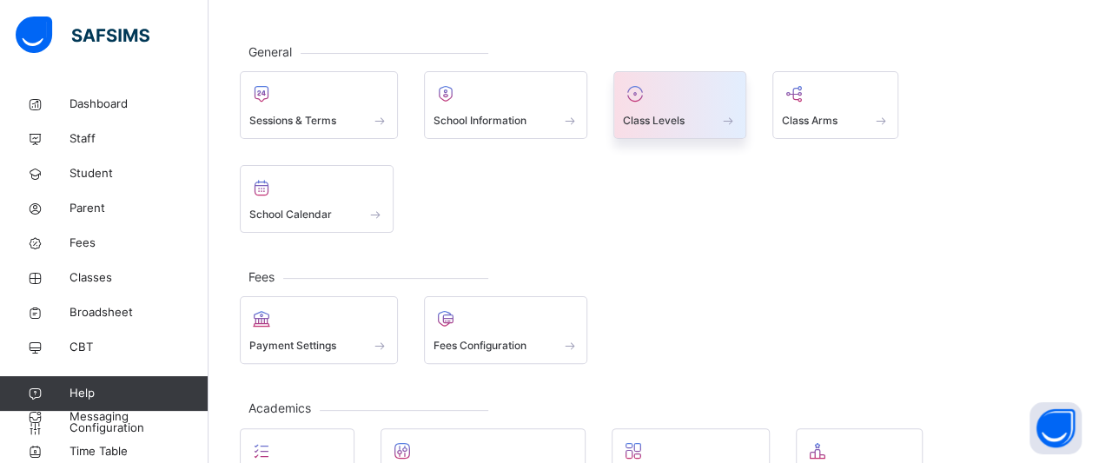
click at [669, 89] on div at bounding box center [680, 94] width 114 height 26
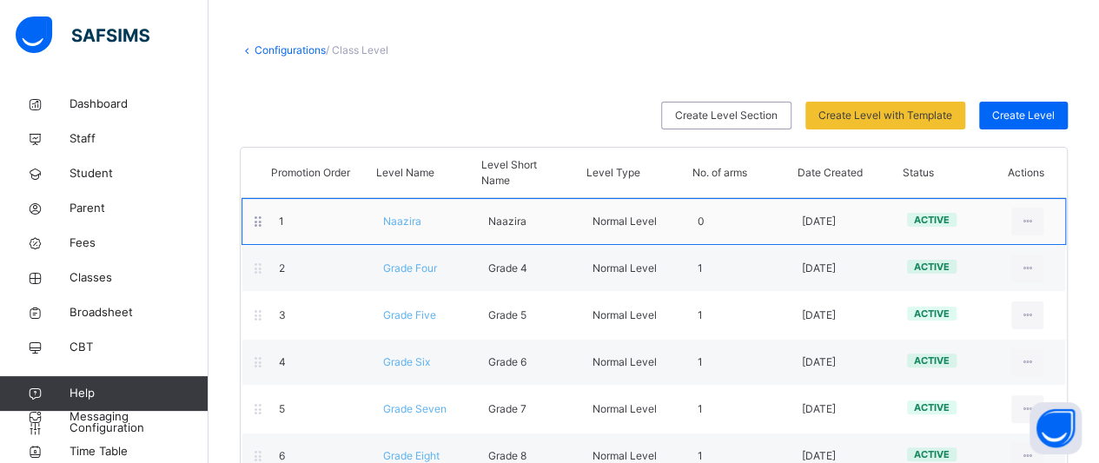
click at [406, 231] on div "1 Naazira Naazira Normal Level 0 [DATE] active View Class Level Edit Class Leve…" at bounding box center [653, 221] width 824 height 47
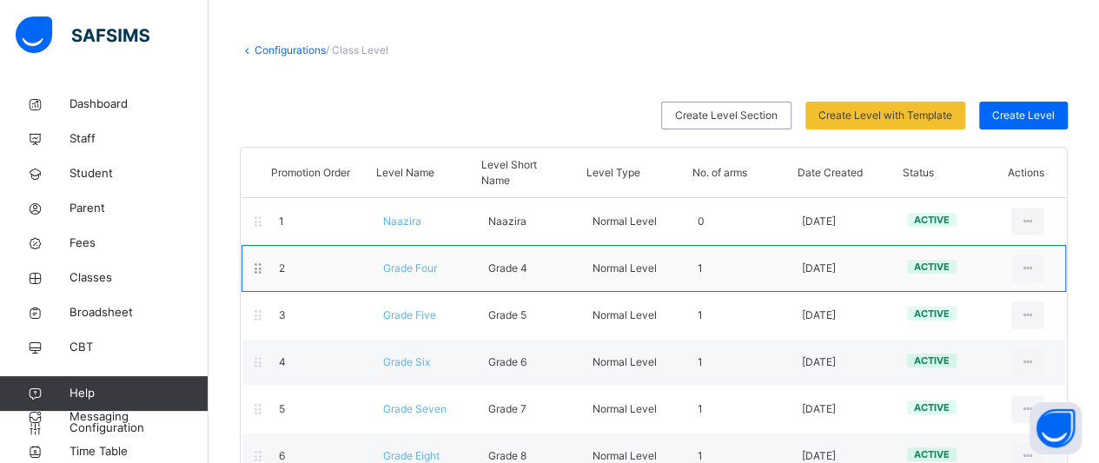
click at [412, 266] on span "Grade Four" at bounding box center [410, 267] width 54 height 13
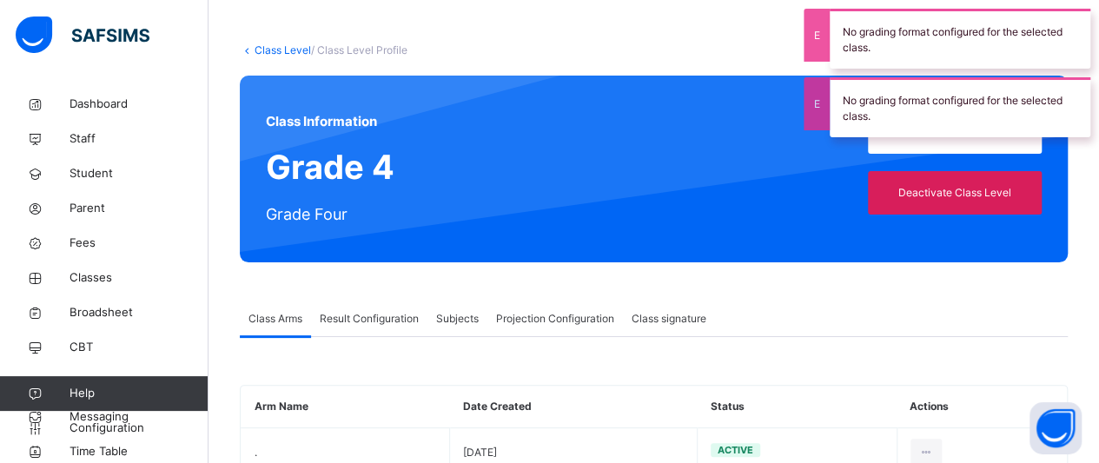
scroll to position [127, 0]
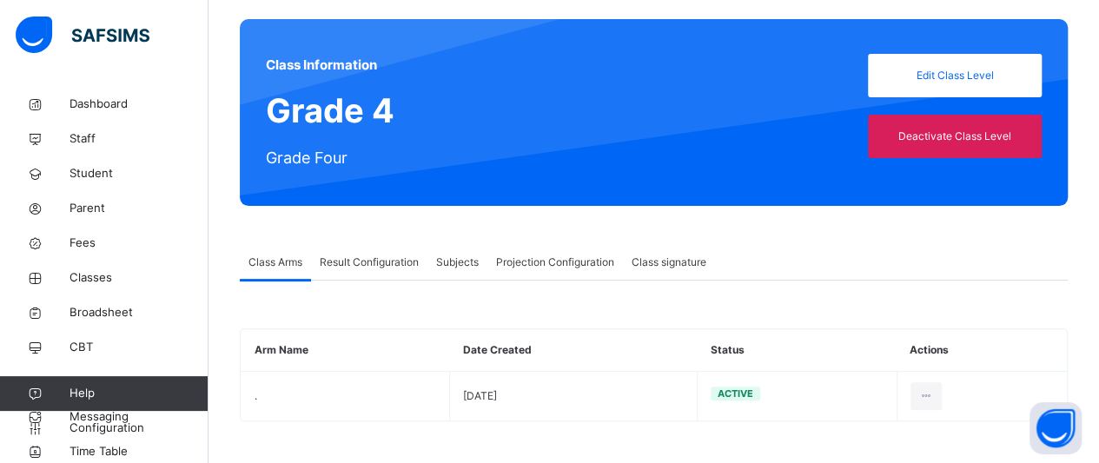
click at [526, 258] on span "Projection Configuration" at bounding box center [555, 263] width 118 height 16
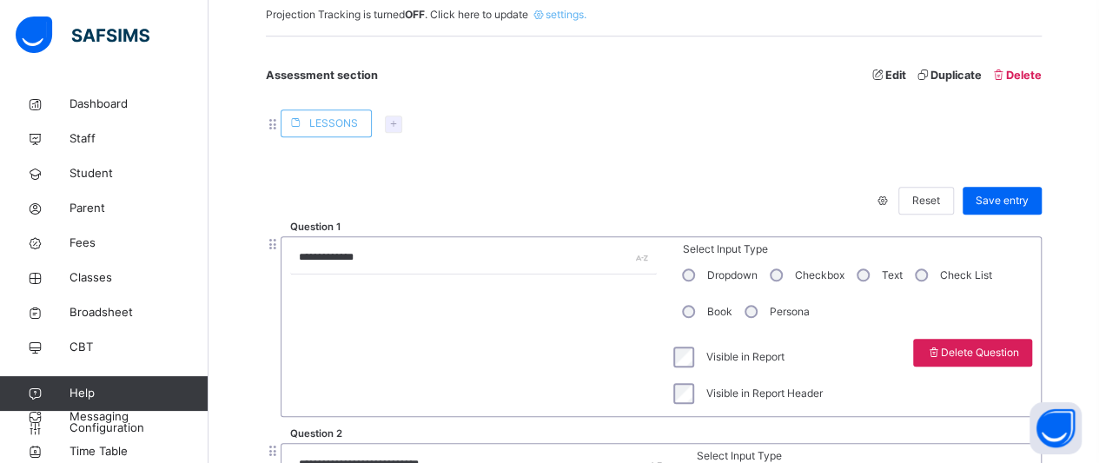
scroll to position [580, 0]
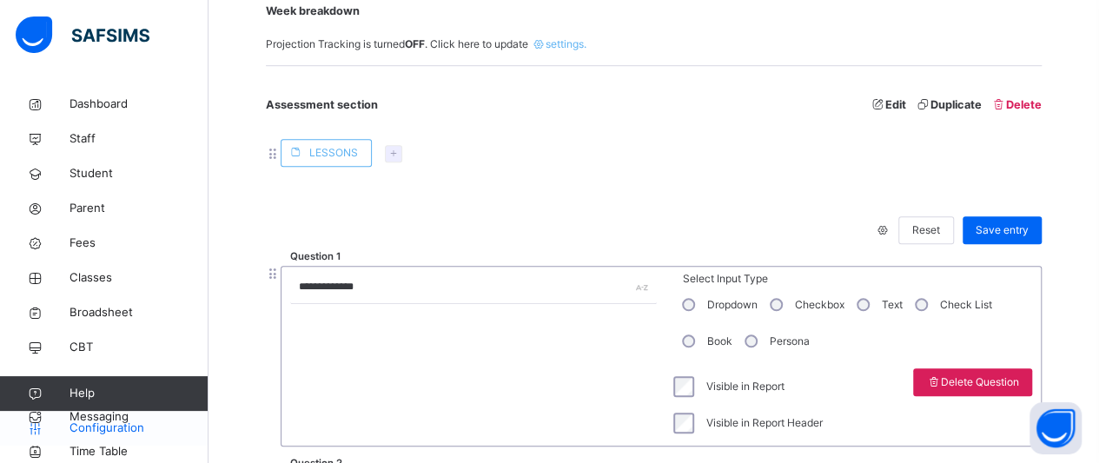
click at [94, 432] on span "Configuration" at bounding box center [138, 428] width 138 height 17
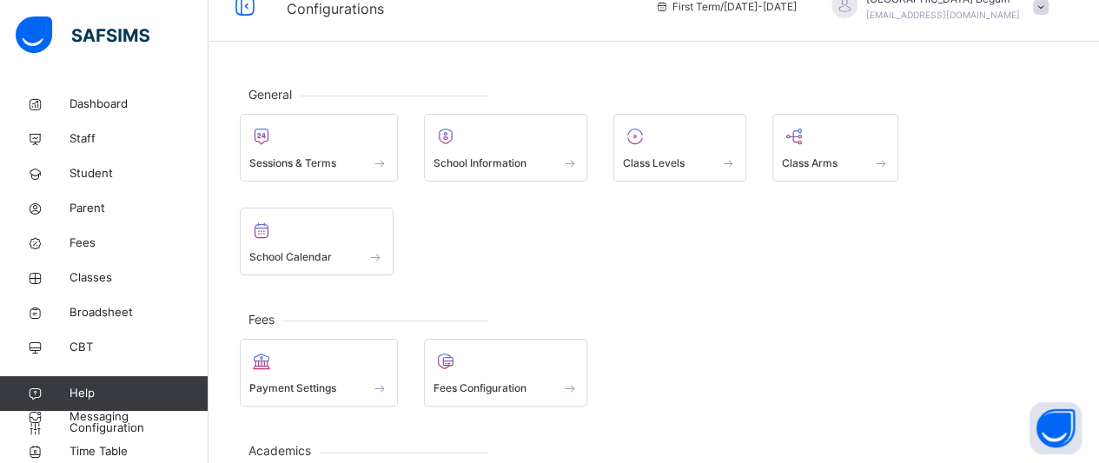
scroll to position [27, 0]
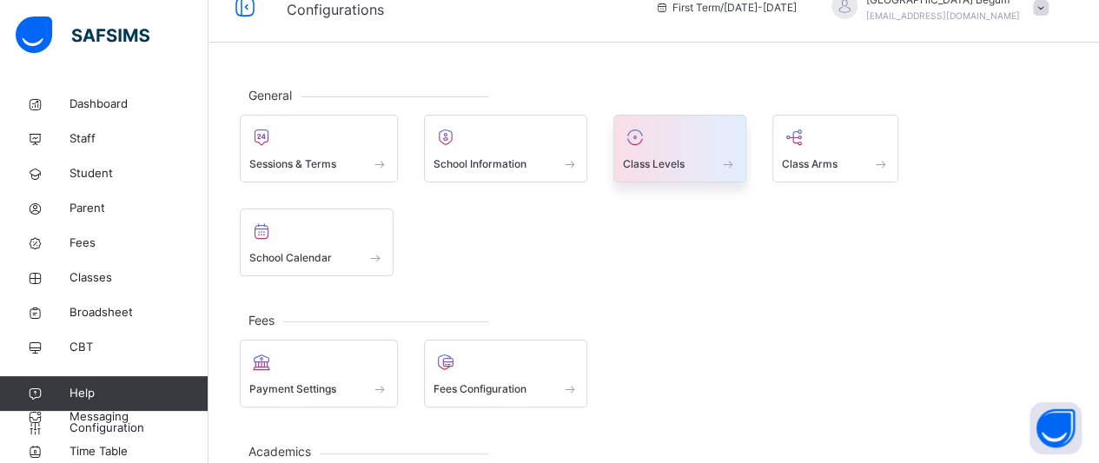
click at [659, 150] on span at bounding box center [680, 152] width 114 height 4
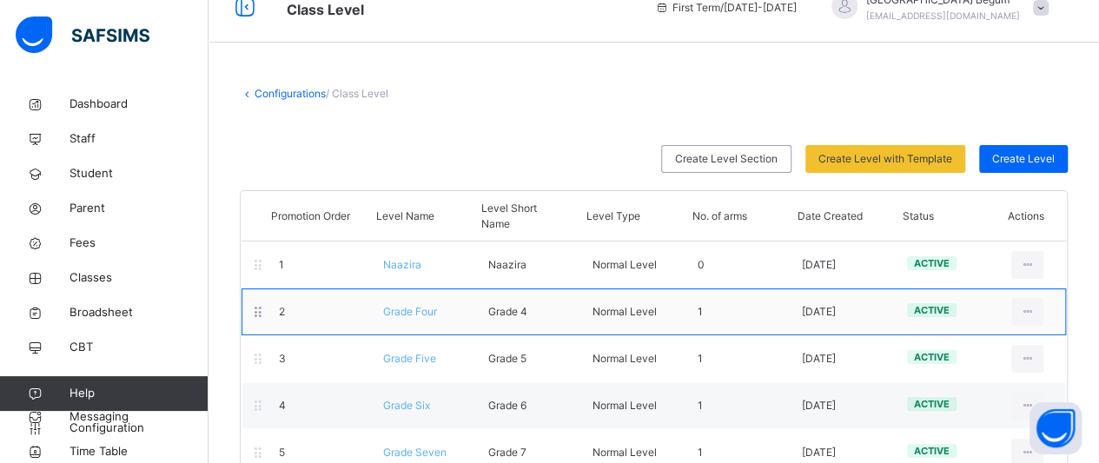
click at [419, 307] on span "Grade Four" at bounding box center [410, 311] width 54 height 13
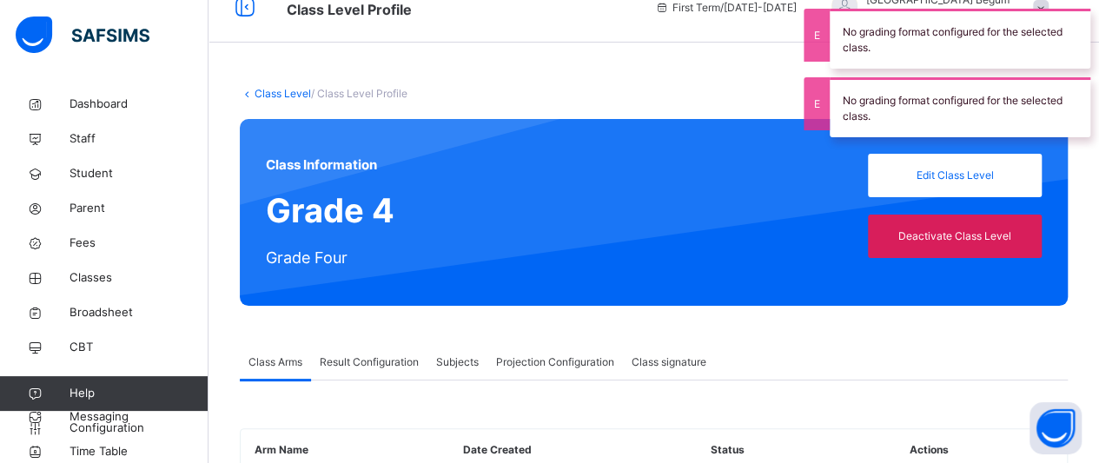
scroll to position [127, 0]
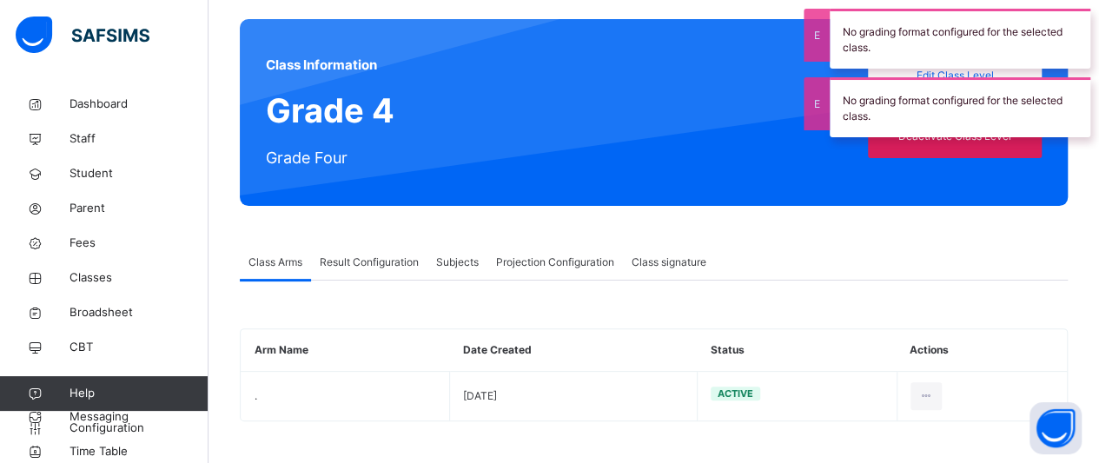
click at [563, 269] on span "Projection Configuration" at bounding box center [555, 263] width 118 height 16
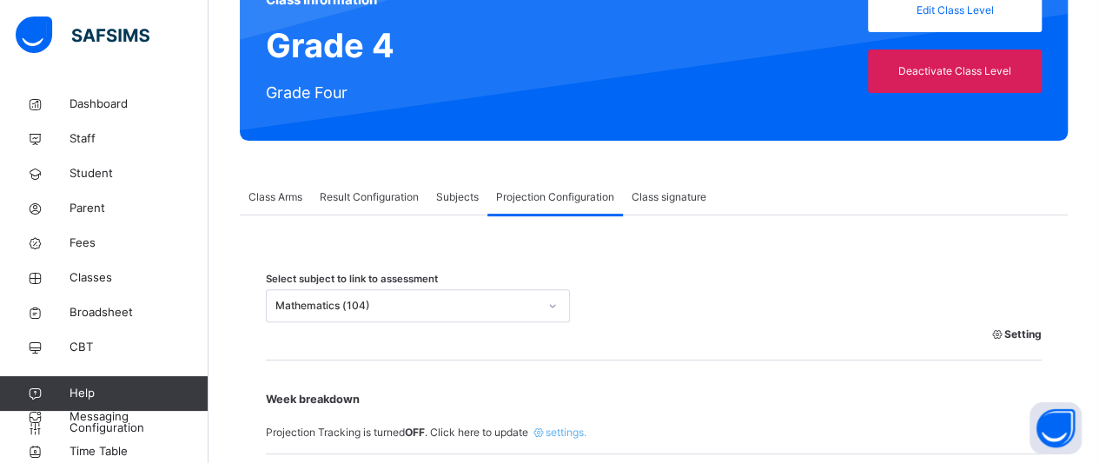
scroll to position [191, 0]
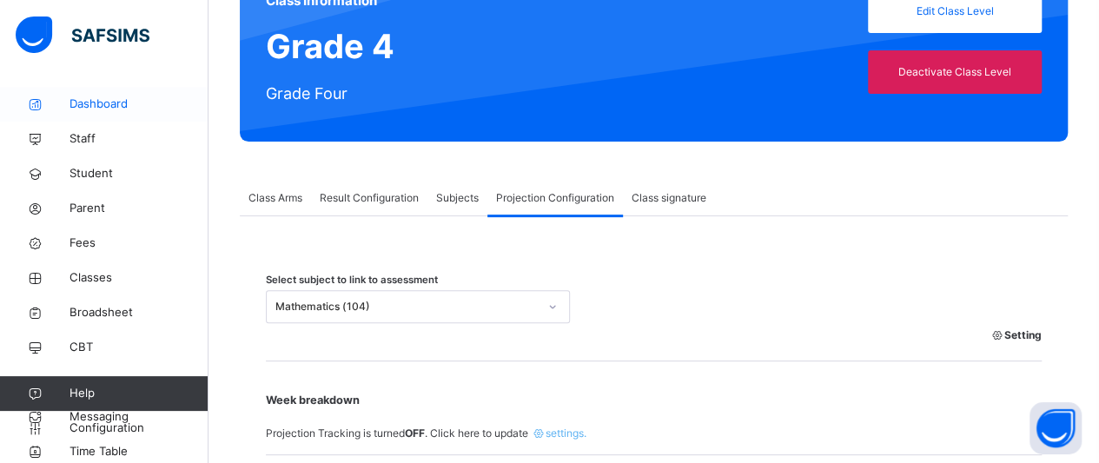
click at [83, 99] on span "Dashboard" at bounding box center [138, 104] width 139 height 17
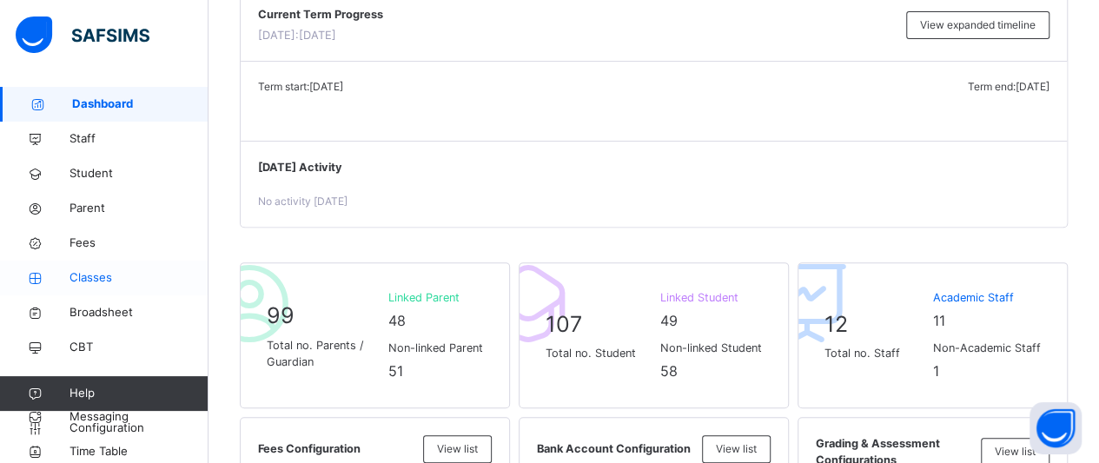
click at [116, 279] on span "Classes" at bounding box center [138, 277] width 139 height 17
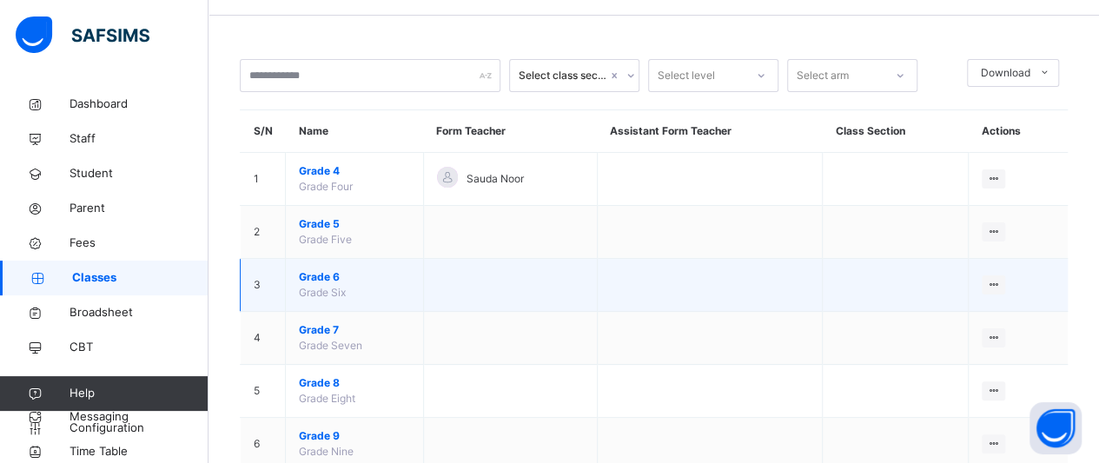
scroll to position [53, 0]
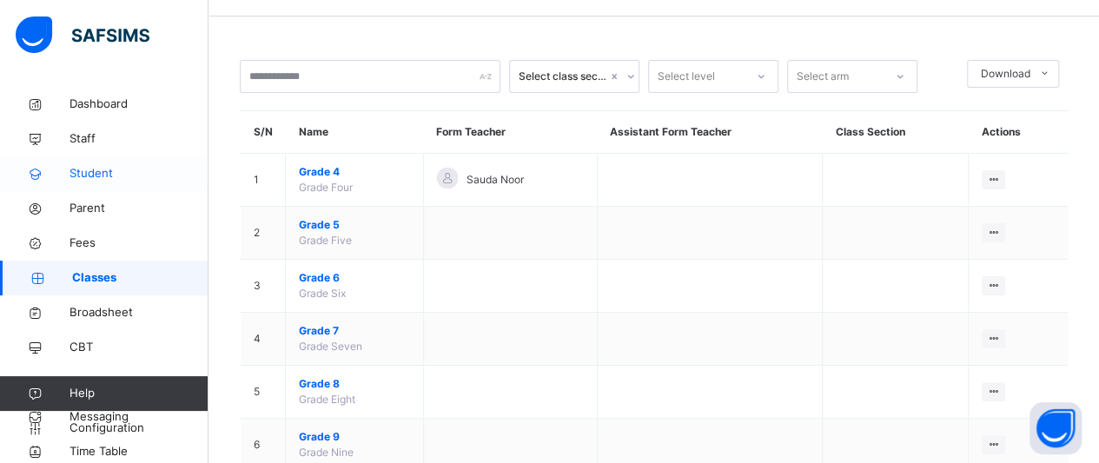
click at [130, 183] on link "Student" at bounding box center [104, 173] width 208 height 35
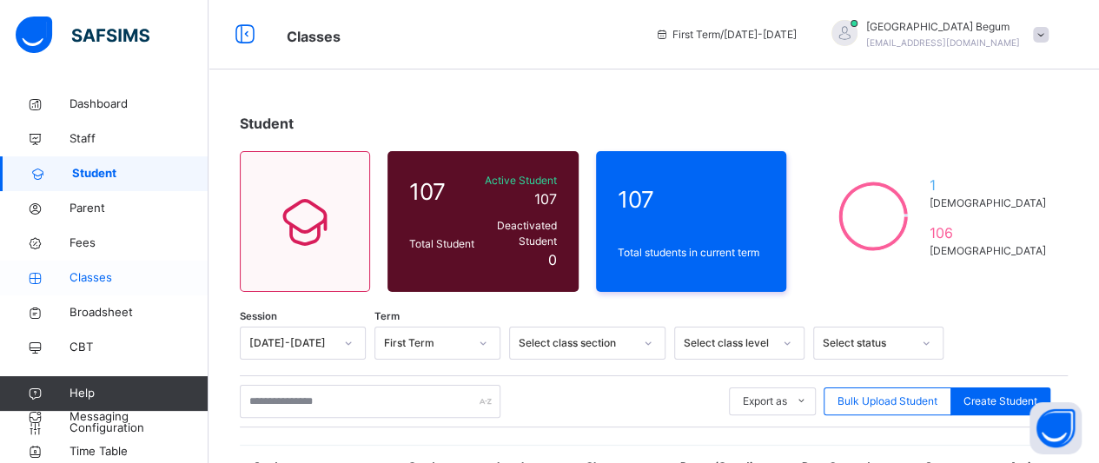
click at [122, 269] on span "Classes" at bounding box center [138, 277] width 139 height 17
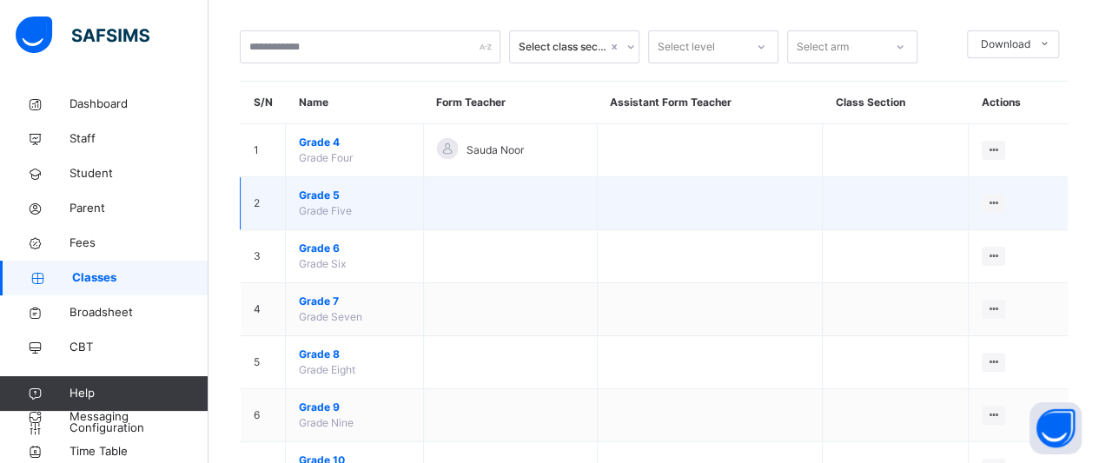
scroll to position [85, 0]
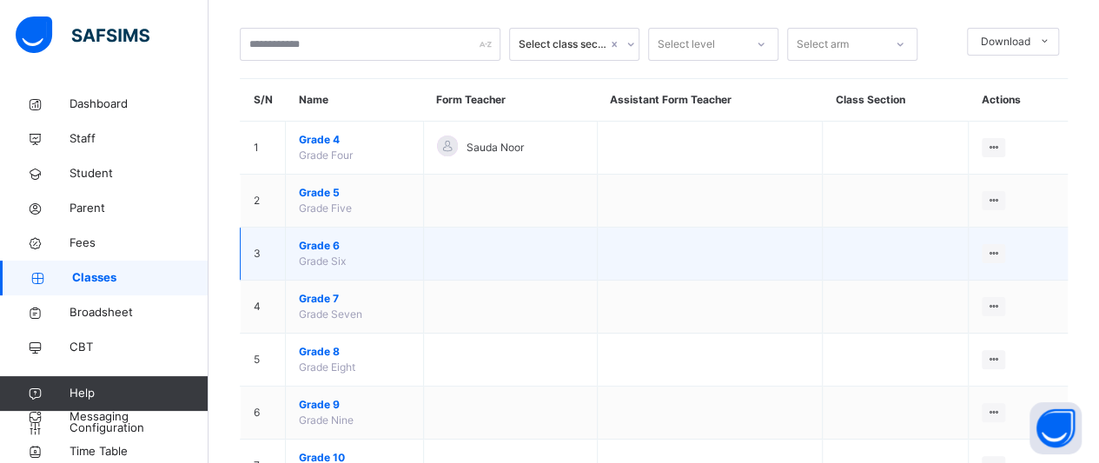
click at [334, 246] on span "Grade 6" at bounding box center [354, 246] width 111 height 16
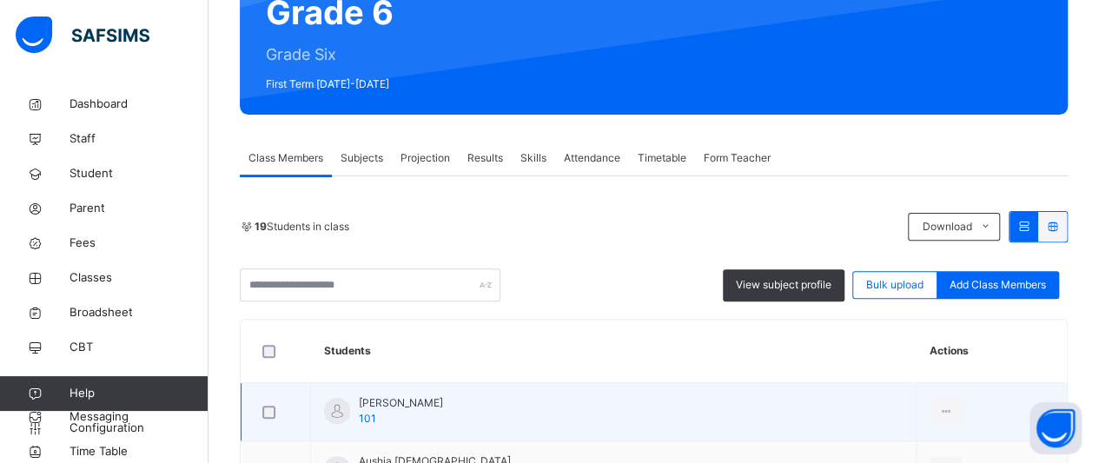
scroll to position [184, 0]
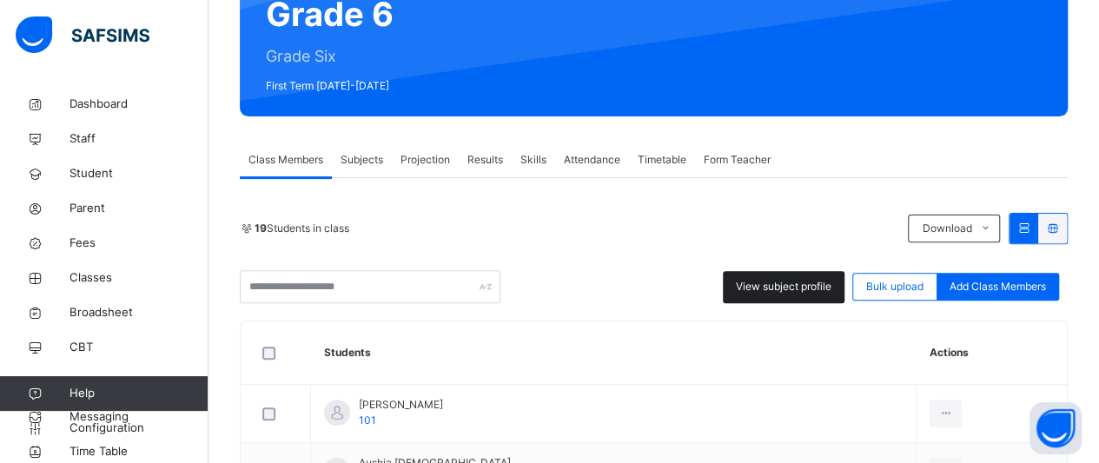
click at [804, 291] on span "View subject profile" at bounding box center [784, 287] width 96 height 16
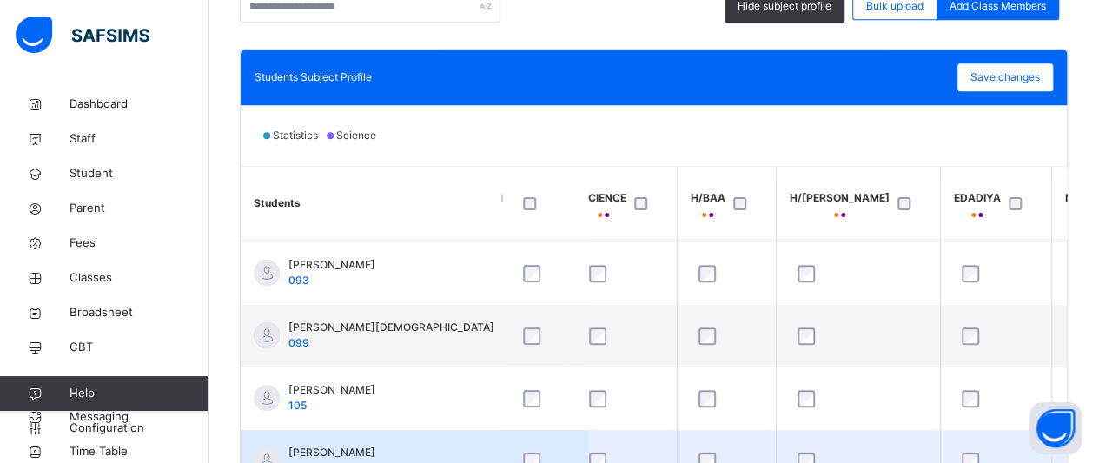
scroll to position [184, 453]
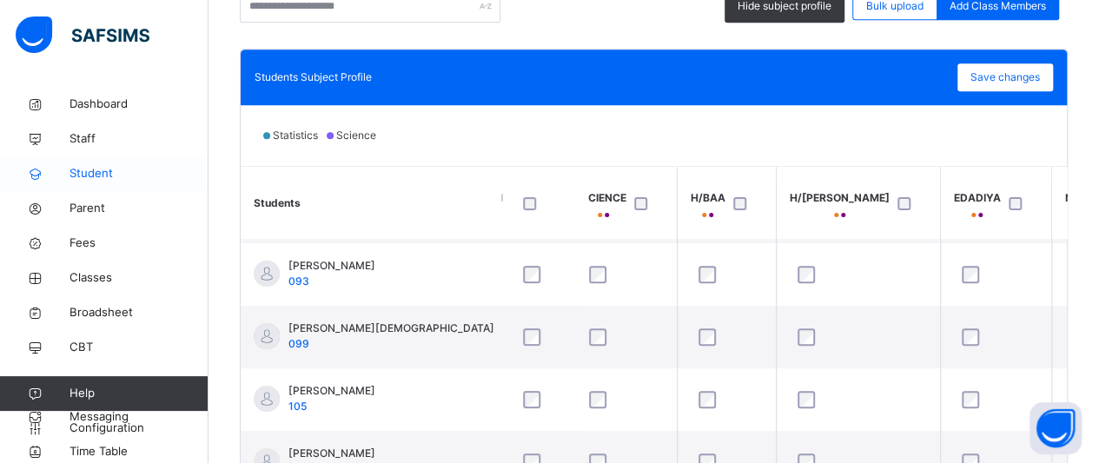
click at [136, 166] on span "Student" at bounding box center [138, 173] width 139 height 17
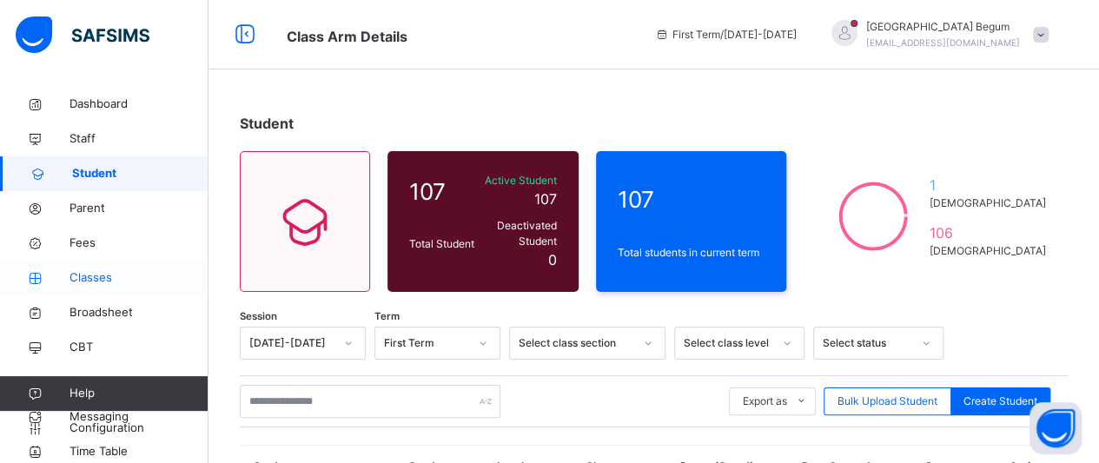
click at [123, 268] on link "Classes" at bounding box center [104, 278] width 208 height 35
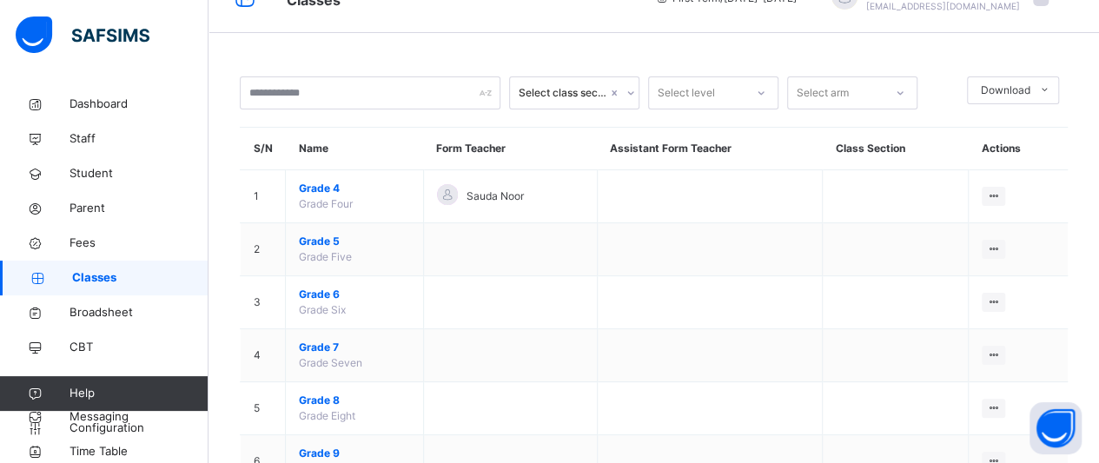
scroll to position [42, 0]
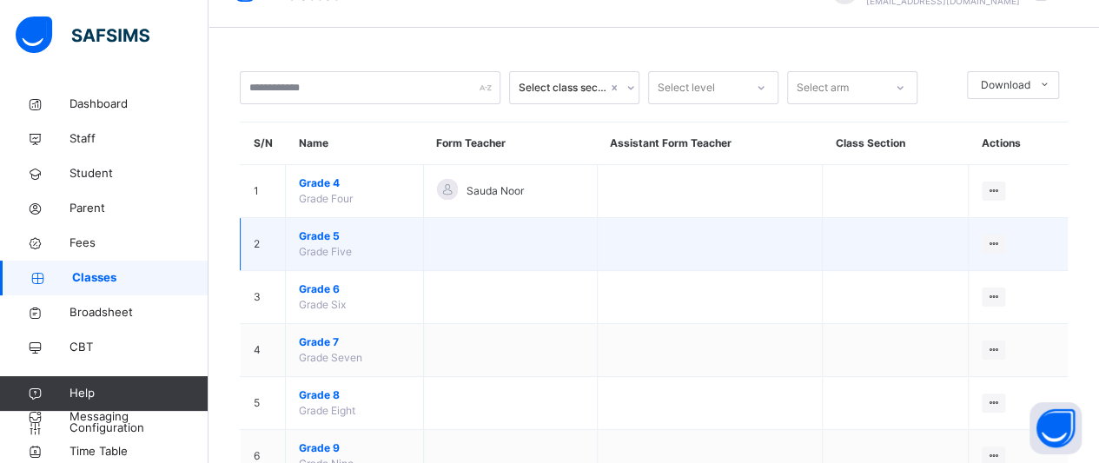
click at [338, 241] on span "Grade 5" at bounding box center [354, 236] width 111 height 16
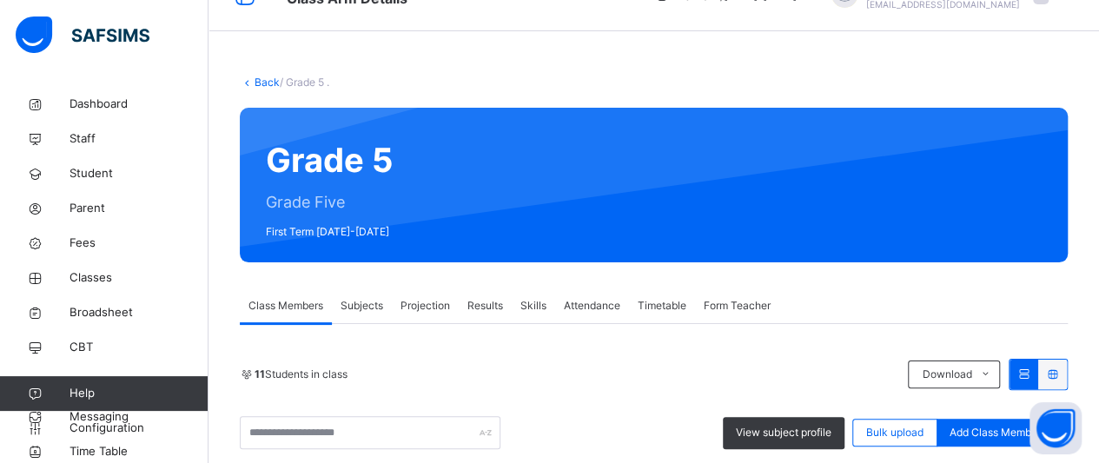
scroll to position [42, 0]
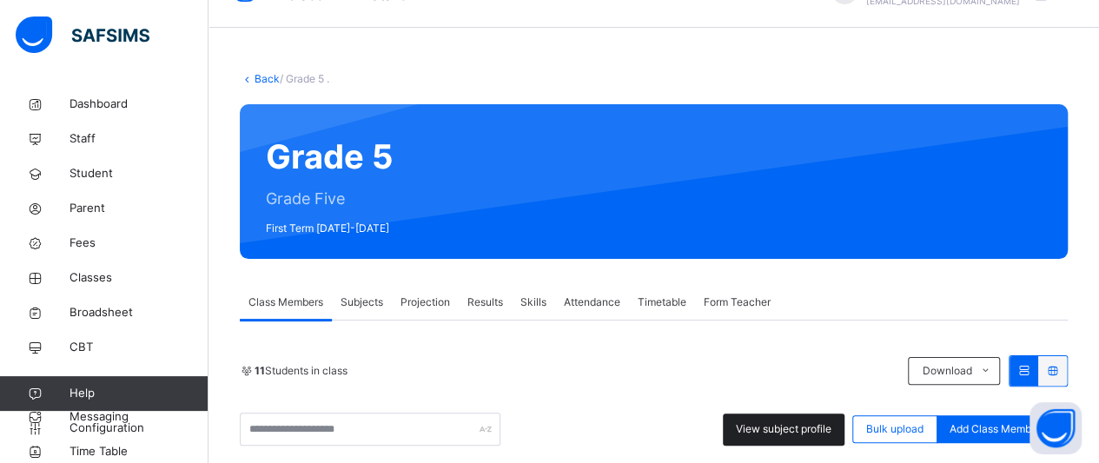
click at [747, 421] on span "View subject profile" at bounding box center [784, 429] width 96 height 16
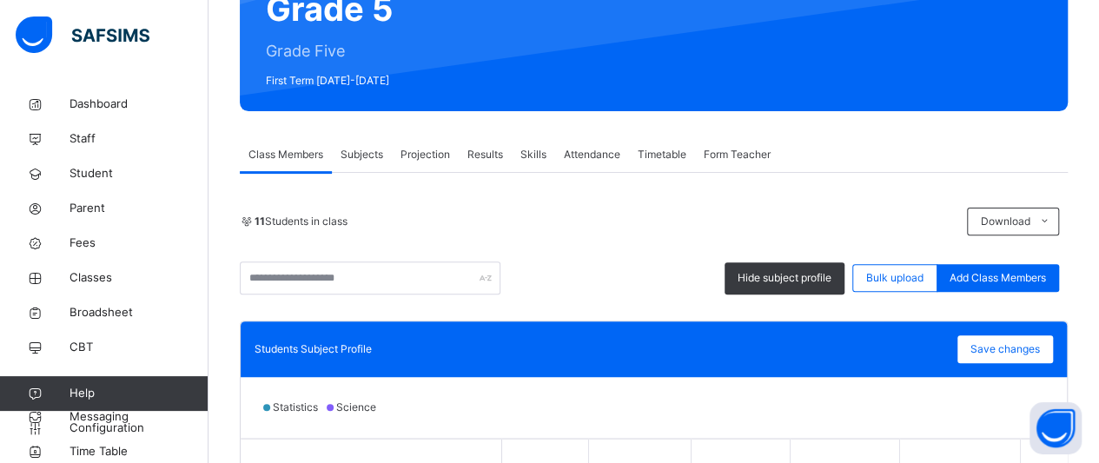
scroll to position [434, 0]
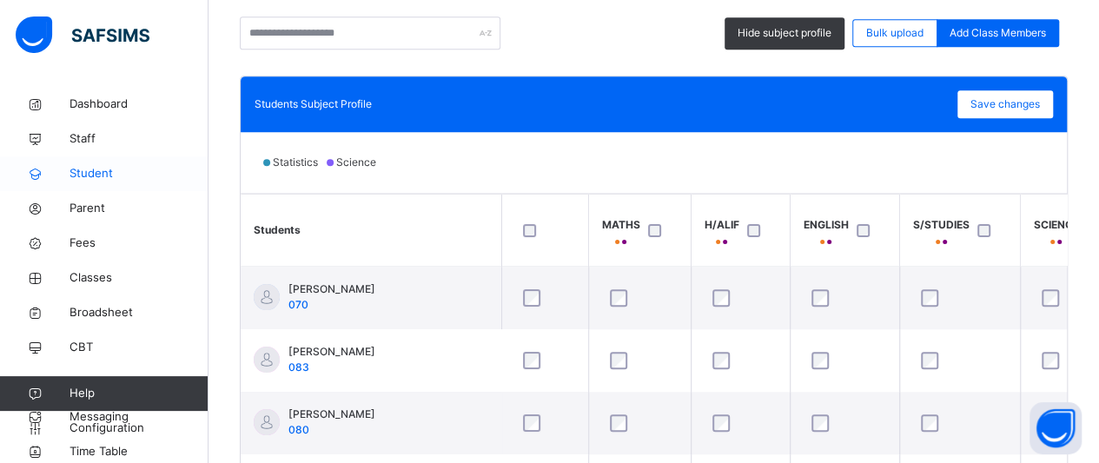
click at [106, 180] on span "Student" at bounding box center [138, 173] width 139 height 17
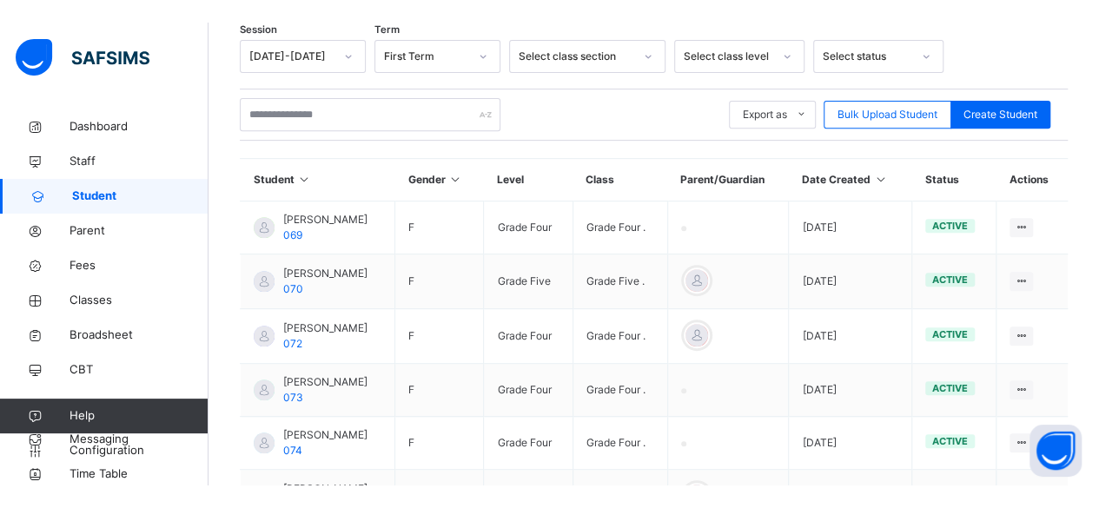
scroll to position [434, 0]
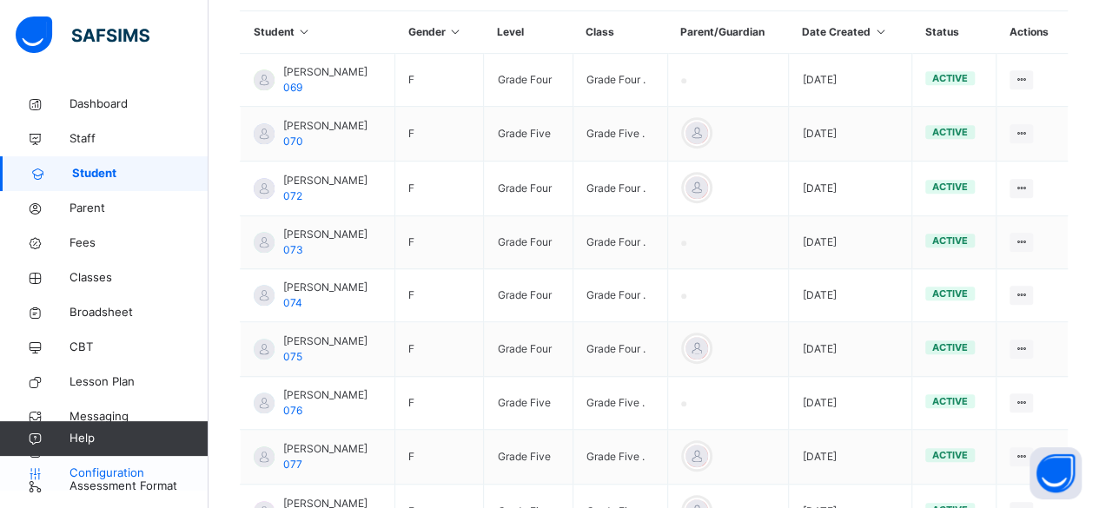
click at [96, 468] on span "Configuration" at bounding box center [138, 473] width 138 height 17
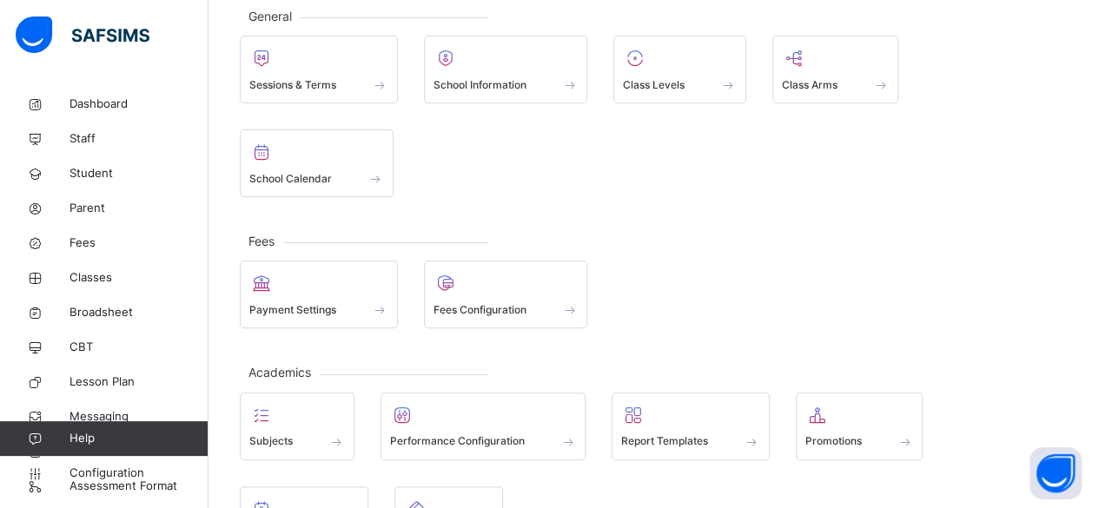
scroll to position [94, 0]
